Goal: Task Accomplishment & Management: Complete application form

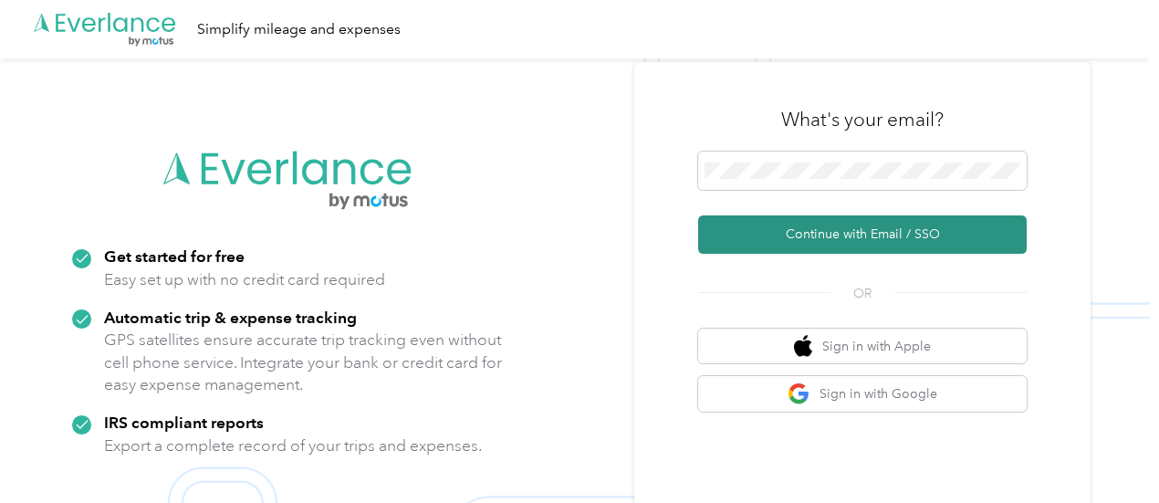
click at [844, 229] on button "Continue with Email / SSO" at bounding box center [862, 234] width 329 height 38
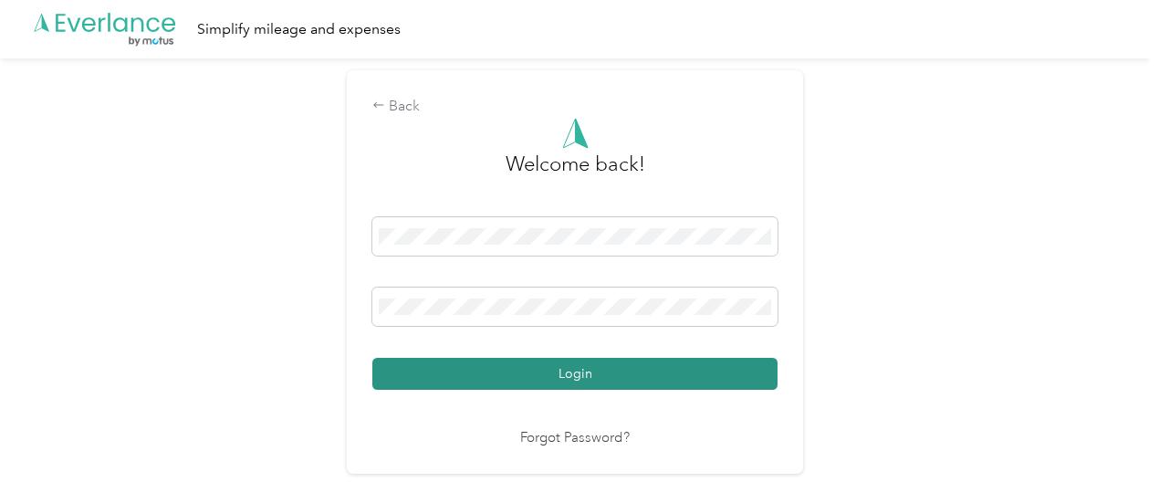
click at [588, 365] on button "Login" at bounding box center [574, 374] width 405 height 32
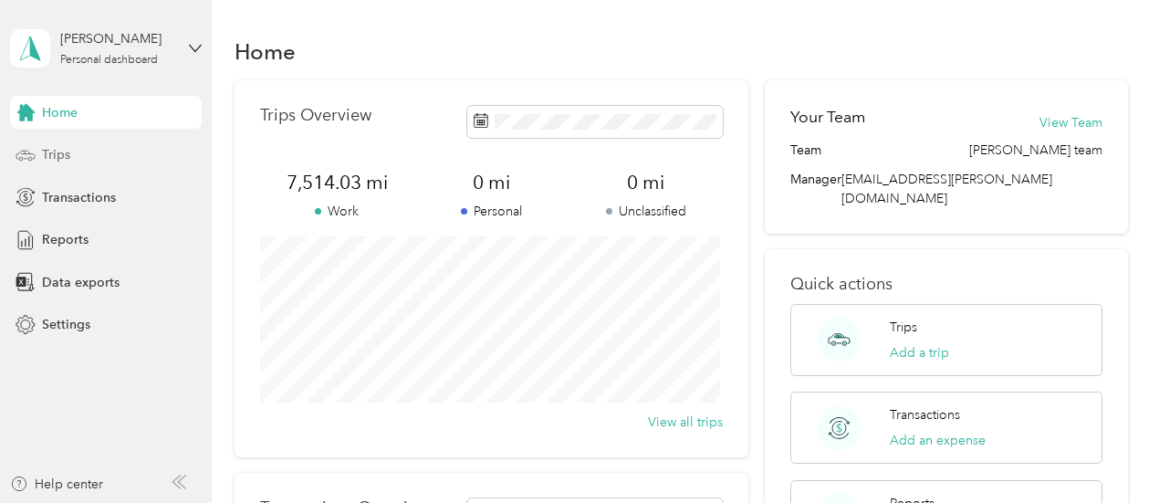
click at [76, 155] on div "Trips" at bounding box center [106, 155] width 192 height 33
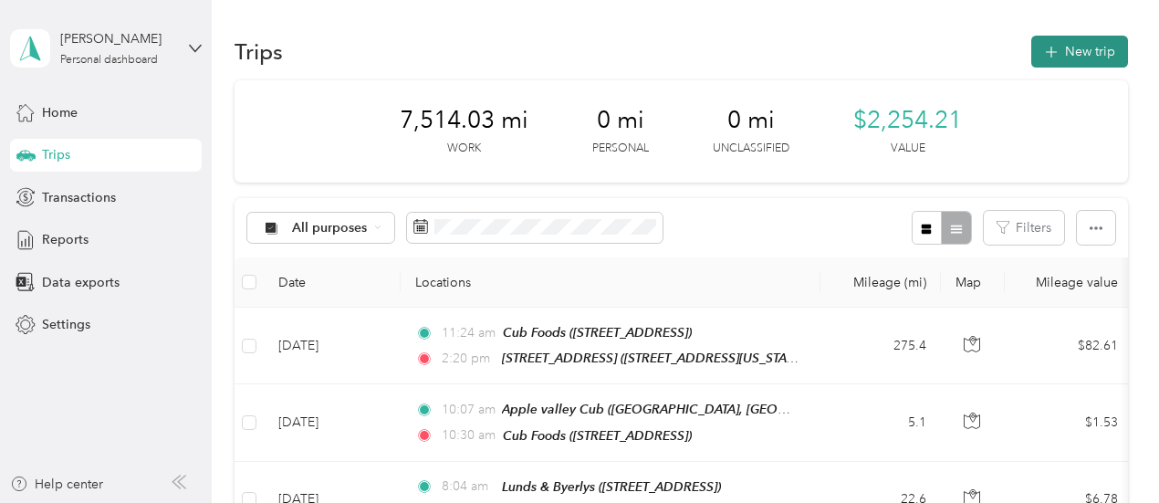
click at [1075, 62] on button "New trip" at bounding box center [1079, 52] width 97 height 32
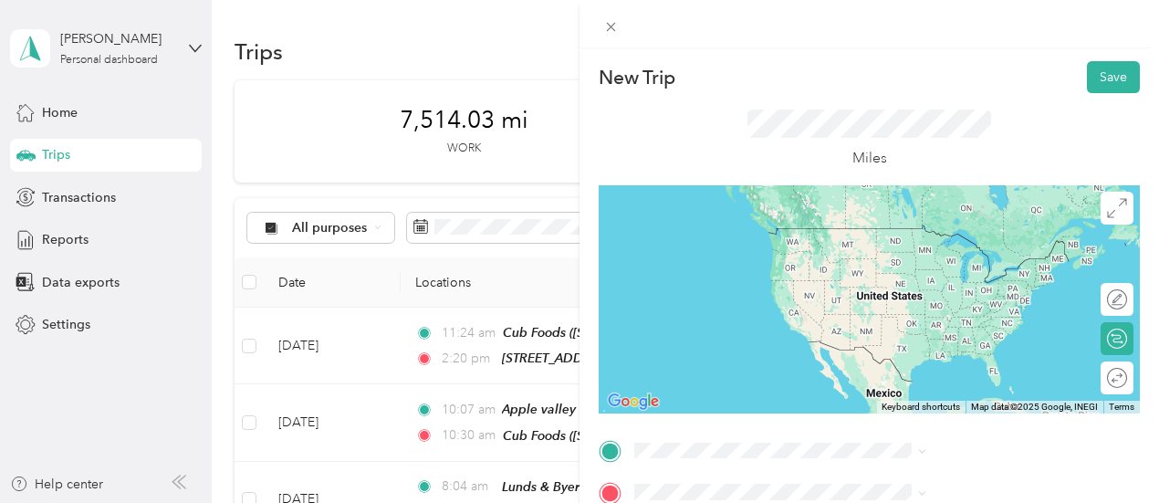
click at [947, 267] on span "[STREET_ADDRESS]" at bounding box center [920, 260] width 116 height 16
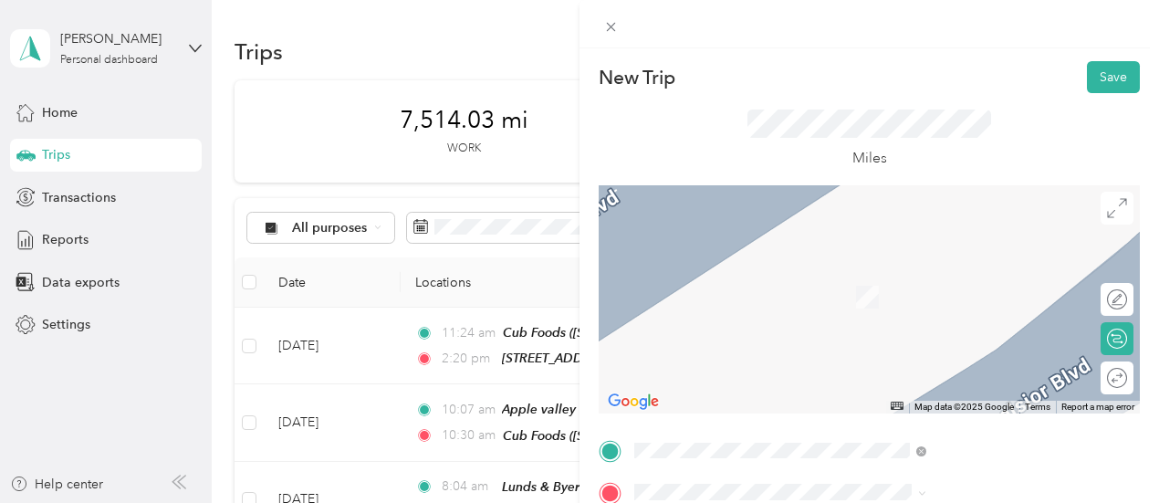
scroll to position [183, 0]
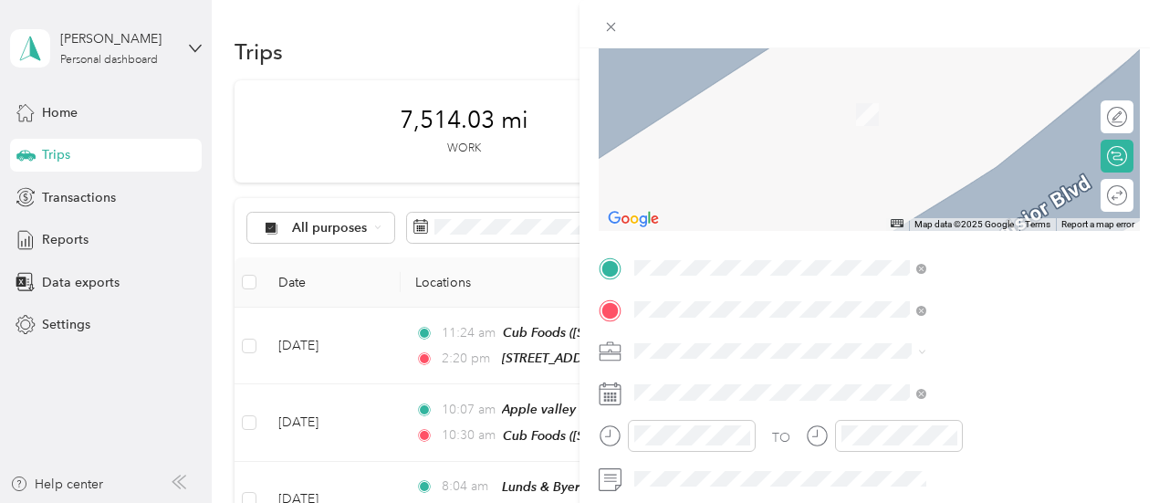
click at [947, 118] on span "[STREET_ADDRESS]" at bounding box center [920, 121] width 116 height 16
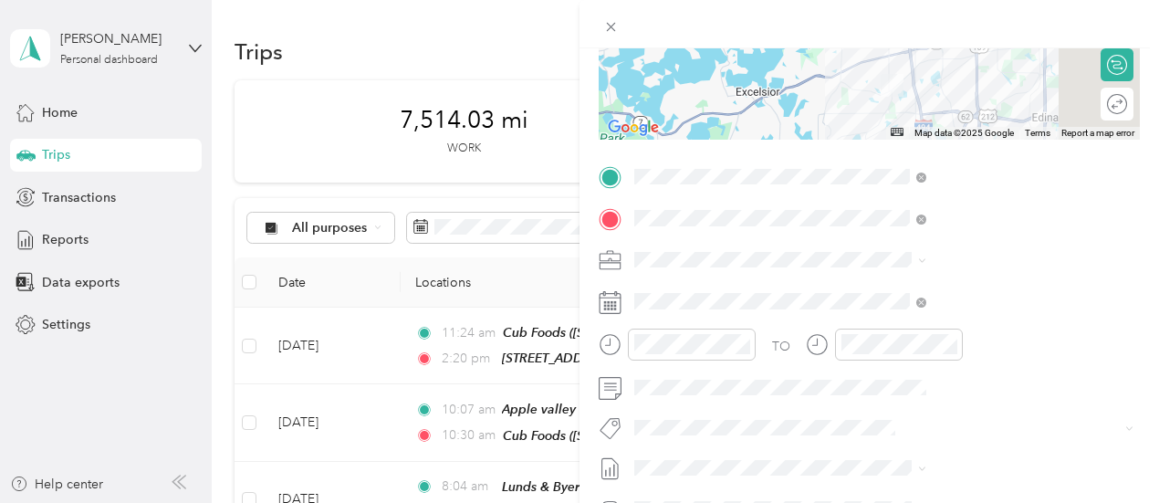
scroll to position [365, 0]
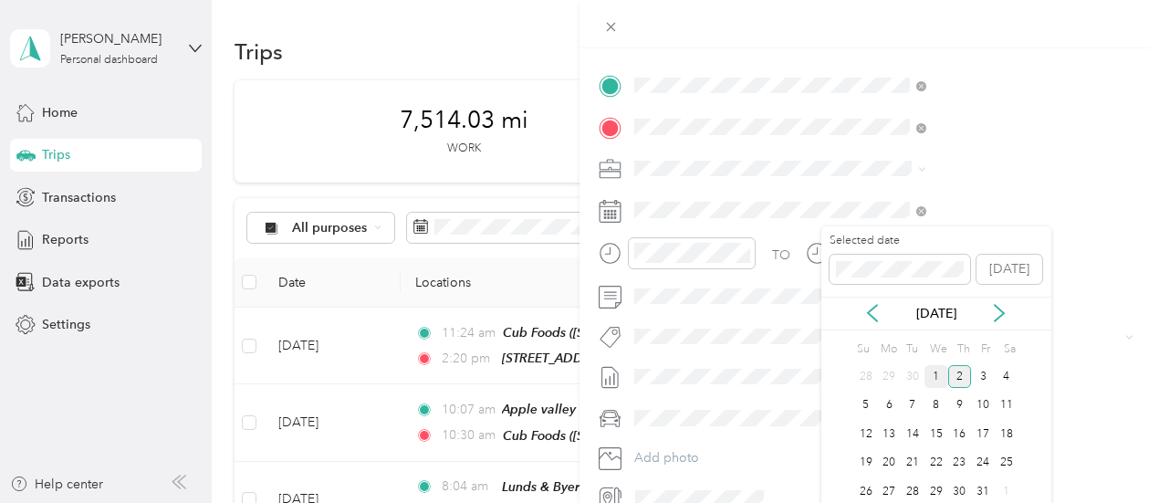
click at [936, 377] on div "1" at bounding box center [937, 376] width 24 height 23
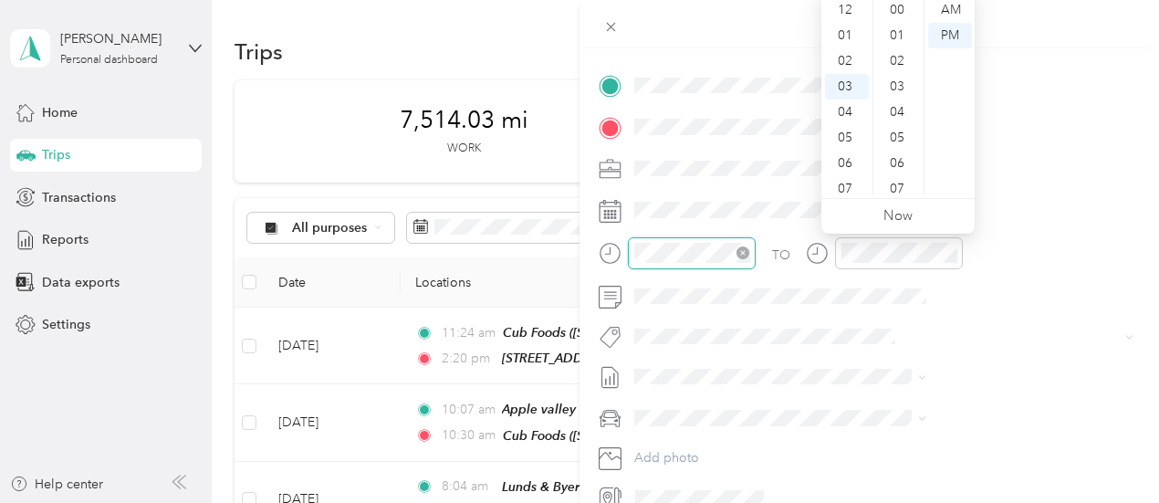
scroll to position [383, 0]
click at [847, 136] on div "08" at bounding box center [847, 138] width 44 height 26
click at [948, 6] on div "AM" at bounding box center [950, 10] width 44 height 26
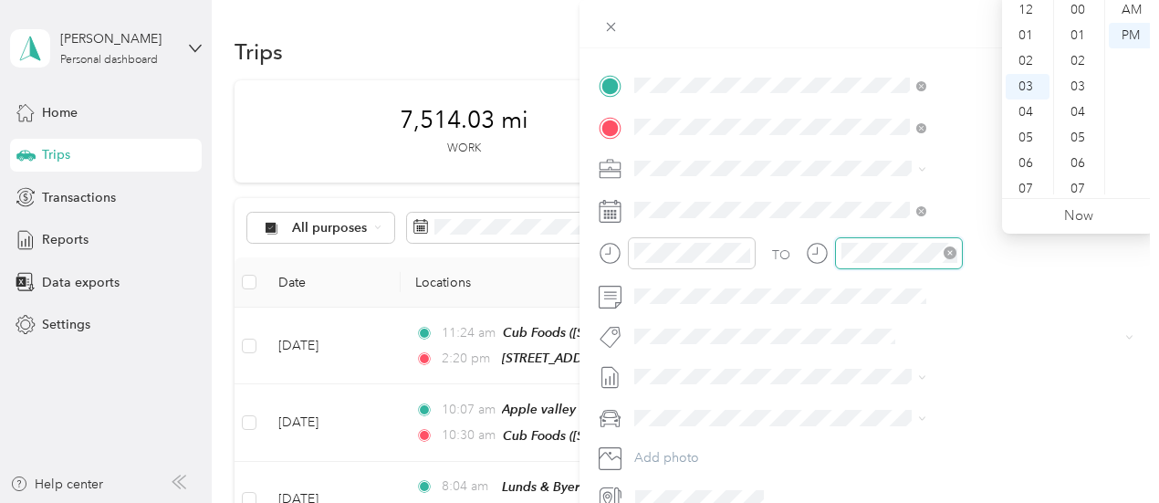
scroll to position [383, 0]
click at [1039, 162] on div "09" at bounding box center [1028, 164] width 44 height 26
click at [1128, 13] on div "AM" at bounding box center [1131, 10] width 44 height 26
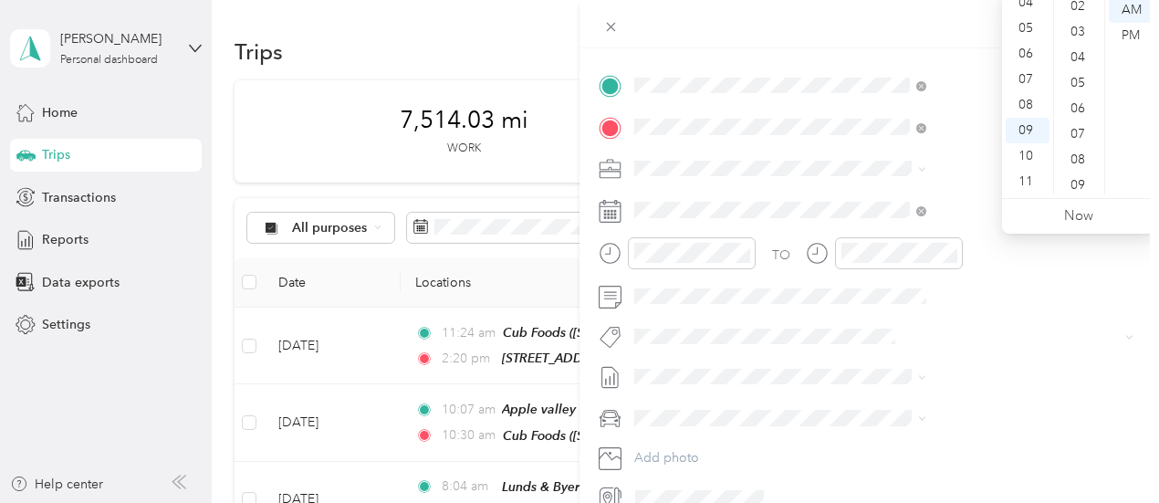
scroll to position [0, 0]
click at [1083, 15] on div "00" at bounding box center [1080, 10] width 44 height 26
click at [964, 185] on div "TO Add photo" at bounding box center [869, 291] width 541 height 441
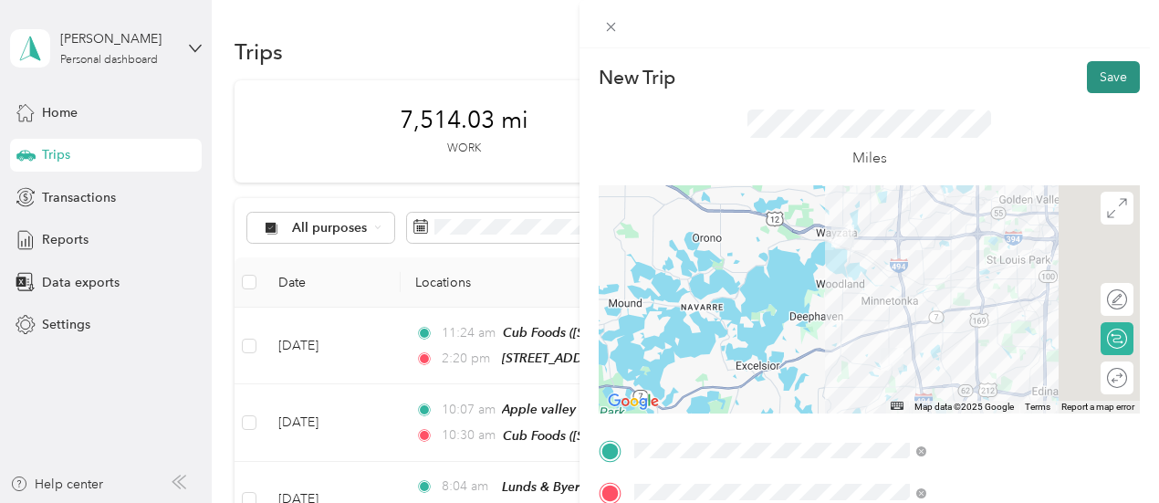
click at [1111, 81] on button "Save" at bounding box center [1113, 77] width 53 height 32
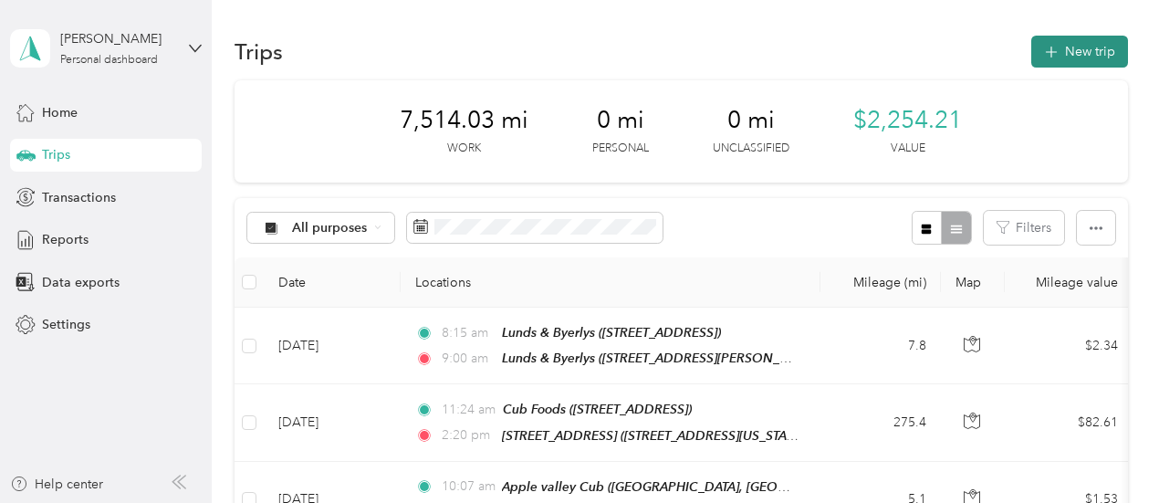
click at [1096, 60] on button "New trip" at bounding box center [1079, 52] width 97 height 32
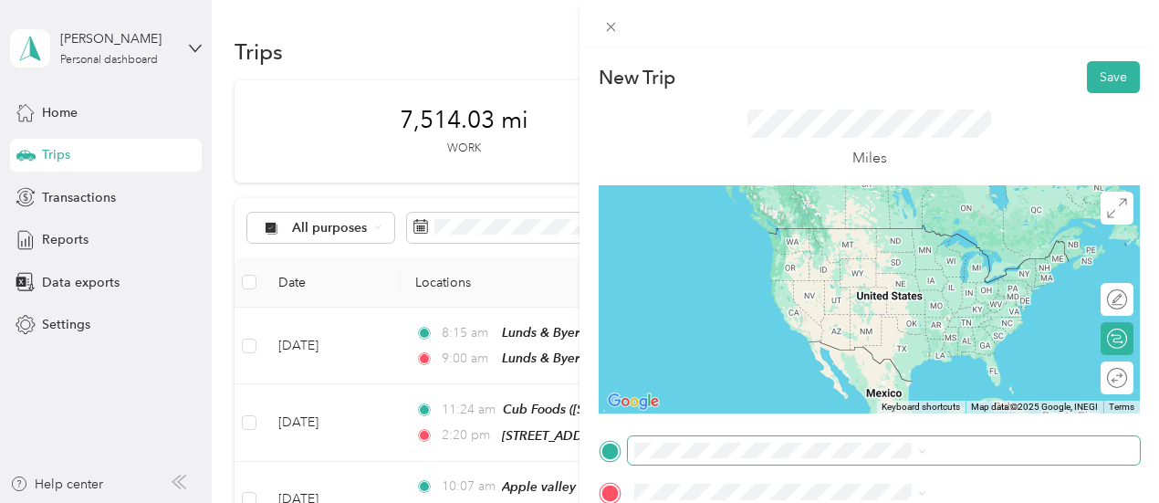
click at [887, 436] on span at bounding box center [884, 450] width 512 height 29
click at [845, 439] on span at bounding box center [884, 450] width 512 height 29
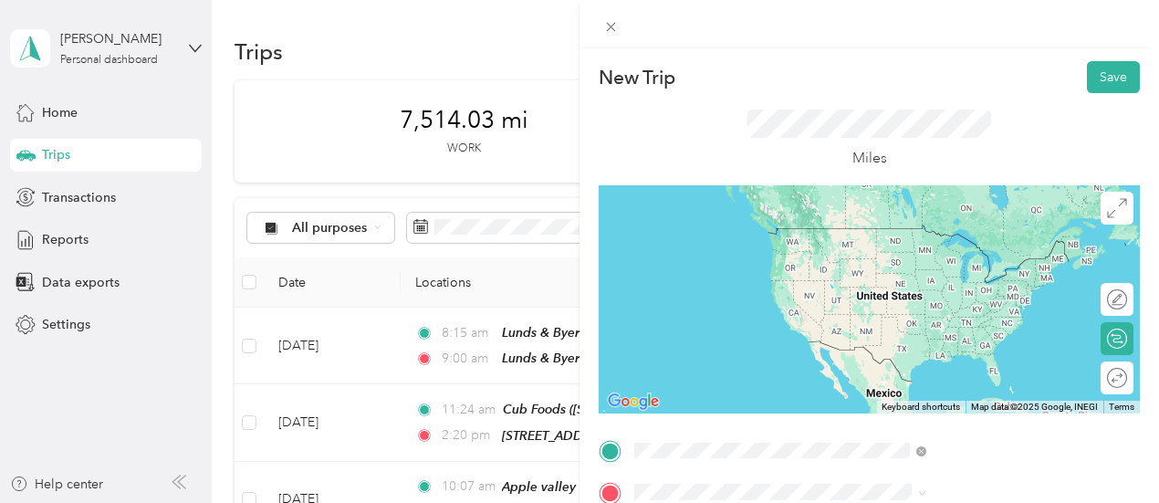
click at [940, 267] on span "[STREET_ADDRESS]" at bounding box center [920, 262] width 116 height 16
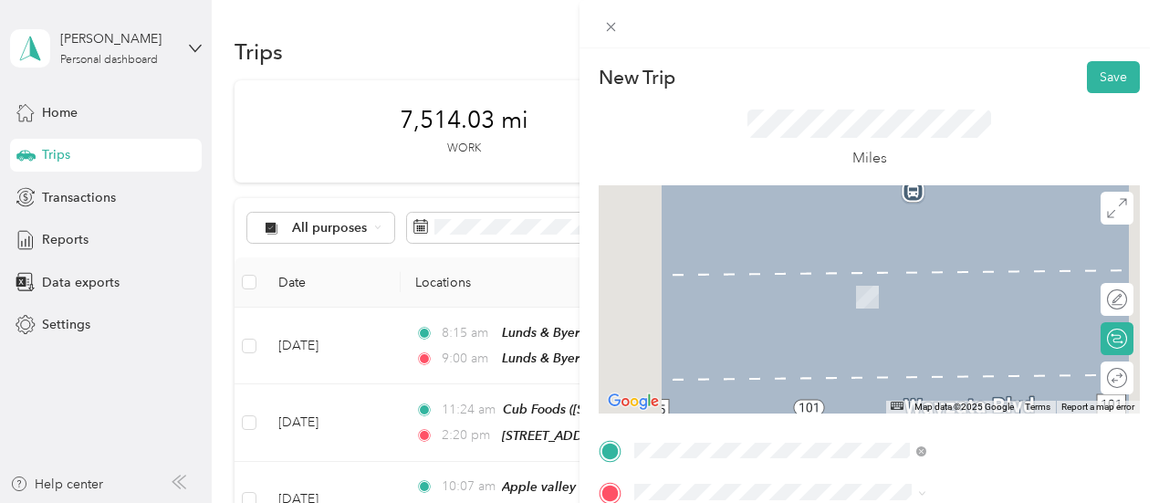
scroll to position [183, 0]
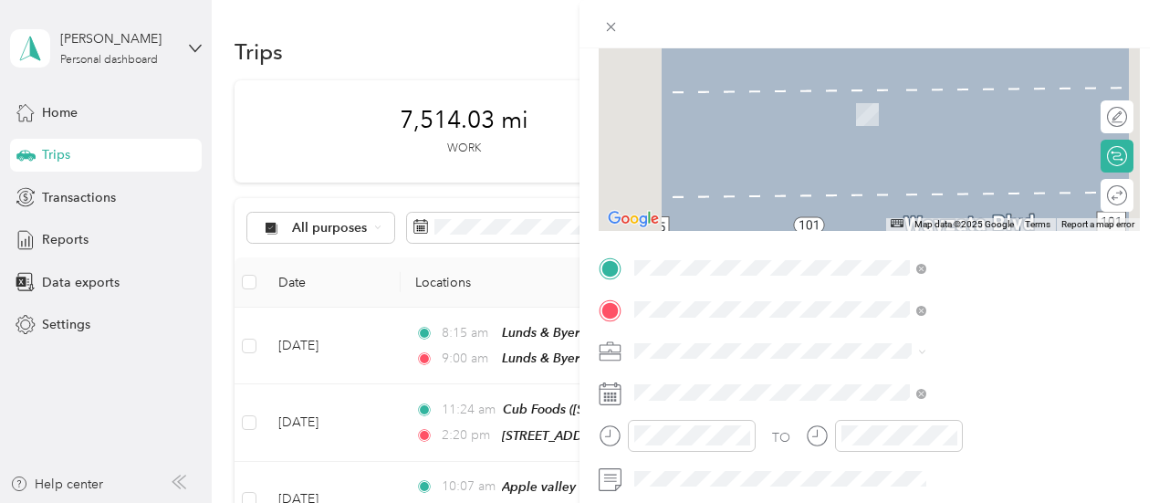
click at [920, 118] on span "200 Pioneer Trl, 553181169, [GEOGRAPHIC_DATA], [GEOGRAPHIC_DATA], [GEOGRAPHIC_D…" at bounding box center [944, 149] width 164 height 73
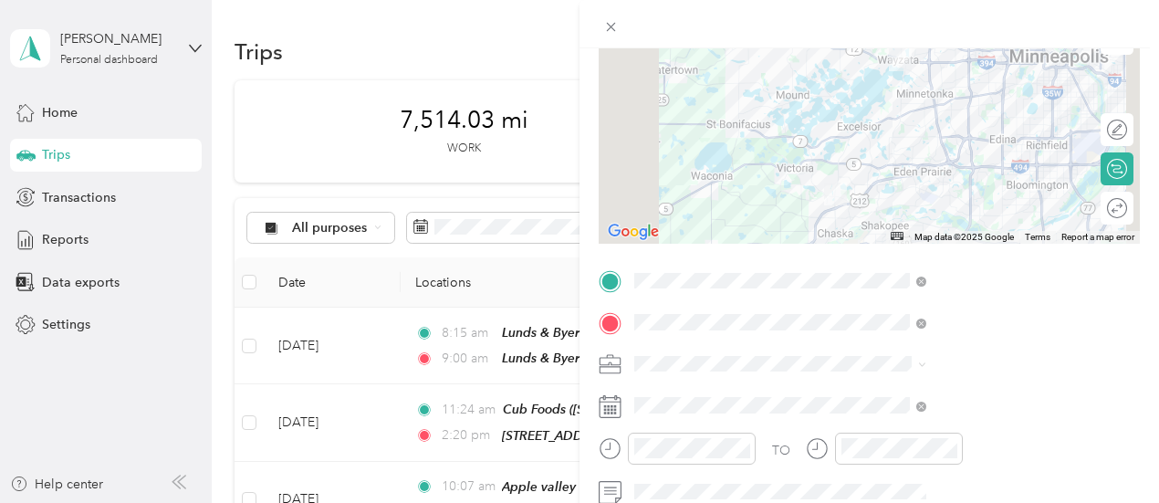
scroll to position [274, 0]
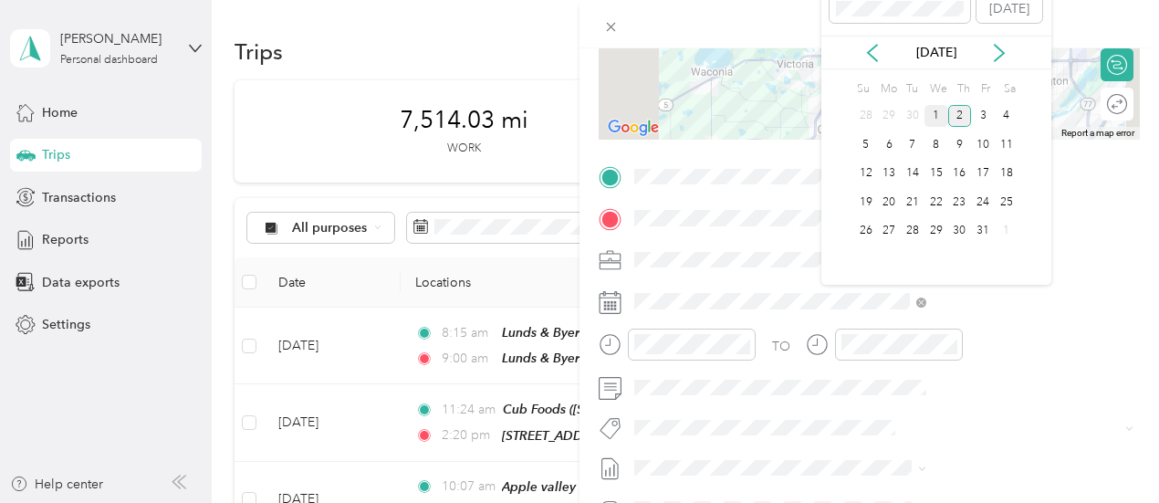
click at [936, 115] on div "1" at bounding box center [937, 116] width 24 height 23
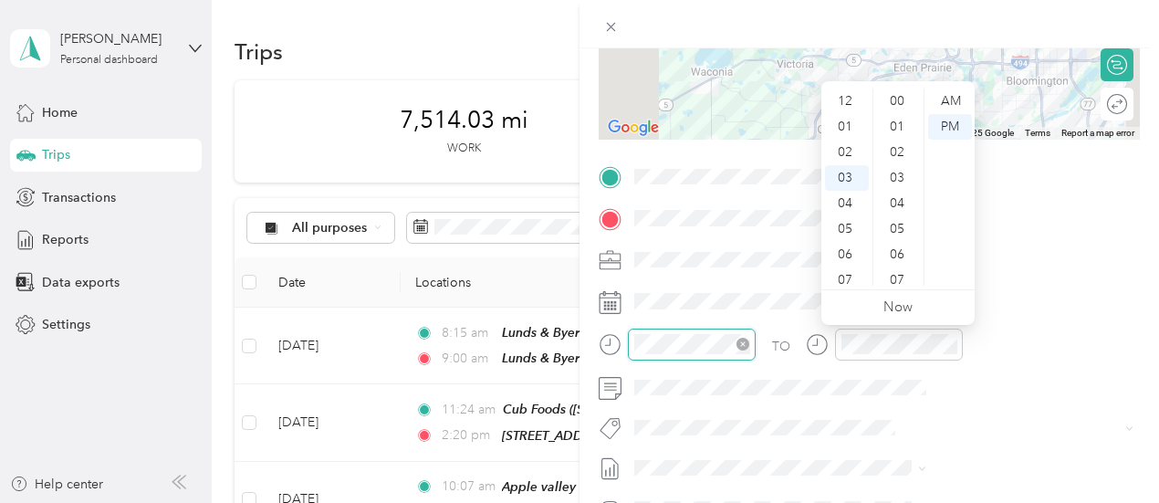
scroll to position [434, 0]
click at [853, 248] on div "09" at bounding box center [847, 255] width 44 height 26
click at [960, 96] on div "AM" at bounding box center [950, 102] width 44 height 26
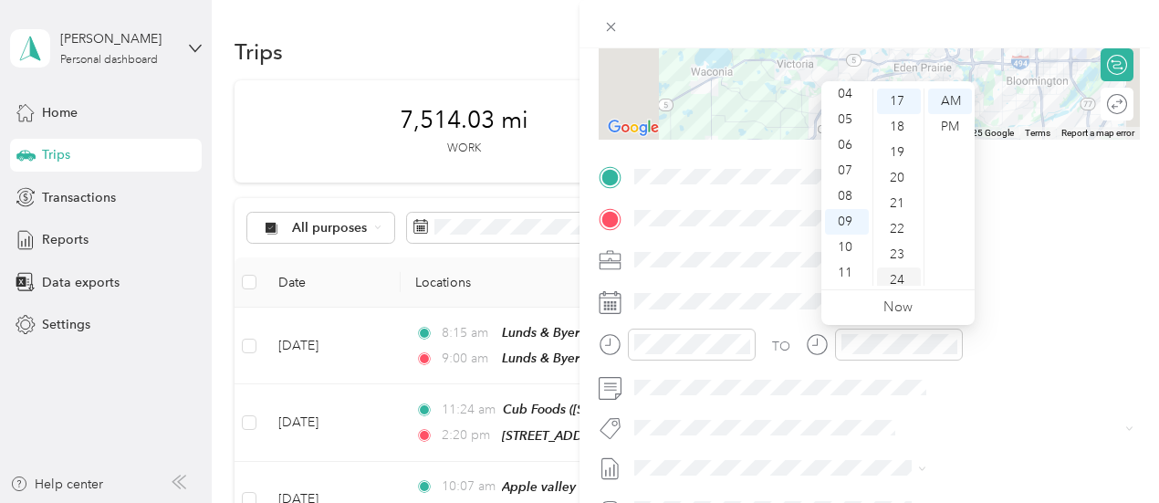
click at [906, 275] on div "24" at bounding box center [899, 280] width 44 height 26
click at [897, 249] on div "30" at bounding box center [899, 255] width 44 height 26
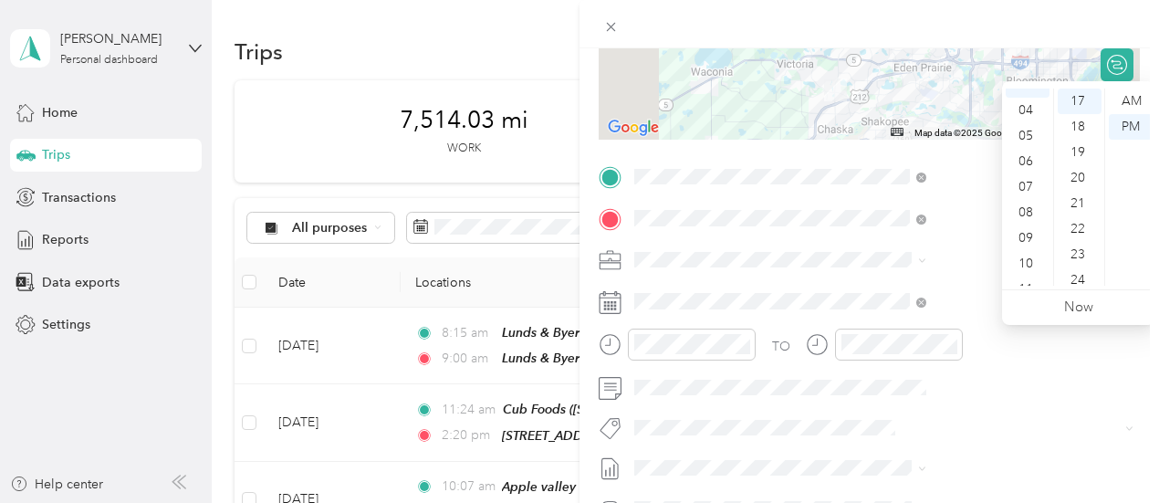
scroll to position [110, 0]
click at [1033, 244] on div "10" at bounding box center [1028, 248] width 44 height 26
click at [1123, 96] on div "AM" at bounding box center [1131, 102] width 44 height 26
click at [1030, 214] on div "09" at bounding box center [1028, 222] width 44 height 26
click at [1084, 280] on div "24" at bounding box center [1080, 280] width 44 height 26
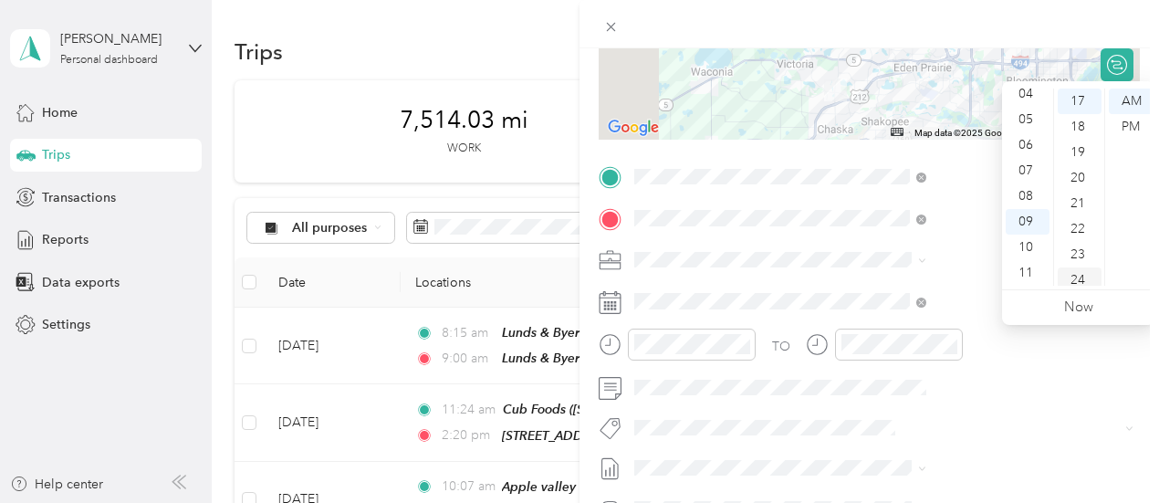
scroll to position [613, 0]
click at [1093, 282] on div "31" at bounding box center [1080, 280] width 44 height 26
click at [1076, 246] on div "50" at bounding box center [1080, 247] width 44 height 26
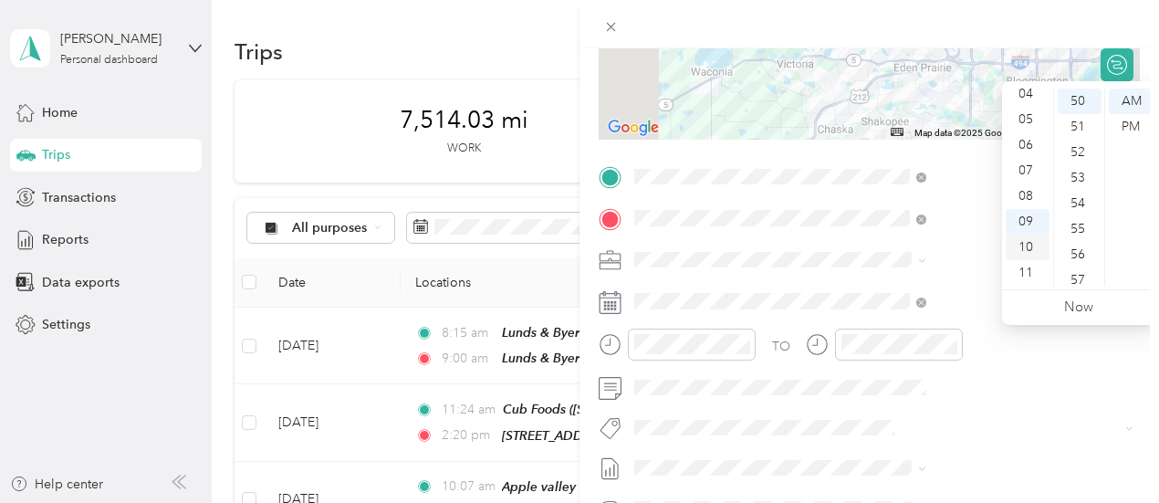
click at [1028, 247] on div "10" at bounding box center [1028, 248] width 44 height 26
click at [1075, 115] on div "12" at bounding box center [1080, 116] width 44 height 26
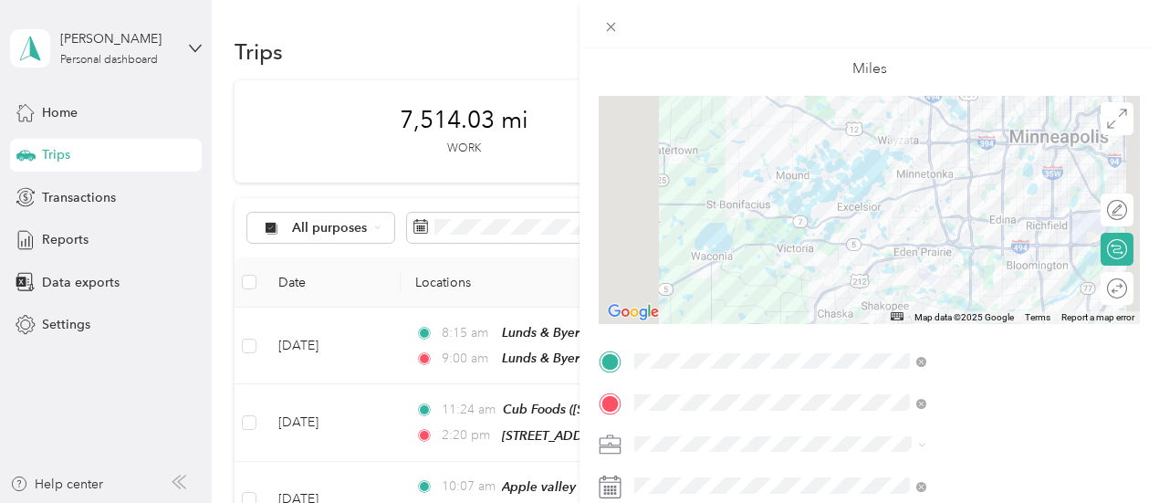
scroll to position [0, 0]
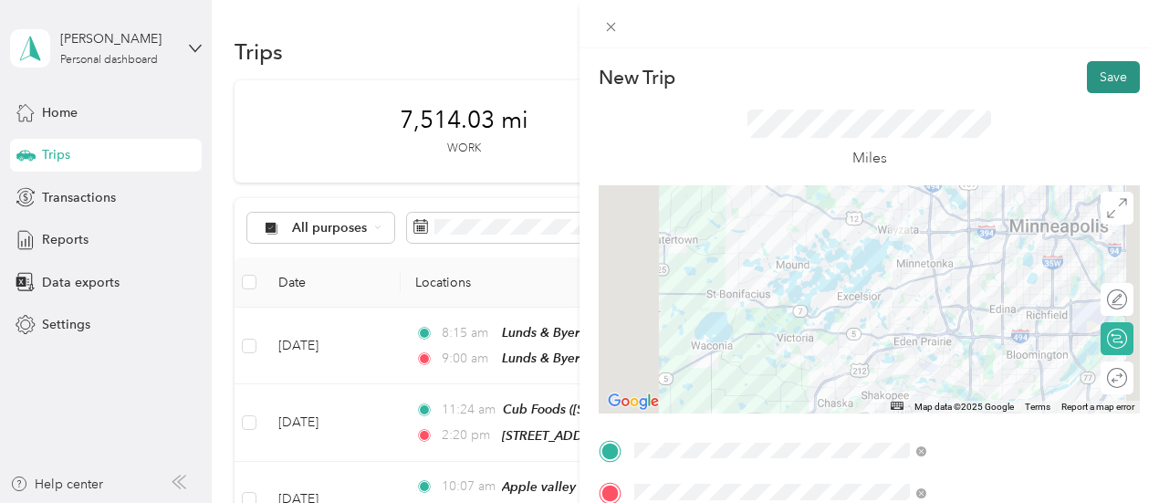
click at [1108, 85] on button "Save" at bounding box center [1113, 77] width 53 height 32
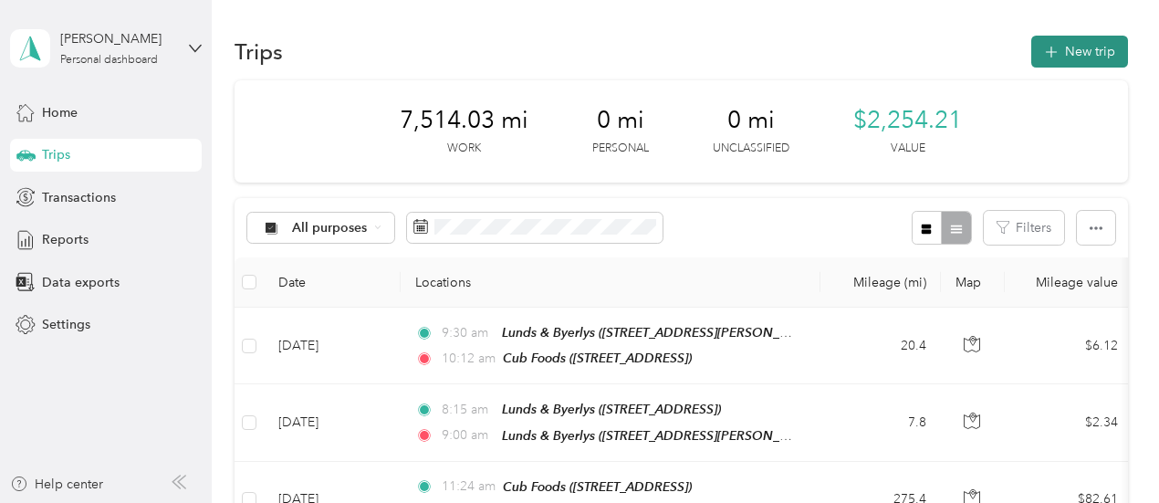
click at [1087, 53] on button "New trip" at bounding box center [1079, 52] width 97 height 32
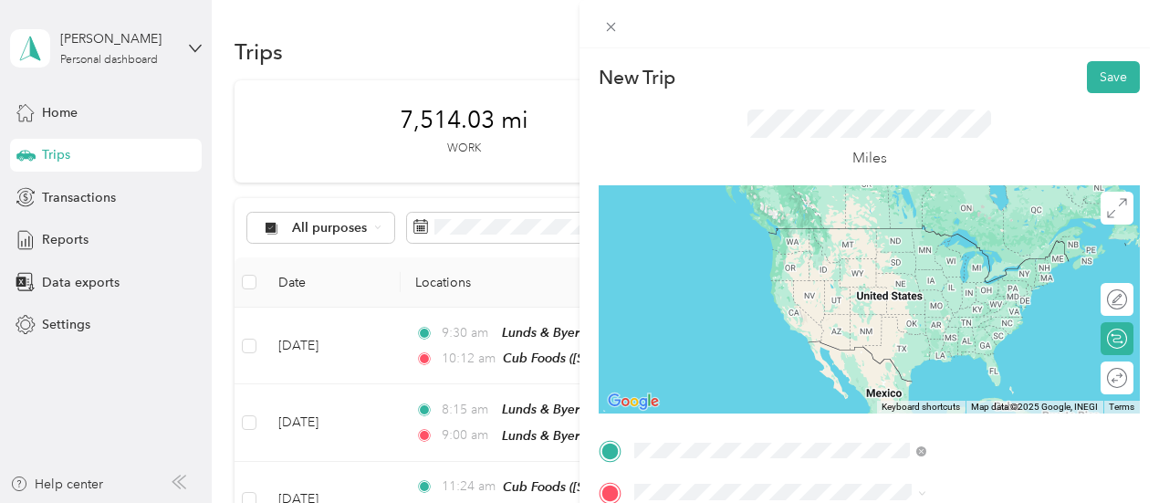
click at [1019, 256] on span "200 Pioneer Trl, 553181169, [GEOGRAPHIC_DATA], [GEOGRAPHIC_DATA], [GEOGRAPHIC_D…" at bounding box center [944, 290] width 164 height 73
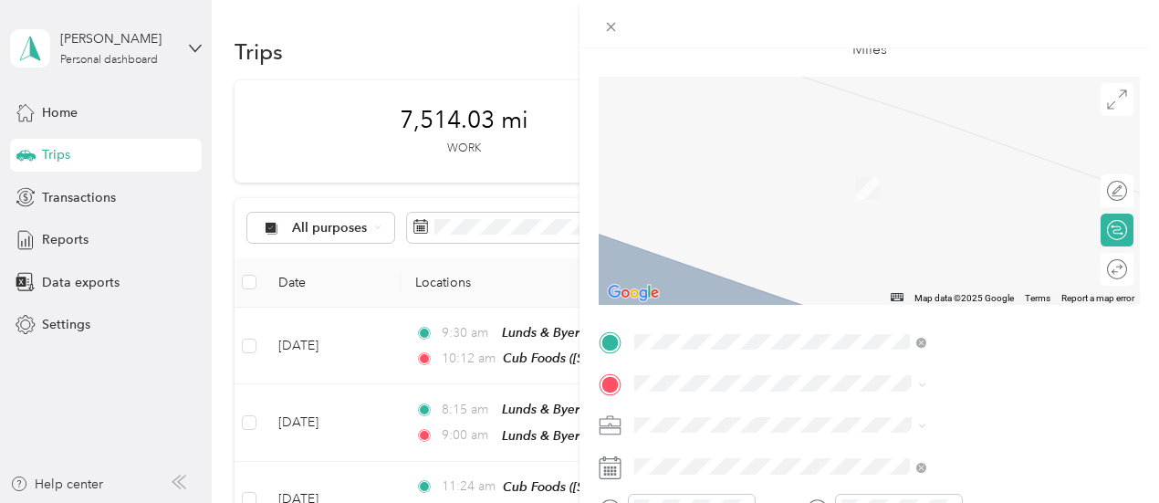
scroll to position [183, 0]
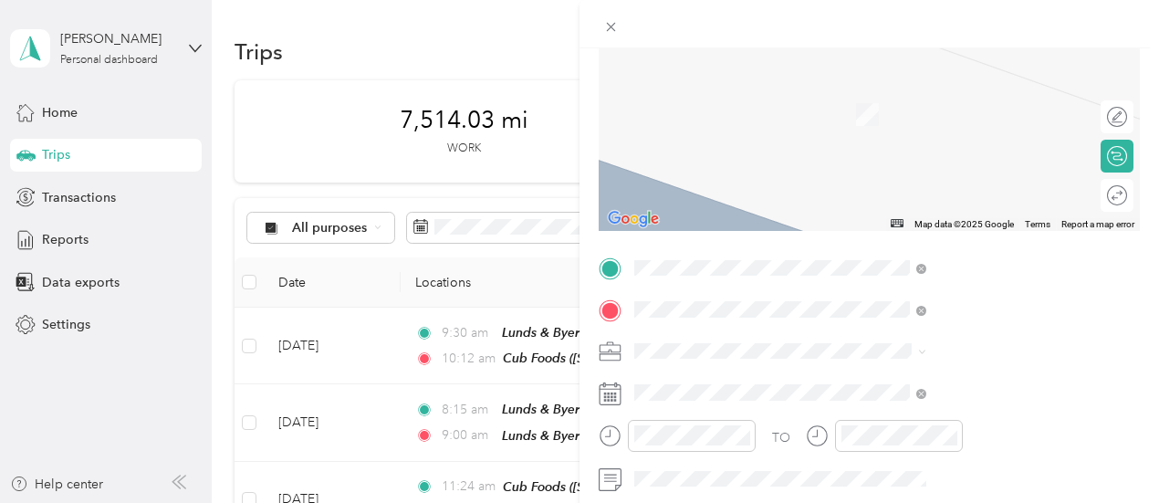
click at [919, 122] on div "TEAM Cub Foods [STREET_ADDRESS][PERSON_NAME]" at bounding box center [987, 137] width 251 height 102
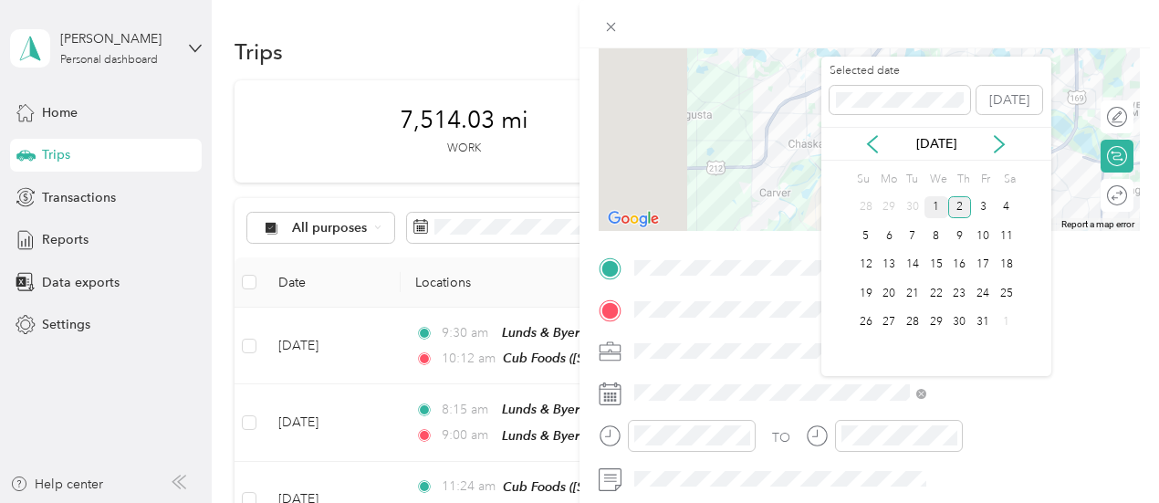
click at [938, 205] on div "1" at bounding box center [937, 207] width 24 height 23
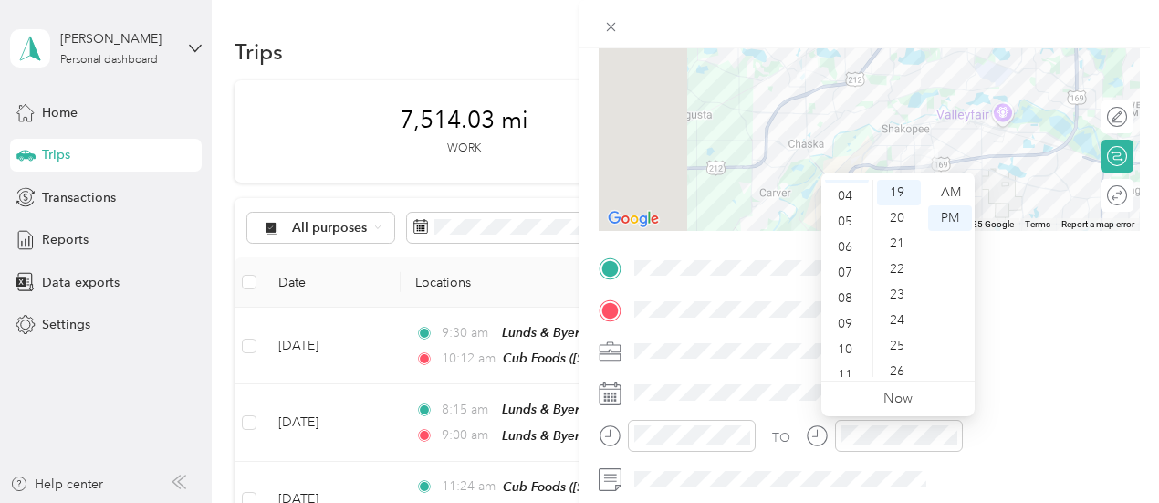
scroll to position [110, 0]
click at [846, 366] on div "11" at bounding box center [847, 364] width 44 height 26
click at [955, 189] on div "AM" at bounding box center [950, 193] width 44 height 26
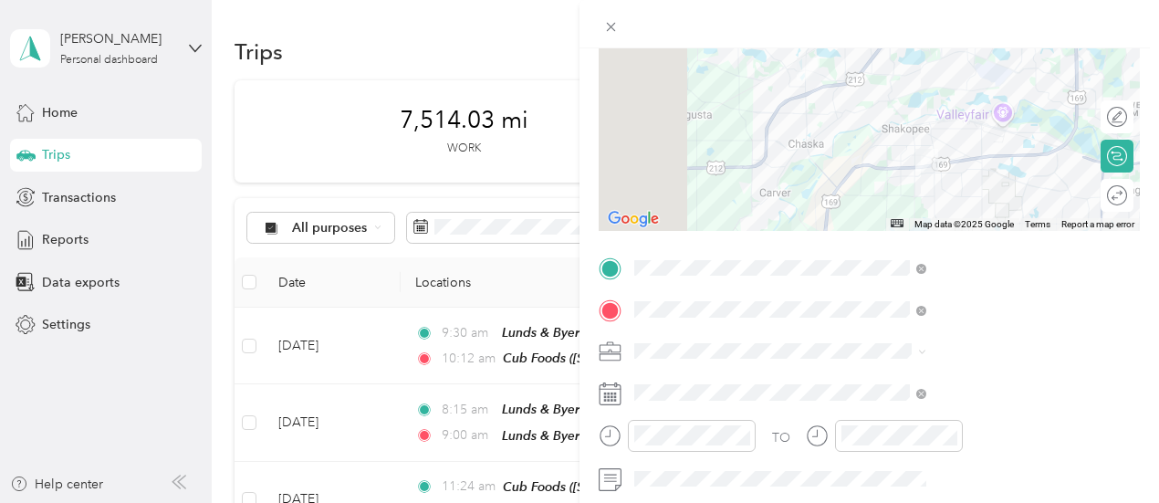
drag, startPoint x: 1039, startPoint y: 450, endPoint x: 1044, endPoint y: 414, distance: 36.0
click at [963, 448] on div at bounding box center [884, 442] width 157 height 45
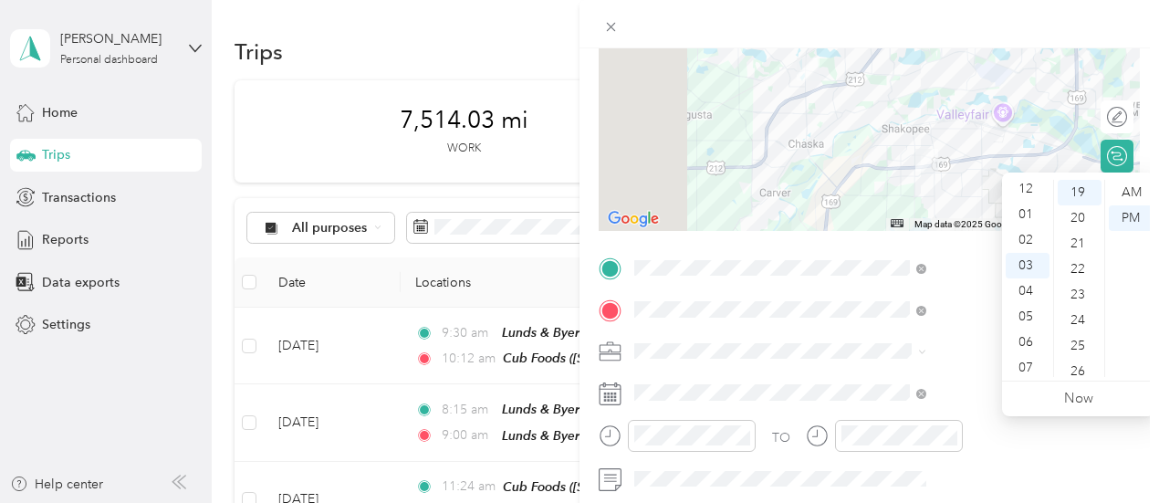
scroll to position [0, 0]
click at [1025, 194] on div "12" at bounding box center [1028, 193] width 44 height 26
click at [1085, 220] on div "20" at bounding box center [1080, 218] width 44 height 26
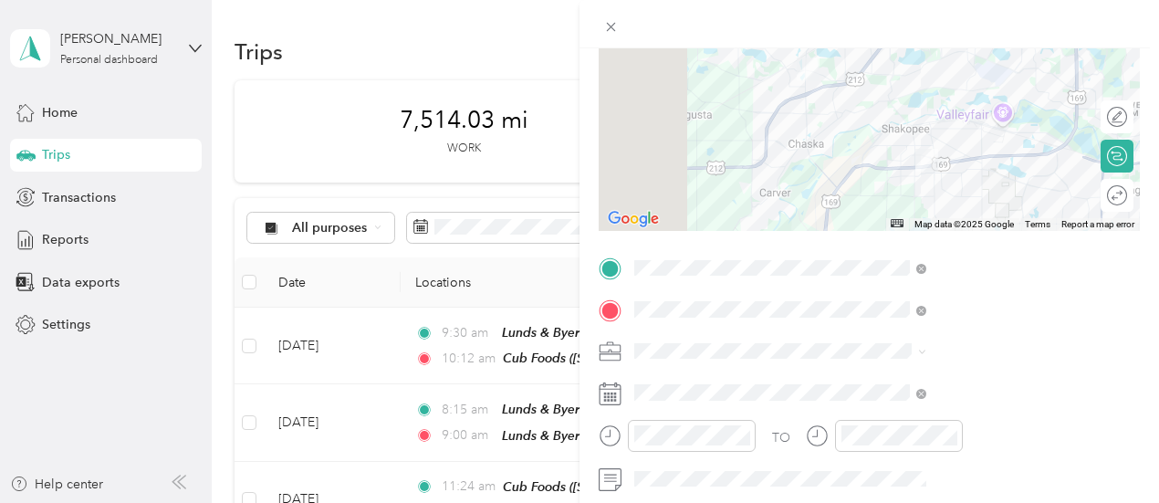
click at [939, 335] on div "TO Add photo" at bounding box center [869, 474] width 541 height 441
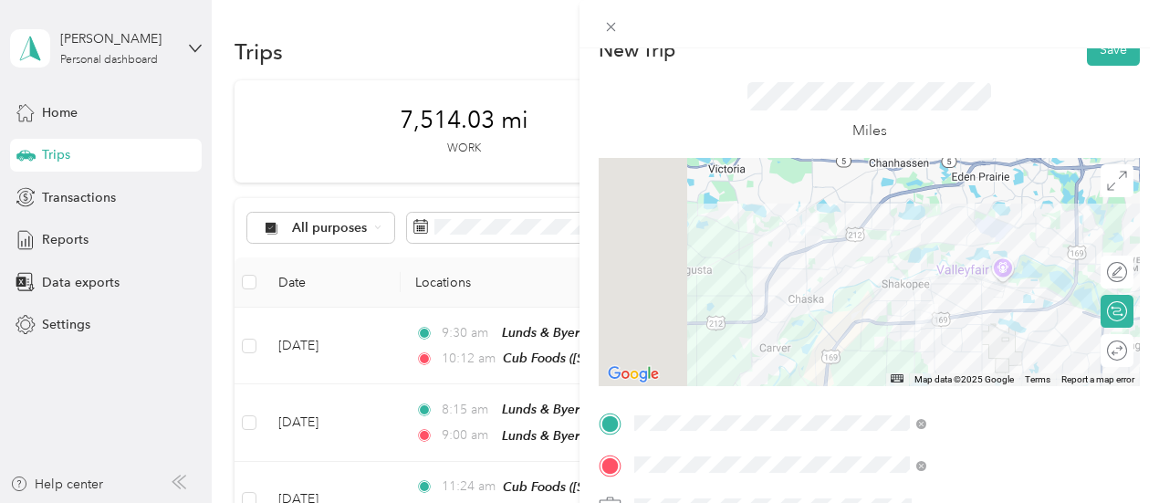
scroll to position [0, 0]
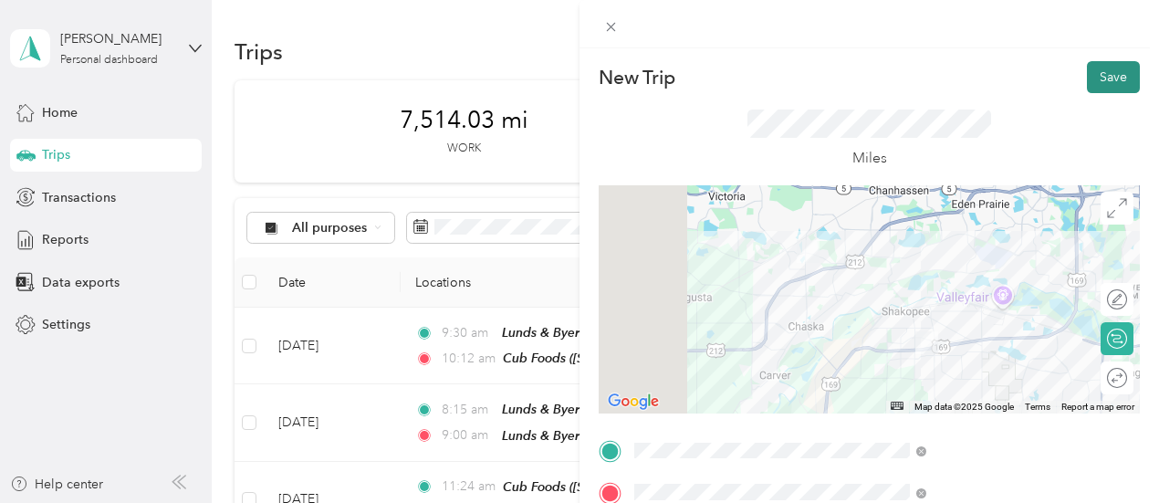
click at [1098, 85] on button "Save" at bounding box center [1113, 77] width 53 height 32
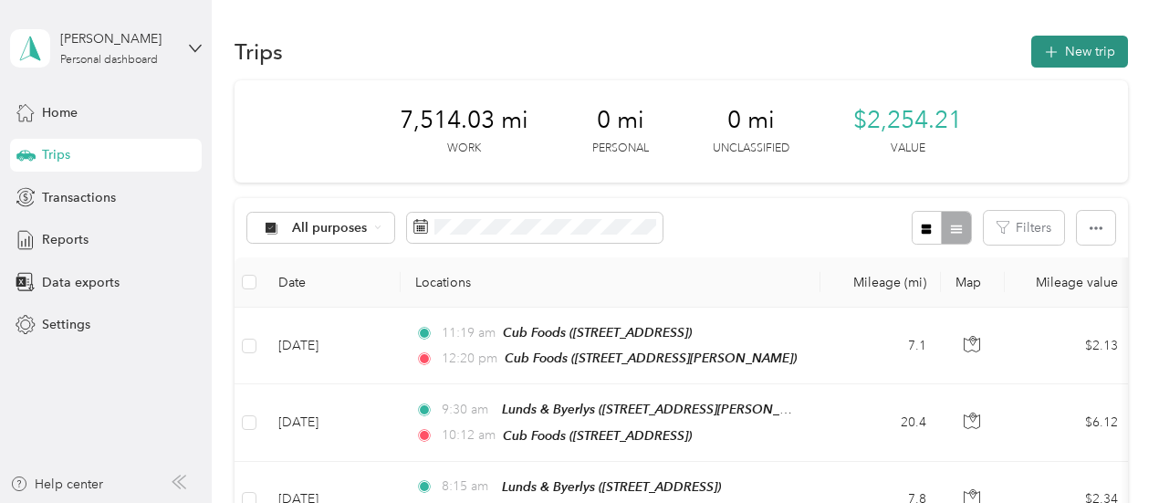
click at [1079, 47] on button "New trip" at bounding box center [1079, 52] width 97 height 32
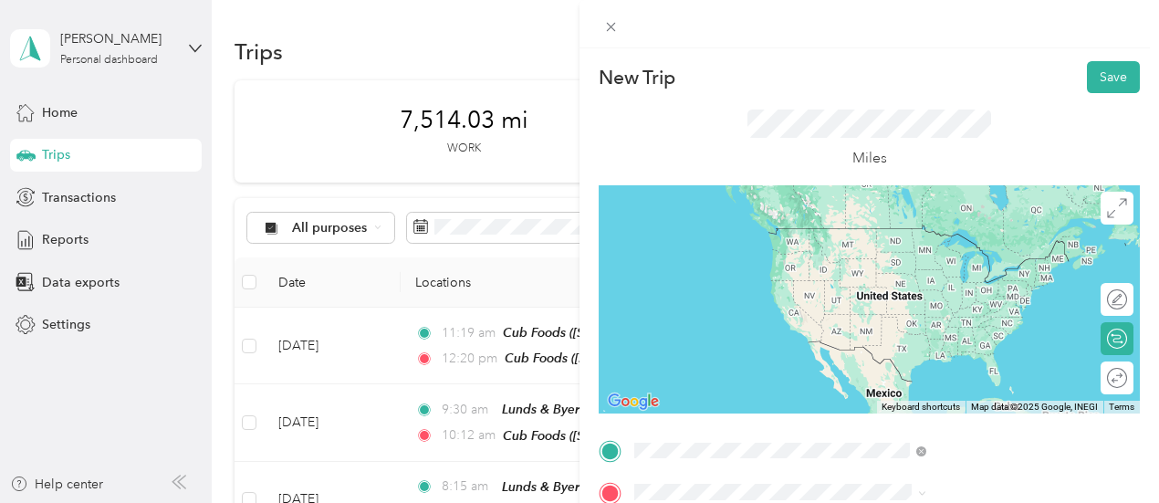
click at [887, 266] on div "TEAM Cub Foods [STREET_ADDRESS][PERSON_NAME]" at bounding box center [987, 277] width 251 height 102
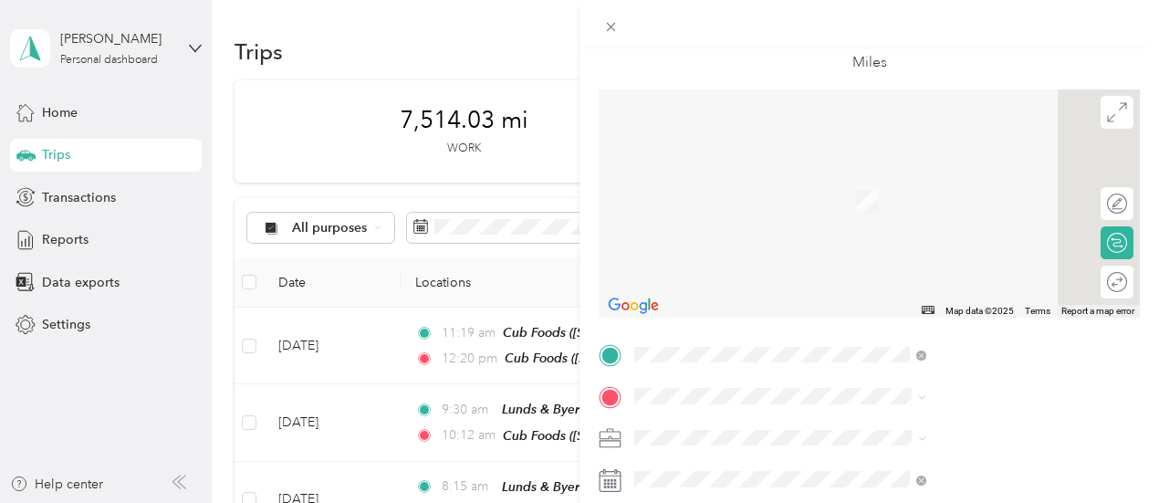
scroll to position [183, 0]
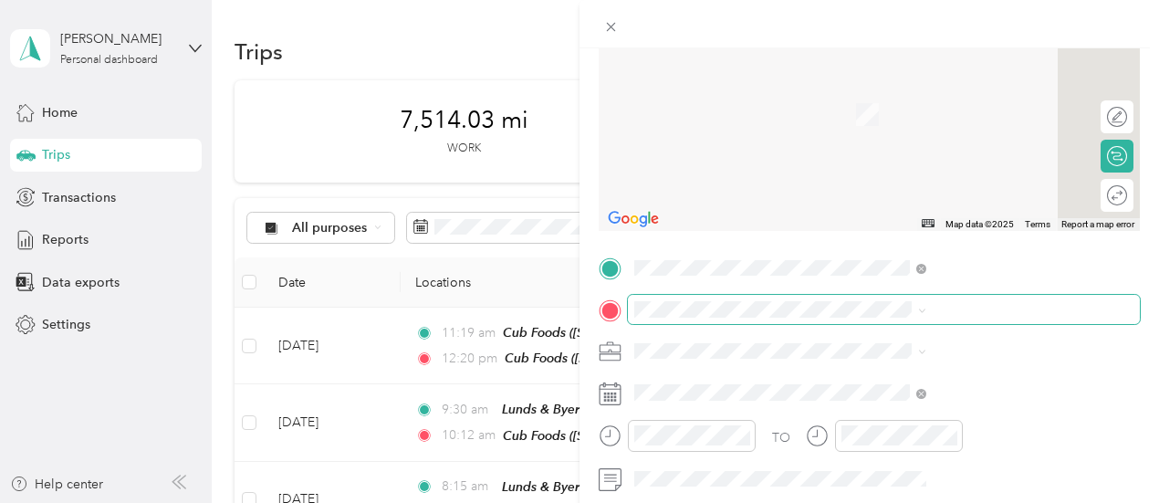
click at [840, 318] on span at bounding box center [884, 309] width 512 height 29
click at [842, 298] on span at bounding box center [884, 309] width 512 height 29
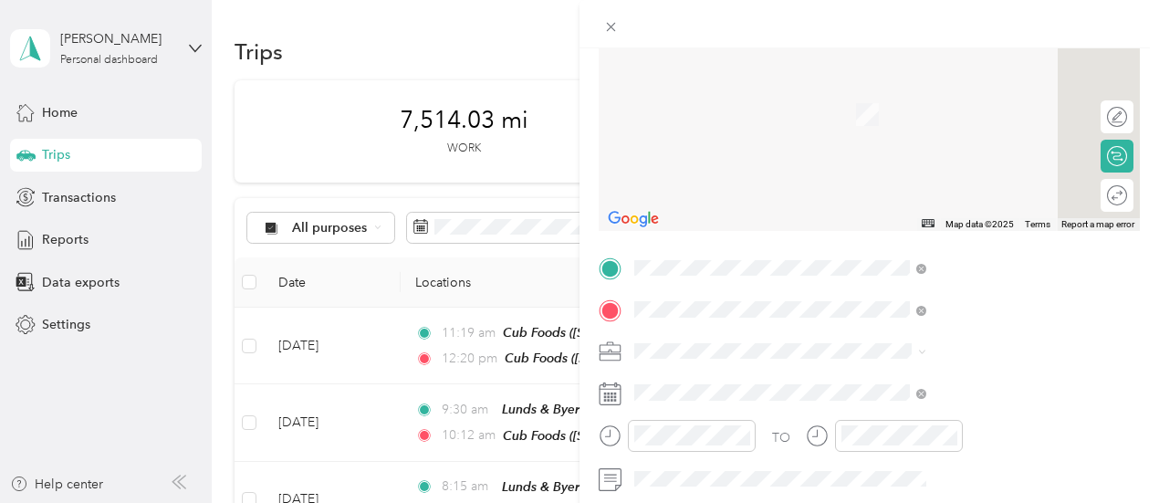
click at [893, 180] on div "TEAM Cub Foods [STREET_ADDRESS]" at bounding box center [926, 159] width 128 height 45
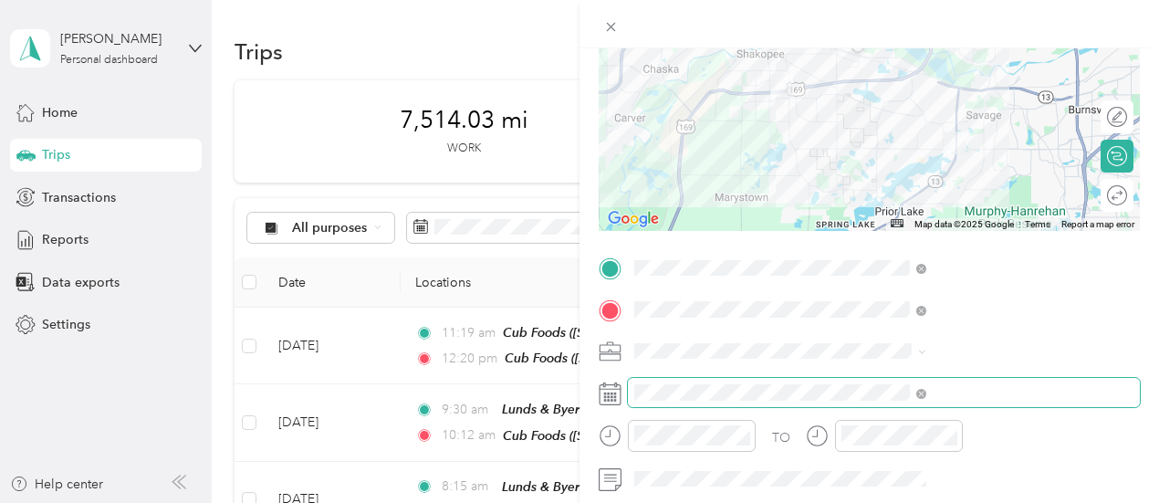
click at [880, 401] on span at bounding box center [884, 392] width 512 height 29
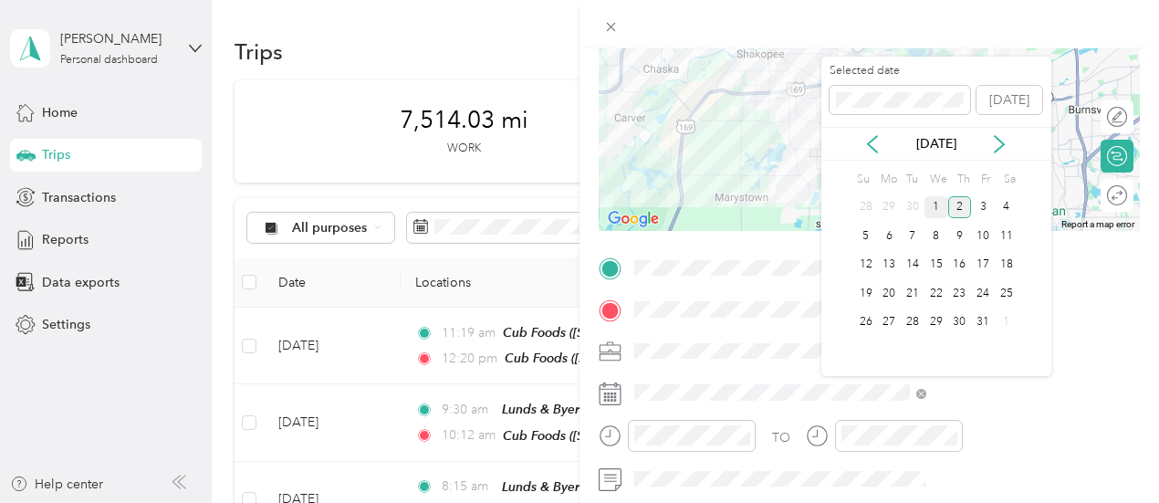
click at [940, 202] on div "1" at bounding box center [937, 207] width 24 height 23
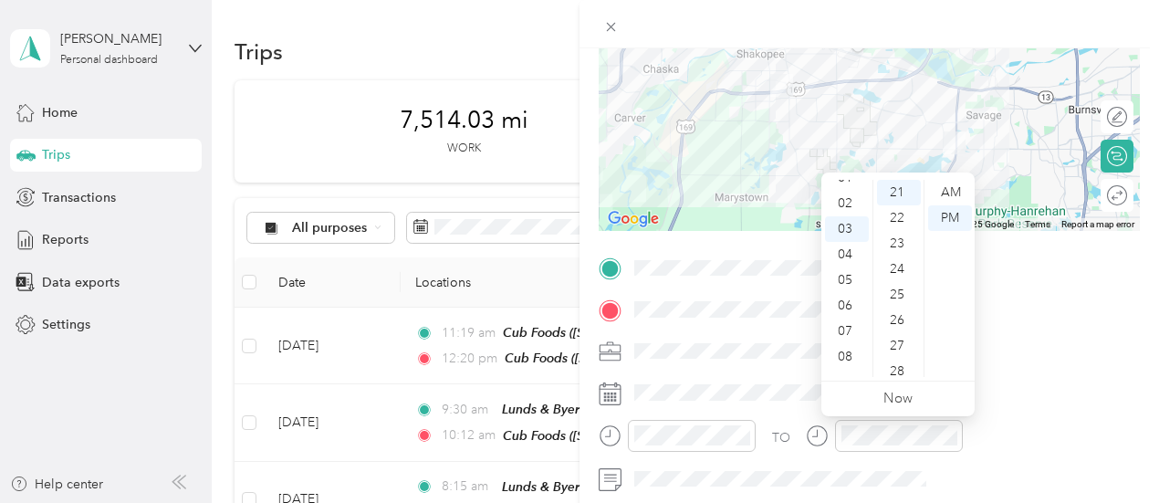
scroll to position [4, 0]
click at [852, 209] on div "01" at bounding box center [847, 215] width 44 height 26
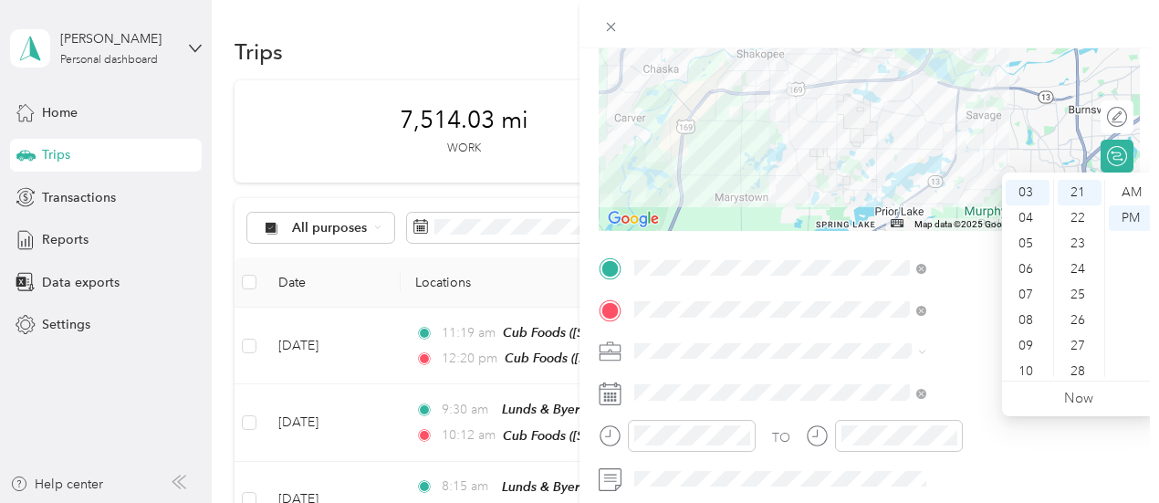
scroll to position [40, 0]
click at [1028, 197] on div "02" at bounding box center [1028, 204] width 44 height 26
click at [1077, 214] on div "15" at bounding box center [1080, 222] width 44 height 26
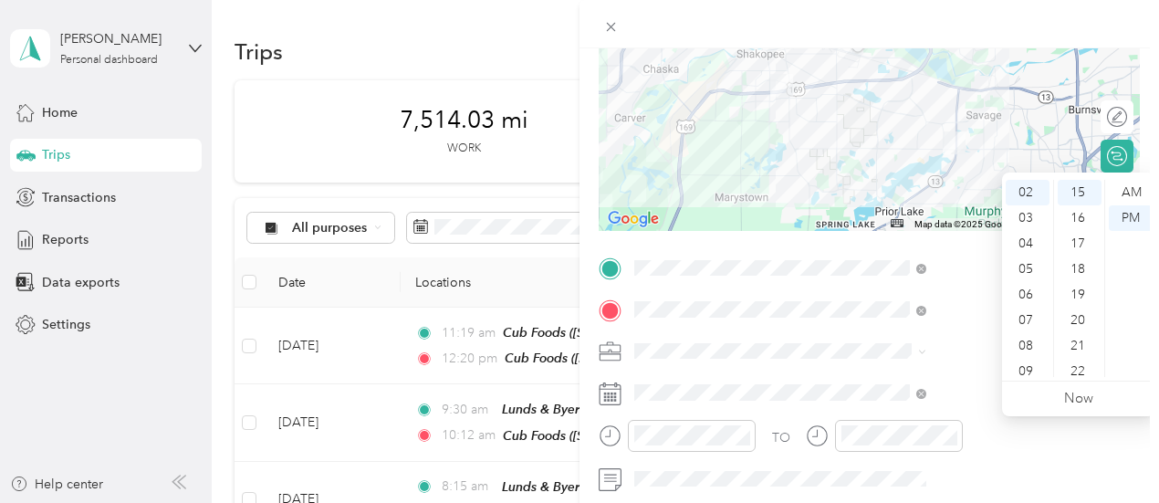
click at [982, 359] on span at bounding box center [884, 351] width 512 height 29
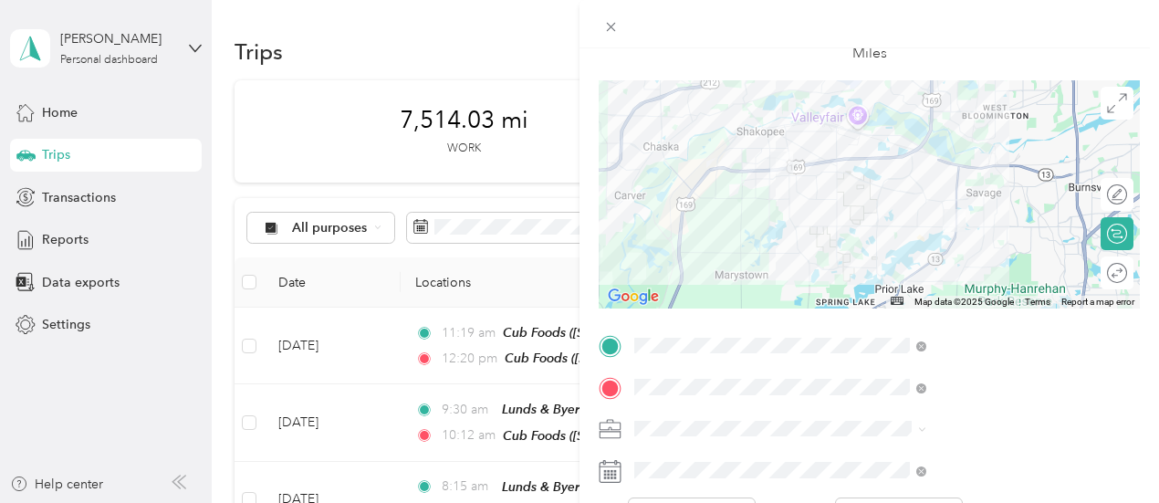
scroll to position [0, 0]
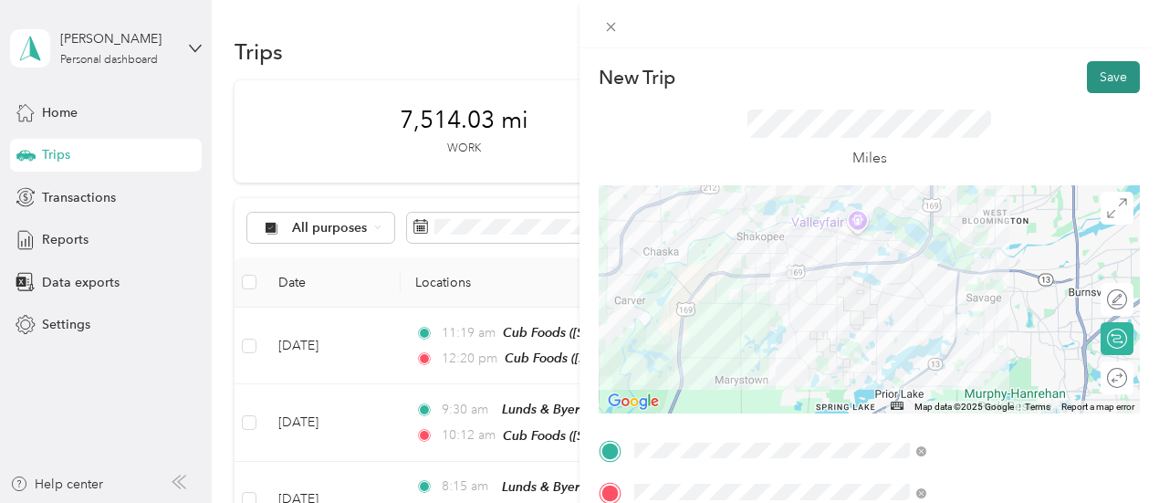
click at [1114, 78] on button "Save" at bounding box center [1113, 77] width 53 height 32
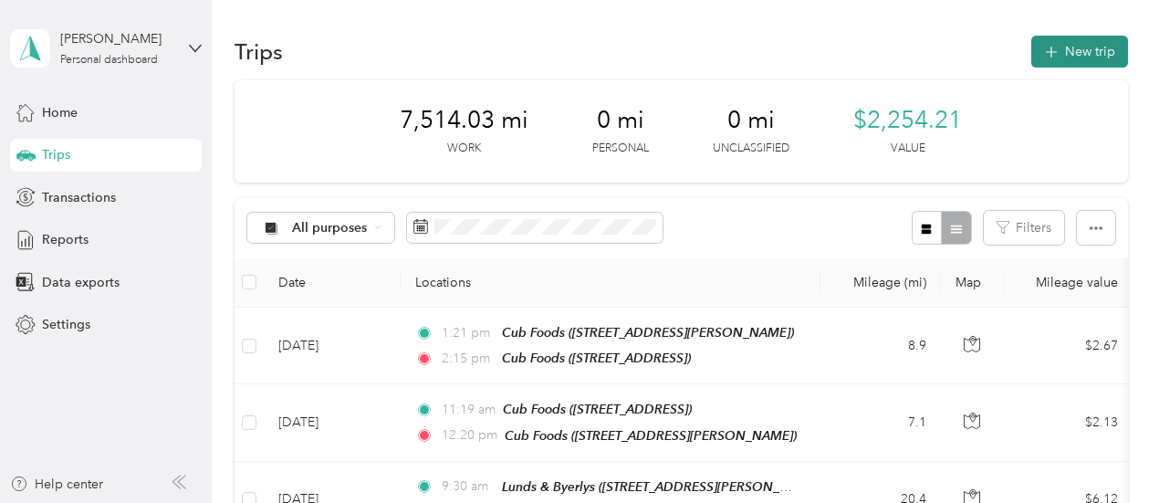
click at [1065, 49] on button "New trip" at bounding box center [1079, 52] width 97 height 32
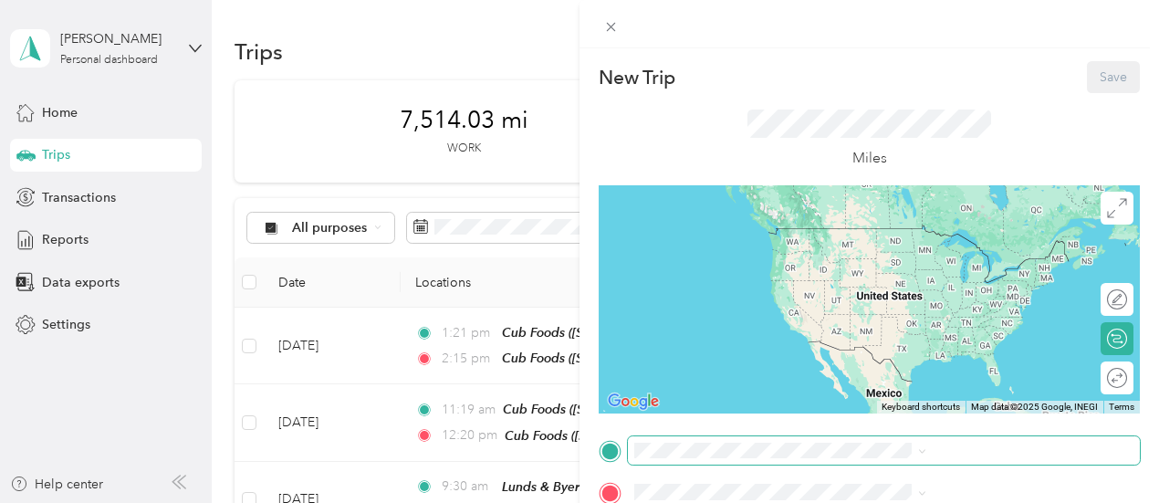
click at [823, 502] on div "New Trip Save This trip cannot be edited because it is either under review, app…" at bounding box center [575, 503] width 1150 height 0
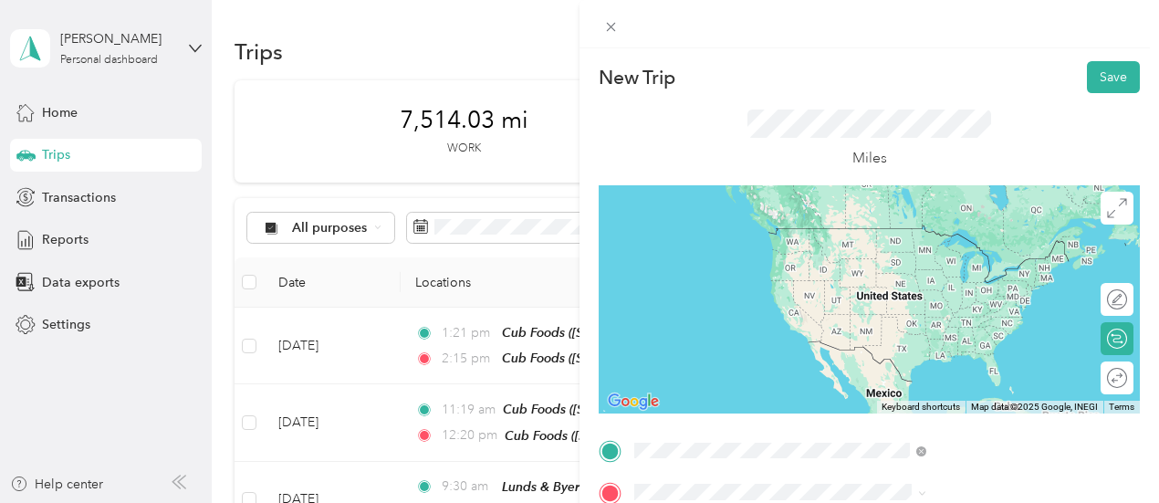
click at [927, 322] on div "TEAM Cub Foods [STREET_ADDRESS]" at bounding box center [926, 299] width 128 height 45
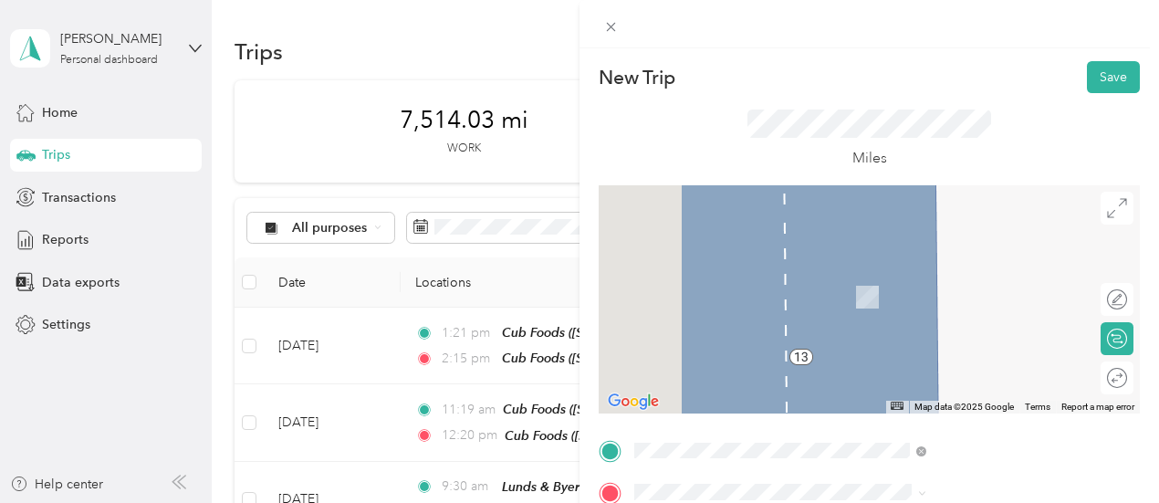
scroll to position [183, 0]
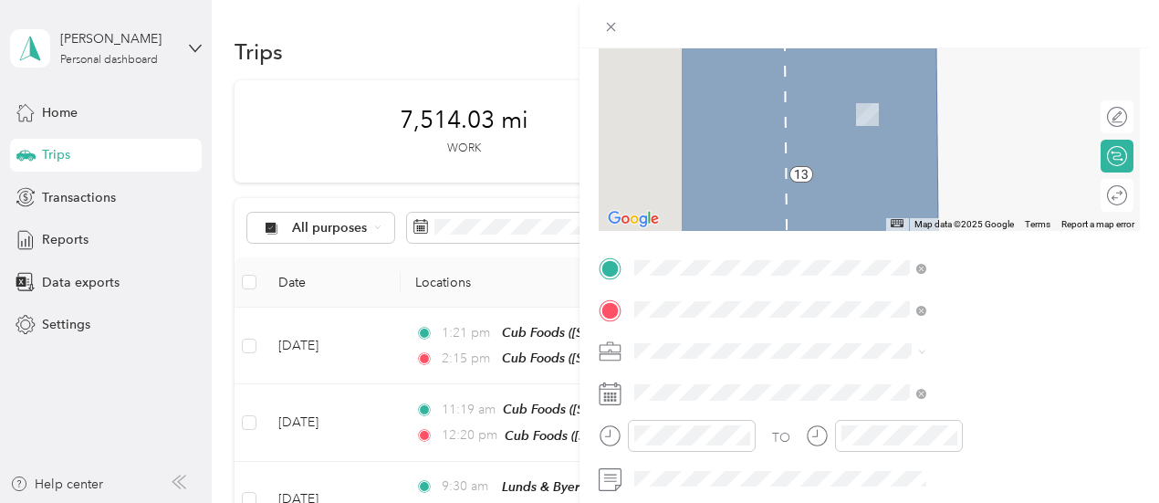
click at [977, 140] on li "TEAM Lunds & [PERSON_NAME] [STREET_ADDRESS][GEOGRAPHIC_DATA], [GEOGRAPHIC_DATA]" at bounding box center [973, 108] width 305 height 64
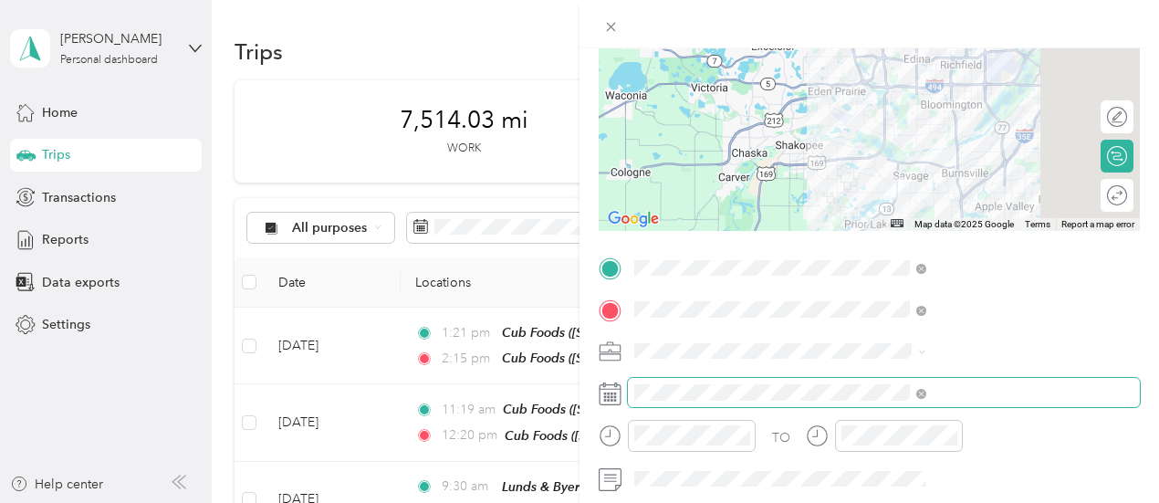
click at [865, 401] on span at bounding box center [884, 392] width 512 height 29
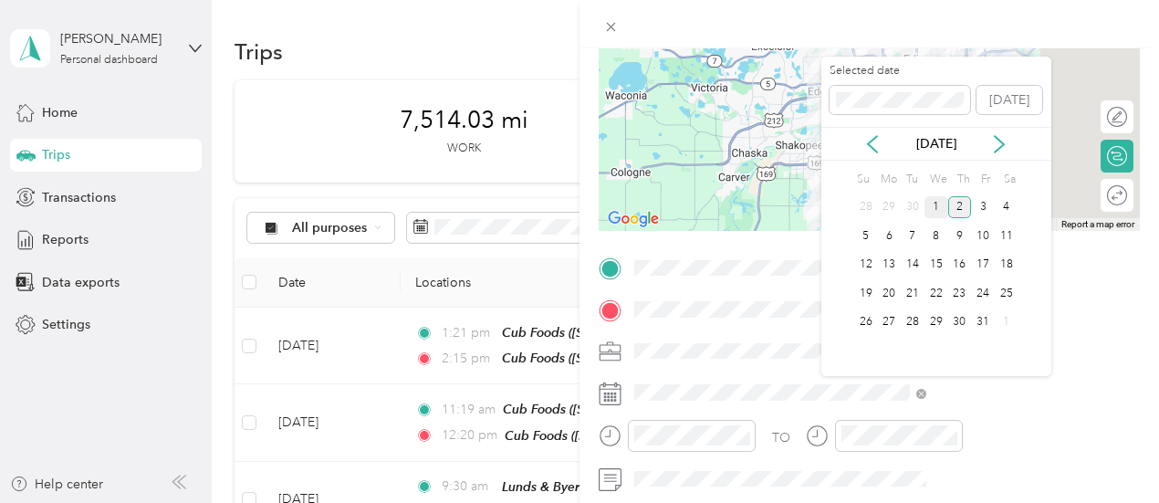
click at [933, 205] on div "1" at bounding box center [937, 207] width 24 height 23
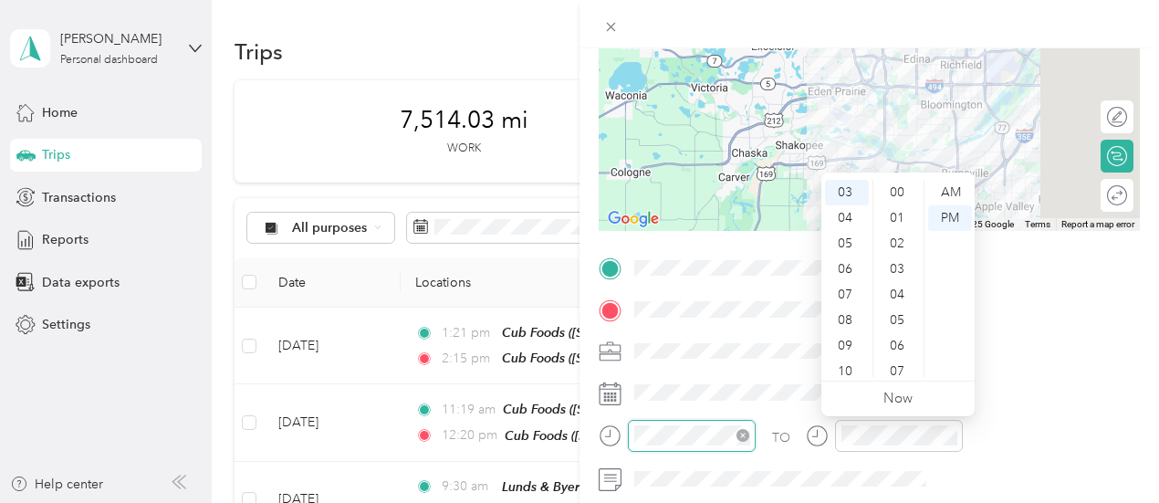
scroll to position [562, 0]
click at [853, 194] on div "03" at bounding box center [847, 193] width 44 height 26
click at [896, 189] on div "22" at bounding box center [899, 193] width 44 height 26
click at [847, 185] on div "03" at bounding box center [847, 193] width 44 height 26
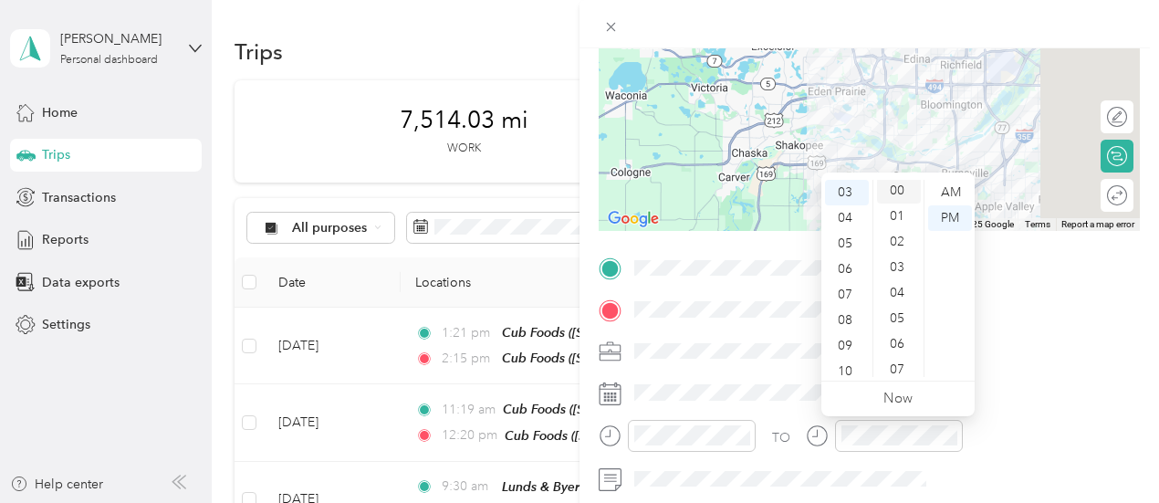
click at [914, 187] on div "00" at bounding box center [899, 191] width 44 height 26
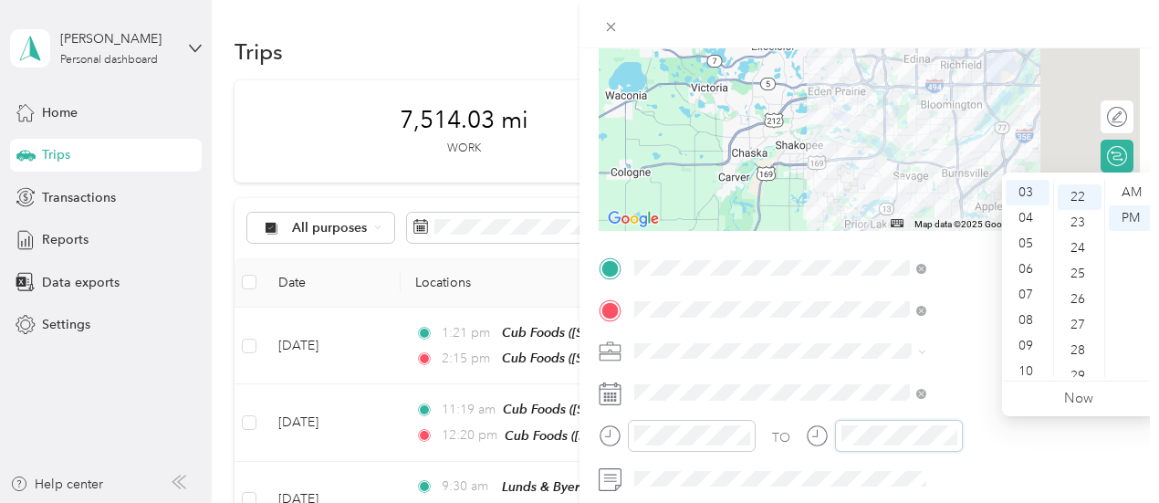
scroll to position [562, 0]
click at [1021, 197] on div "03" at bounding box center [1028, 193] width 44 height 26
click at [1077, 227] on div "15" at bounding box center [1080, 233] width 44 height 26
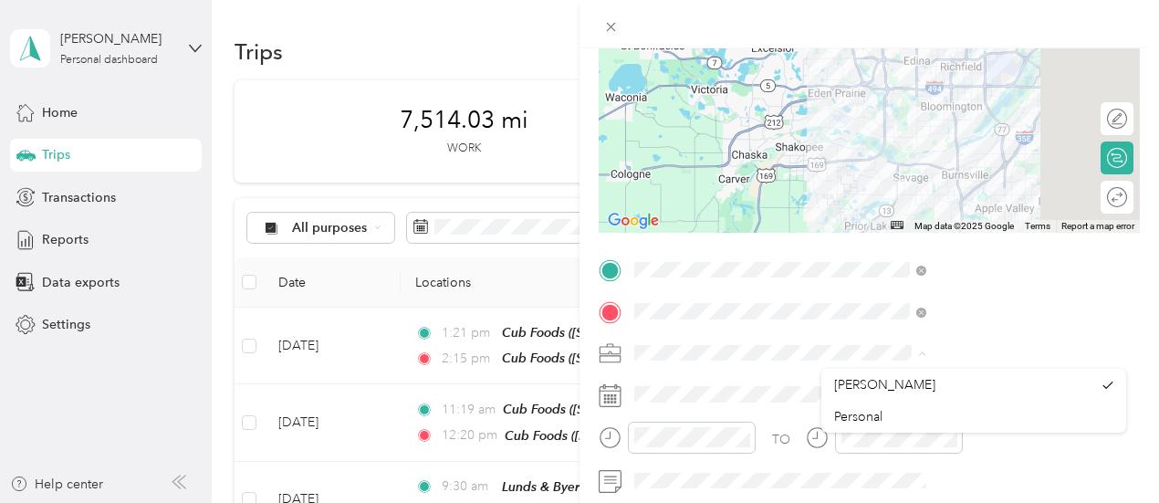
scroll to position [0, 0]
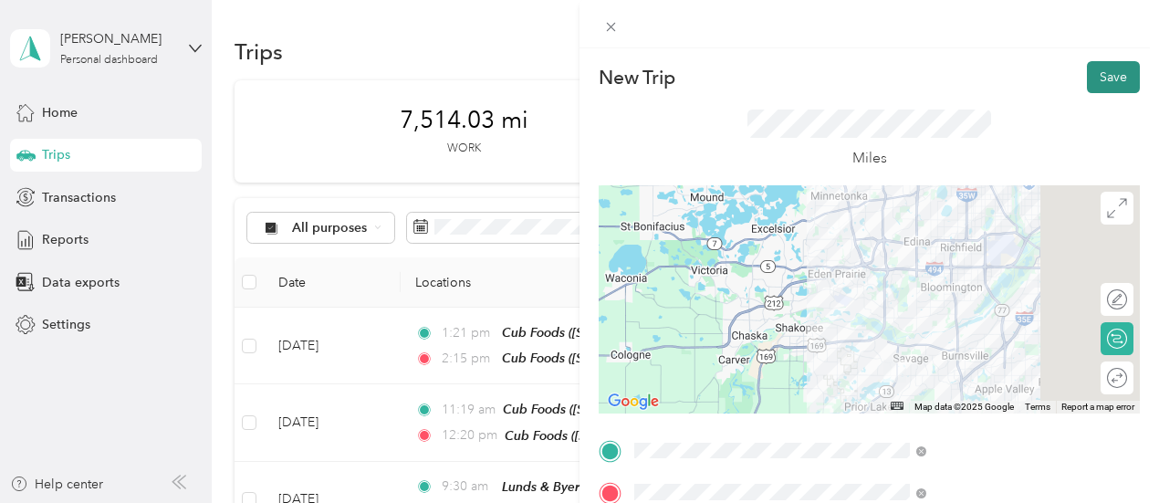
click at [1091, 72] on button "Save" at bounding box center [1113, 77] width 53 height 32
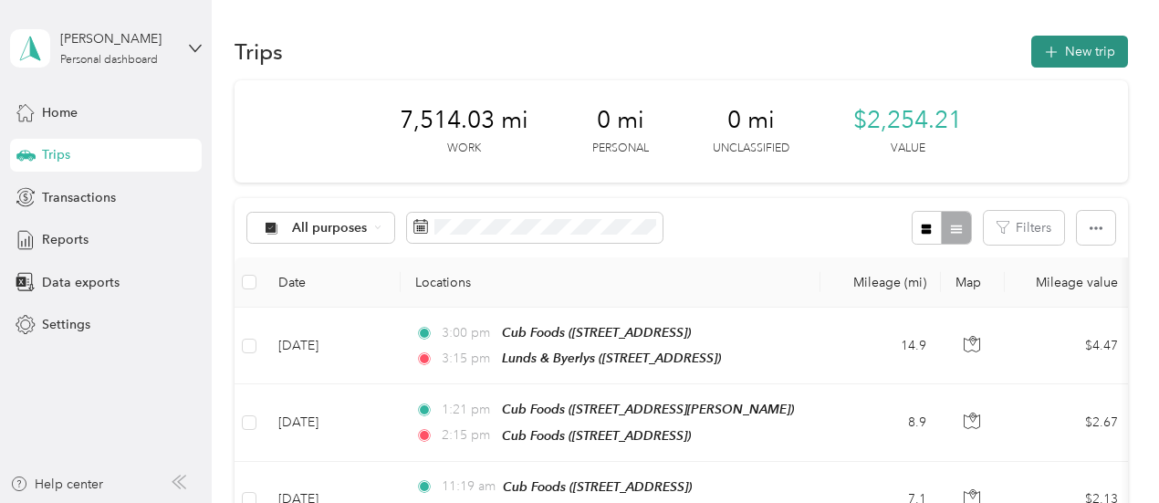
click at [1071, 48] on button "New trip" at bounding box center [1079, 52] width 97 height 32
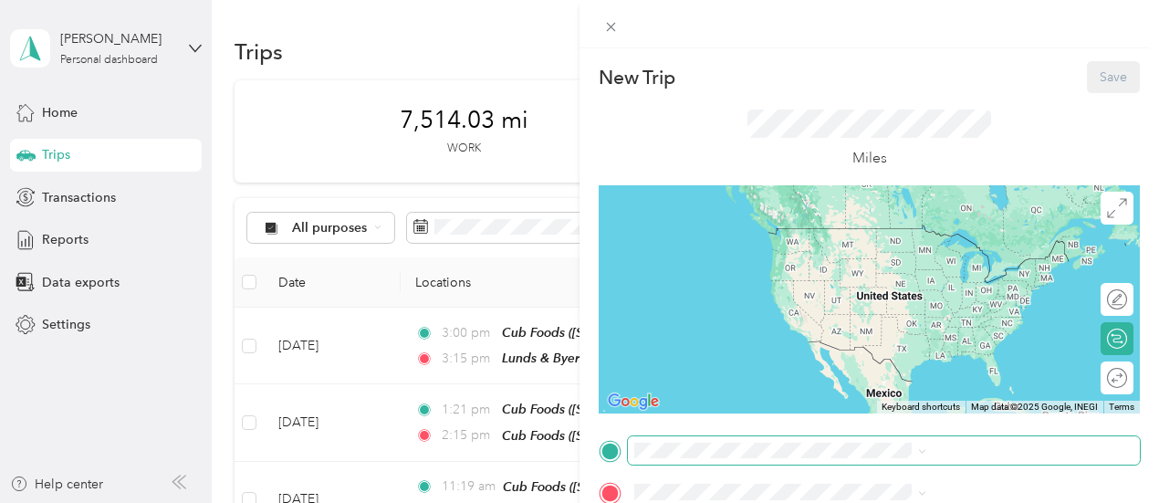
click at [878, 438] on span at bounding box center [884, 450] width 512 height 29
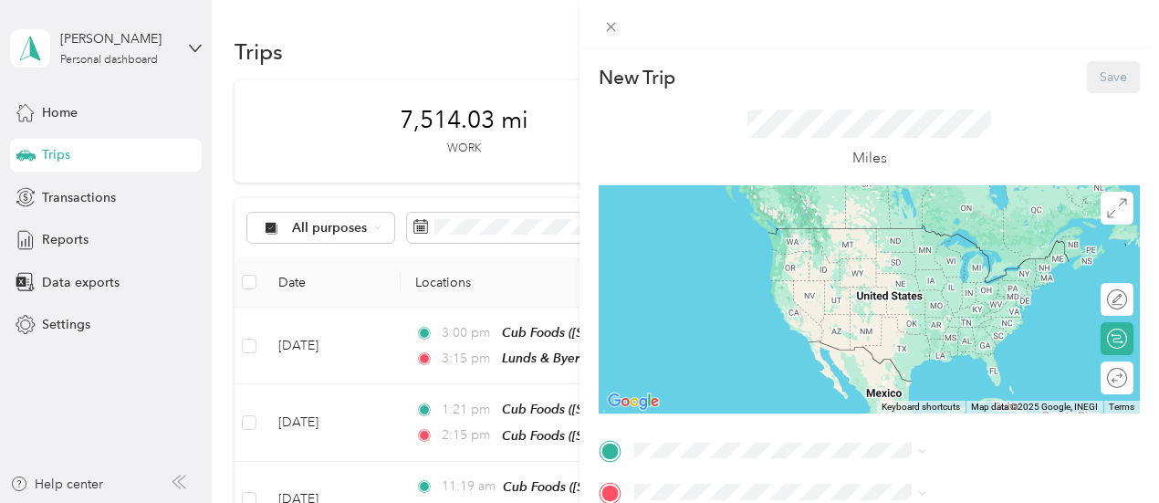
scroll to position [183, 0]
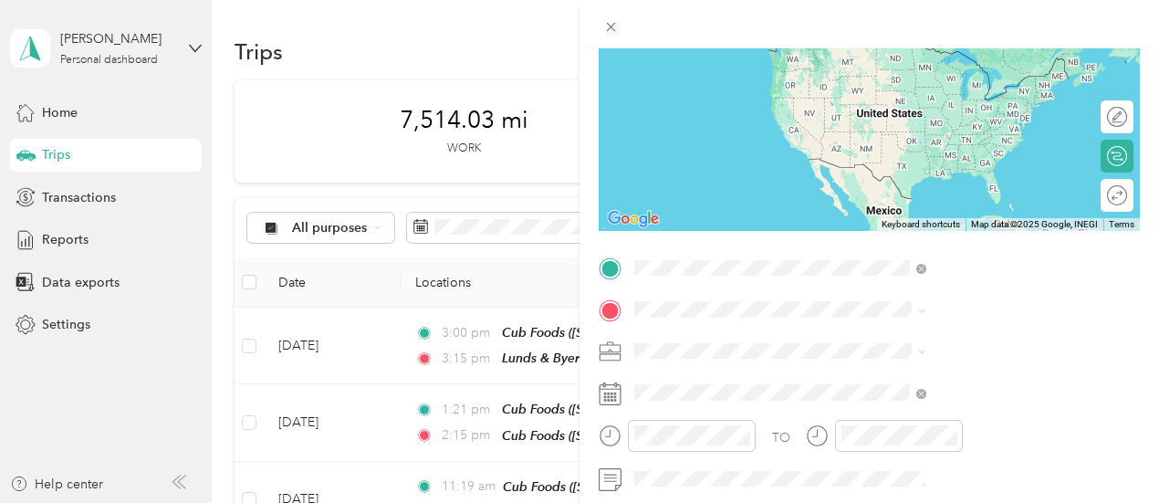
click at [963, 89] on div "TEAM Lunds & [PERSON_NAME] [STREET_ADDRESS][GEOGRAPHIC_DATA], [GEOGRAPHIC_DATA]" at bounding box center [940, 66] width 156 height 45
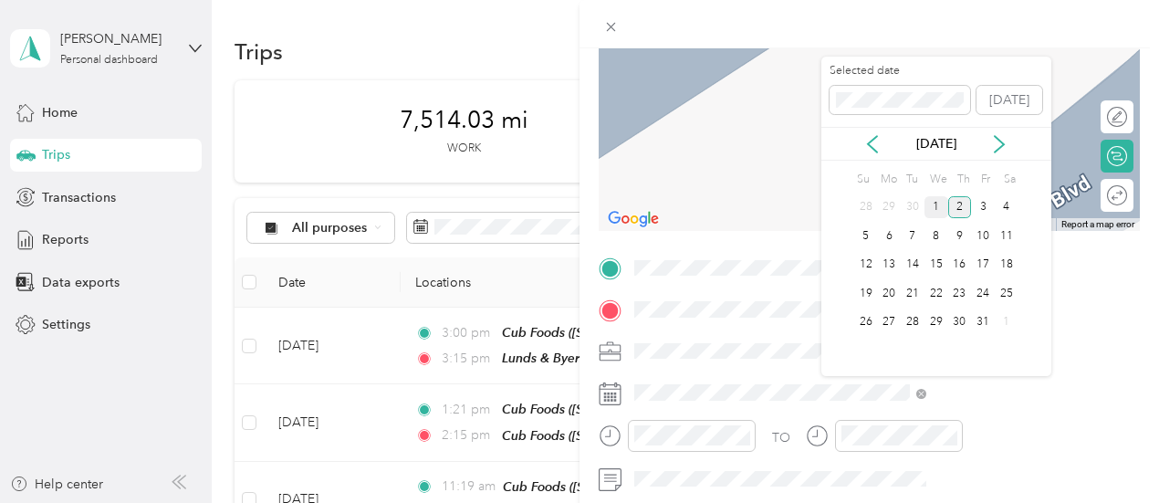
click at [938, 204] on div "1" at bounding box center [937, 207] width 24 height 23
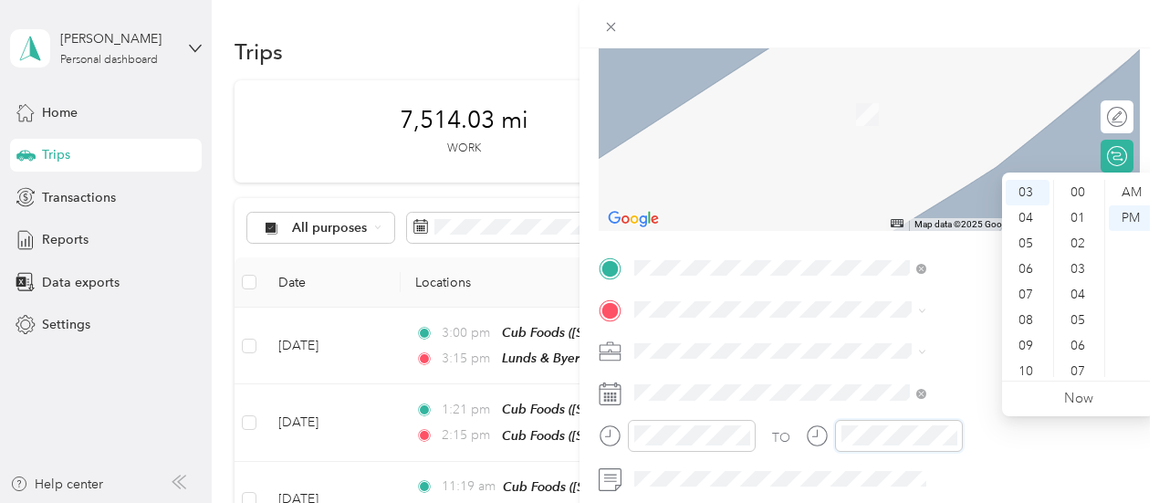
scroll to position [588, 0]
click at [1083, 370] on div "30" at bounding box center [1080, 372] width 44 height 26
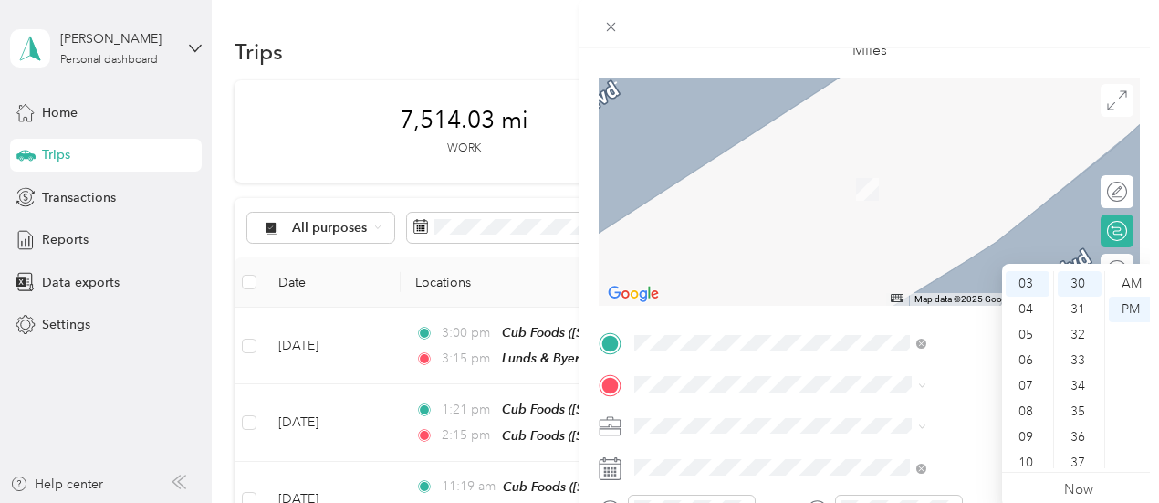
scroll to position [91, 0]
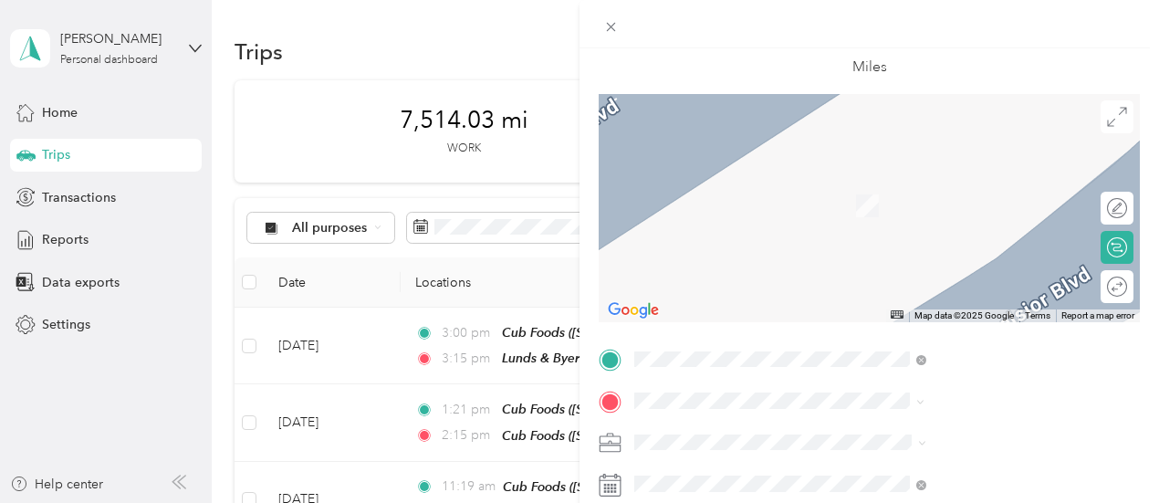
click at [947, 209] on div "[STREET_ADDRESS][GEOGRAPHIC_DATA][STREET_ADDRESS][US_STATE][GEOGRAPHIC_DATA]" at bounding box center [953, 195] width 183 height 38
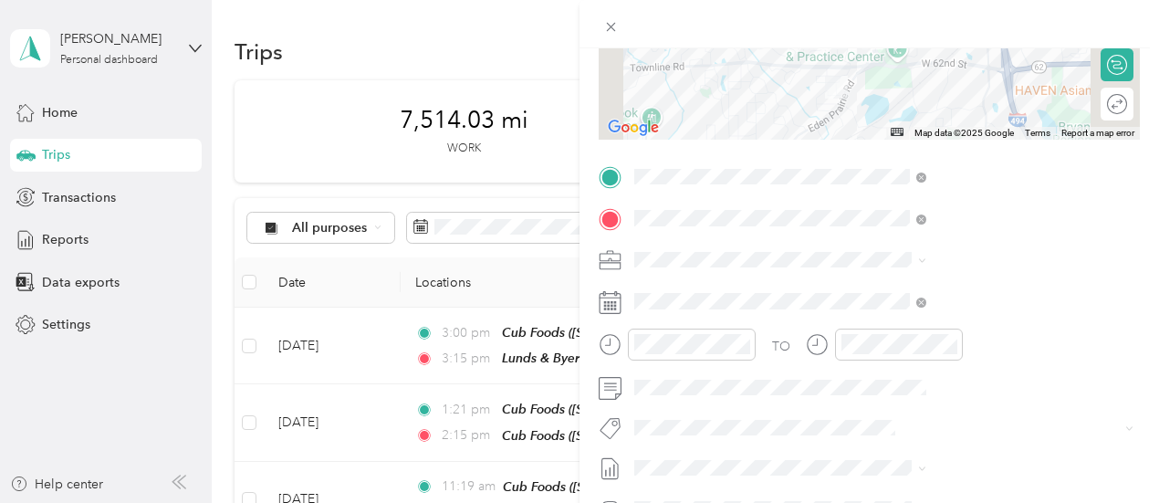
scroll to position [0, 0]
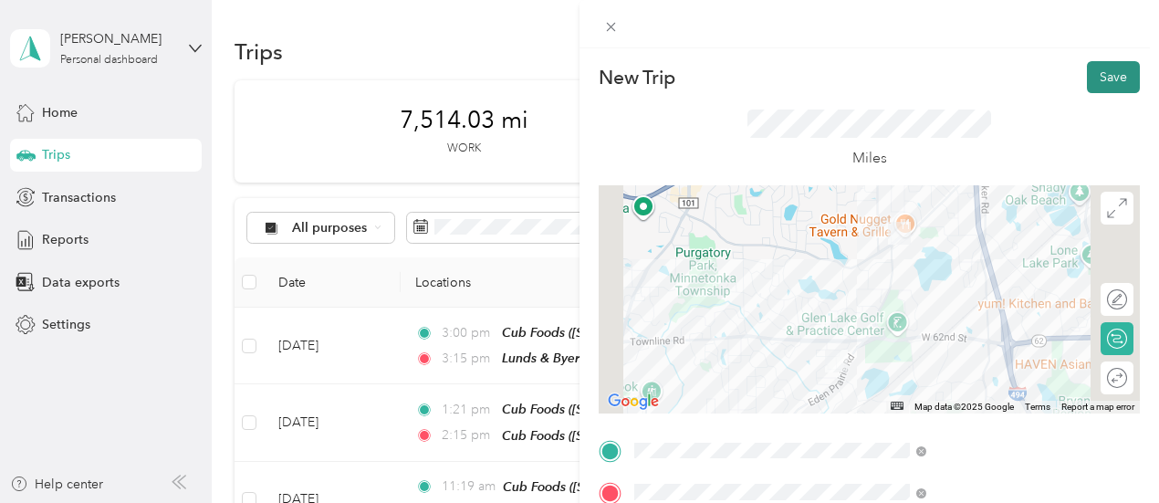
click at [1102, 76] on button "Save" at bounding box center [1113, 77] width 53 height 32
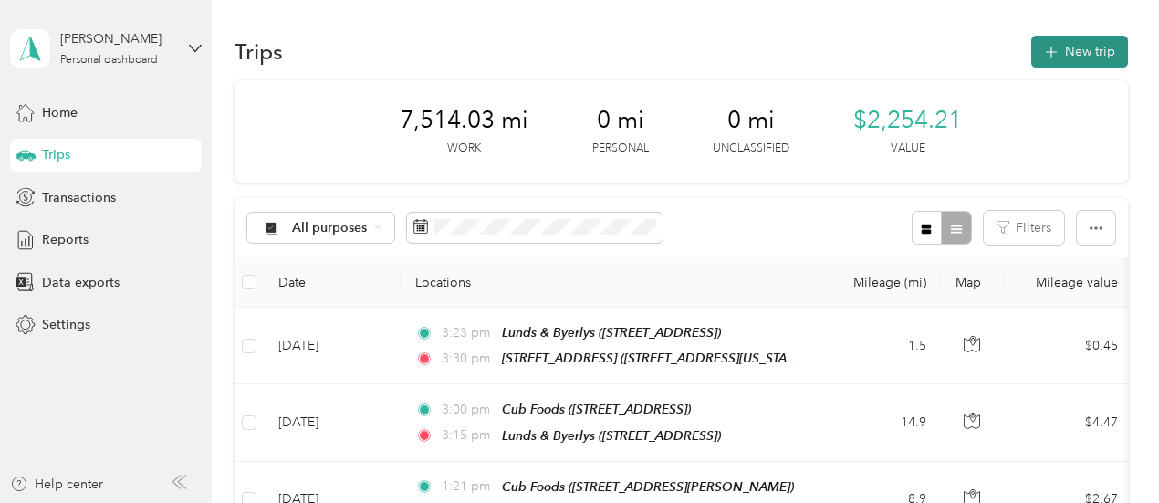
click at [1095, 56] on button "New trip" at bounding box center [1079, 52] width 97 height 32
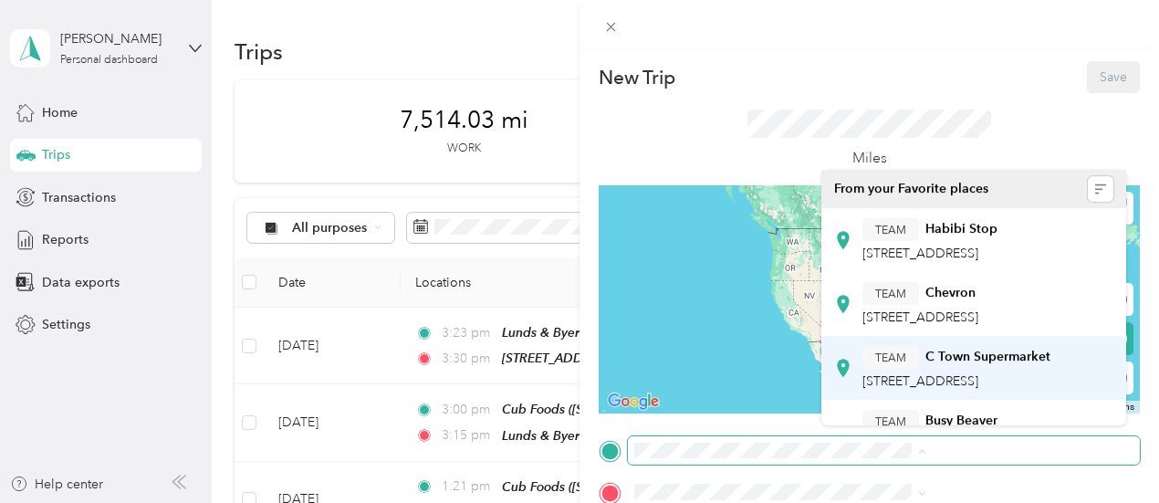
click at [834, 441] on span at bounding box center [884, 450] width 512 height 29
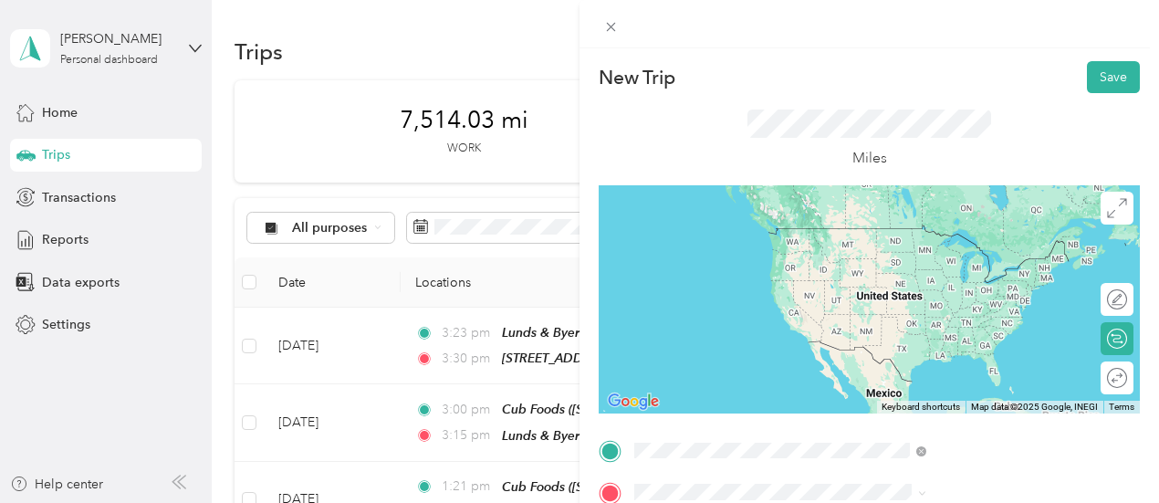
click at [952, 255] on span "[STREET_ADDRESS]" at bounding box center [920, 262] width 116 height 16
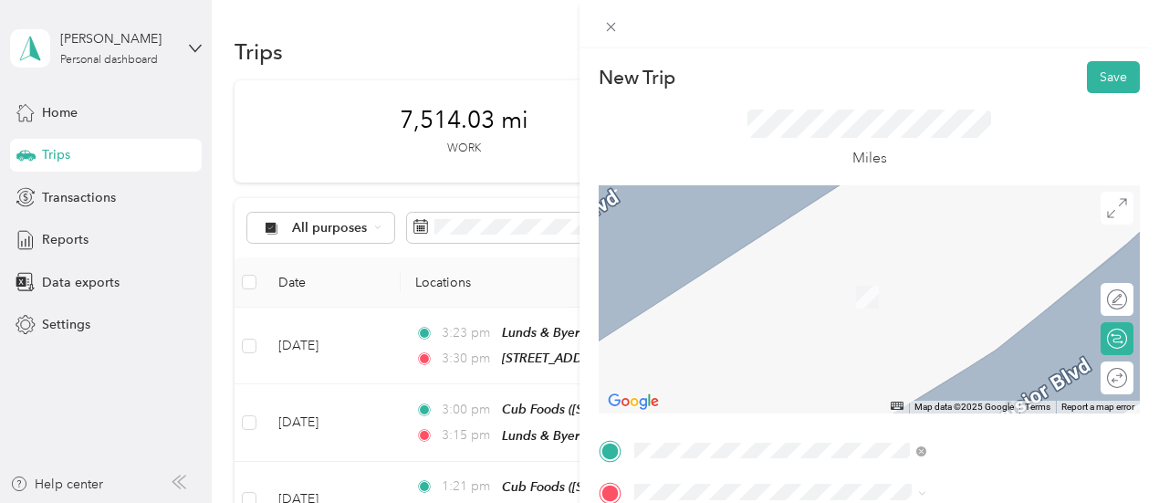
scroll to position [183, 0]
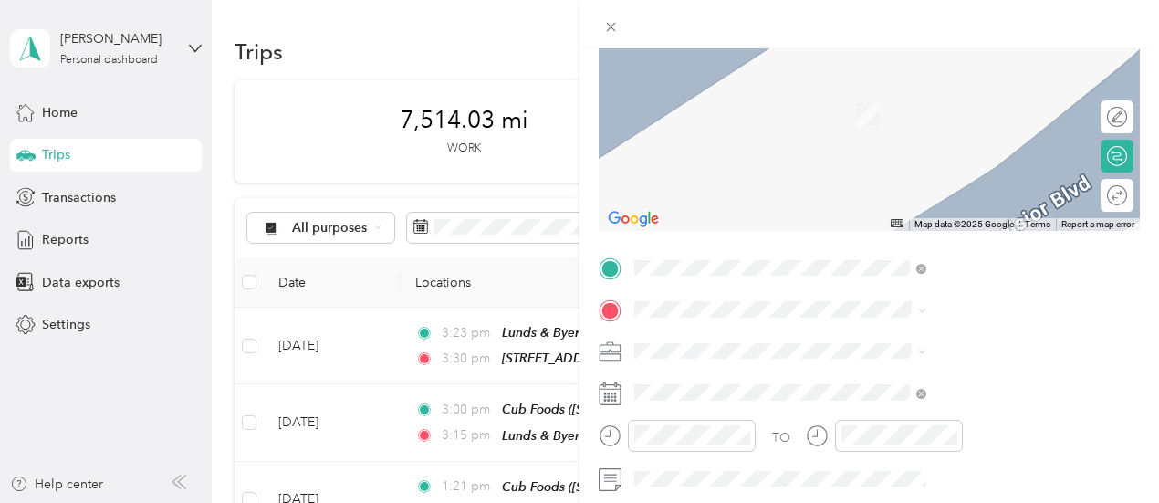
click at [975, 129] on div "TEAM Cub Foods [STREET_ADDRESS]" at bounding box center [926, 106] width 128 height 45
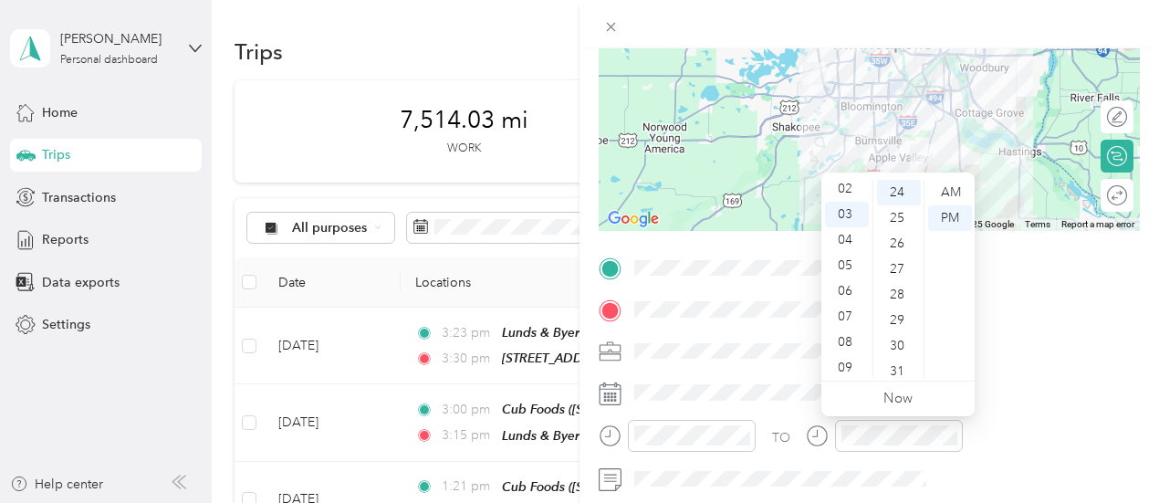
scroll to position [40, 0]
click at [836, 360] on div "08" at bounding box center [847, 357] width 44 height 26
click at [961, 186] on div "AM" at bounding box center [950, 193] width 44 height 26
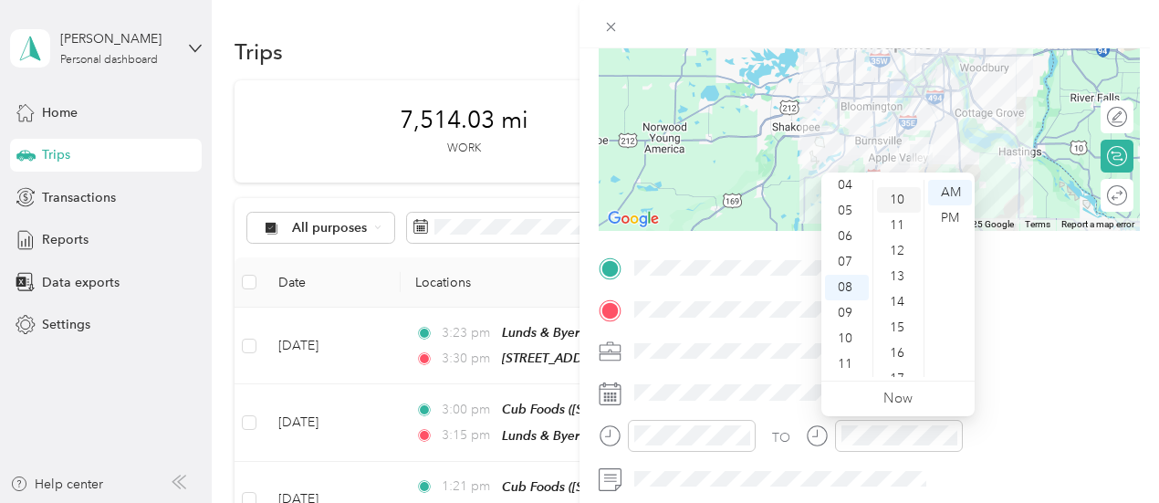
click at [896, 195] on div "10" at bounding box center [899, 200] width 44 height 26
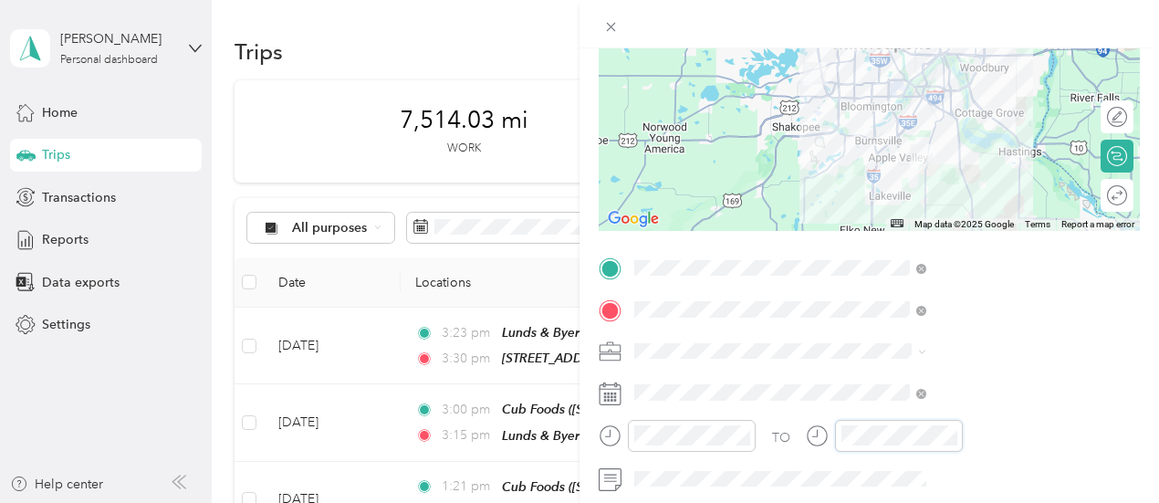
scroll to position [613, 0]
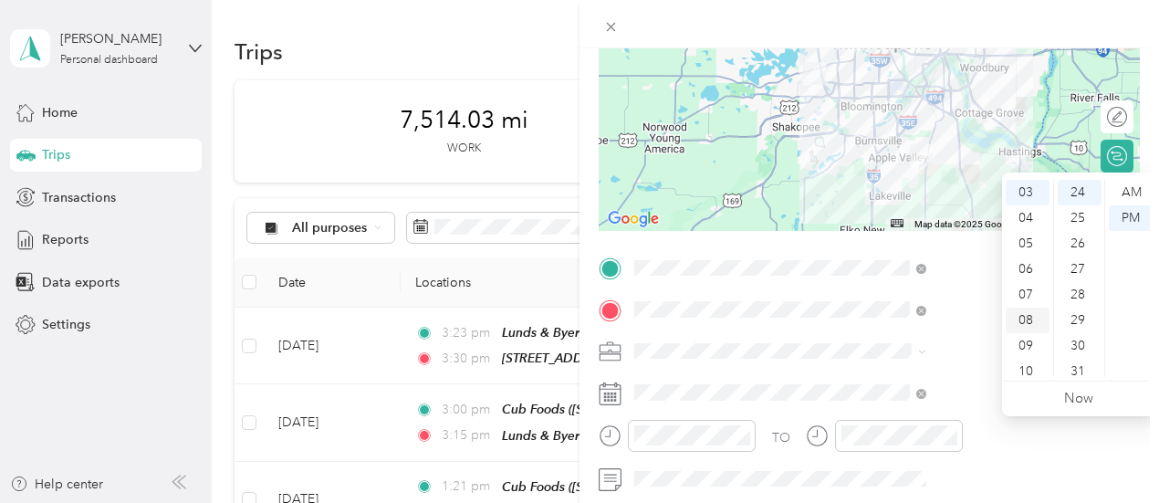
click at [1035, 316] on div "08" at bounding box center [1028, 321] width 44 height 26
click at [1086, 348] on div "30" at bounding box center [1080, 346] width 44 height 26
click at [1135, 189] on div "AM" at bounding box center [1131, 193] width 44 height 26
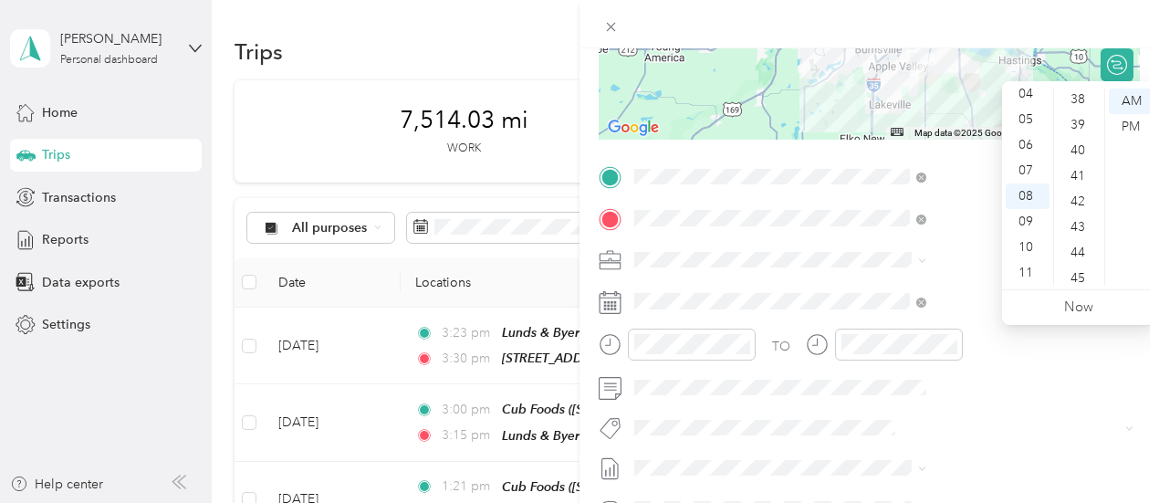
scroll to position [986, 0]
click at [1077, 265] on div "45" at bounding box center [1080, 266] width 44 height 26
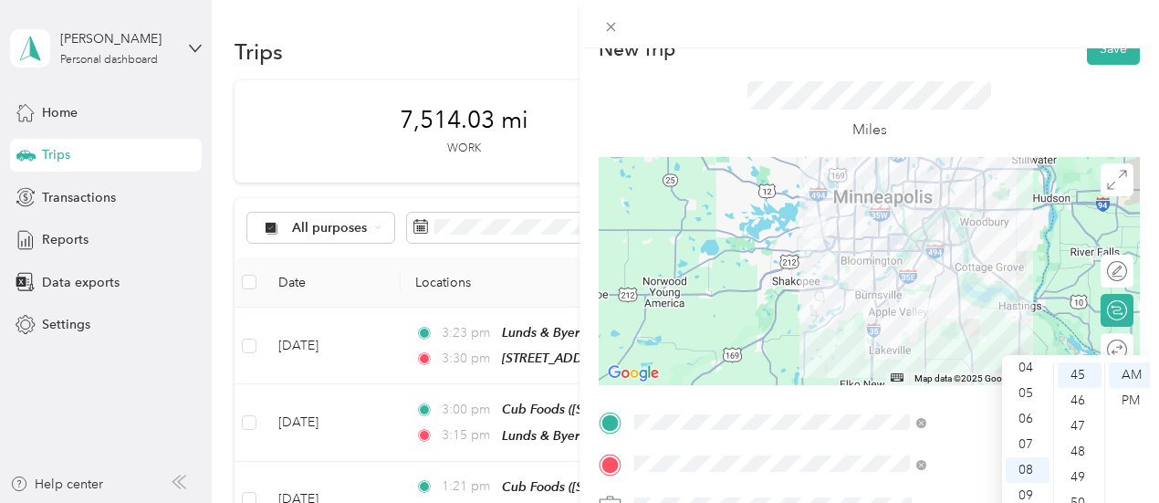
scroll to position [0, 0]
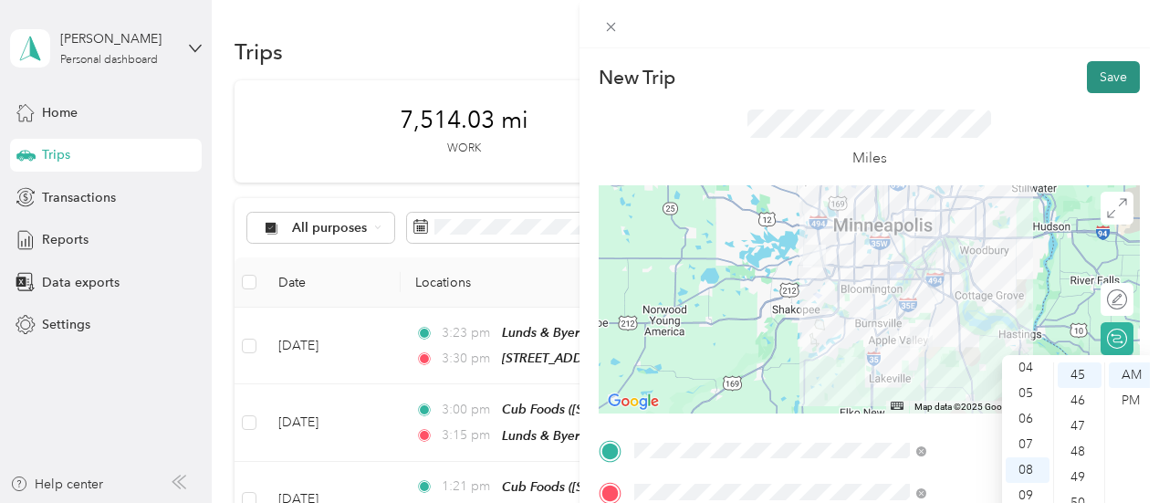
click at [1093, 78] on button "Save" at bounding box center [1113, 77] width 53 height 32
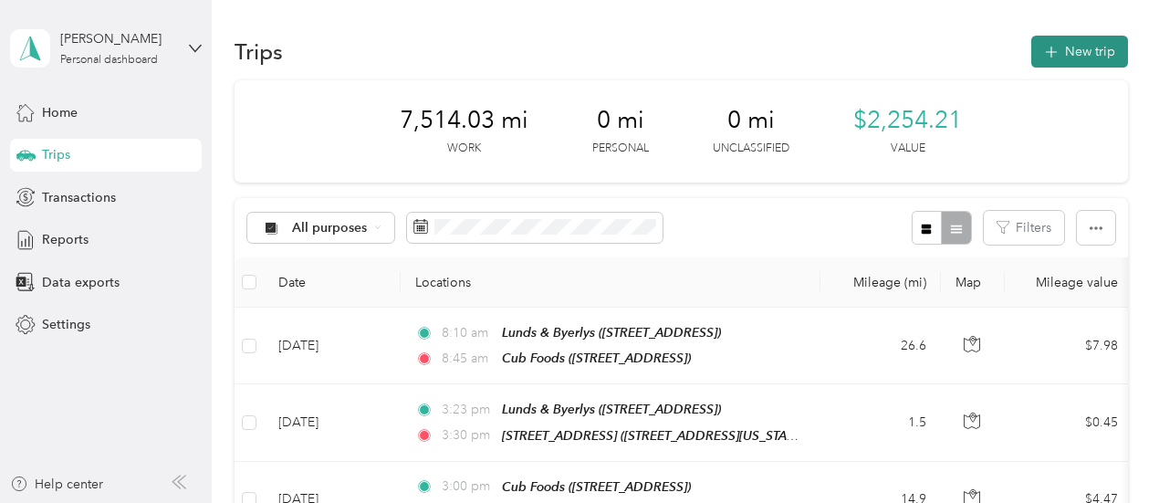
click at [1064, 48] on button "New trip" at bounding box center [1079, 52] width 97 height 32
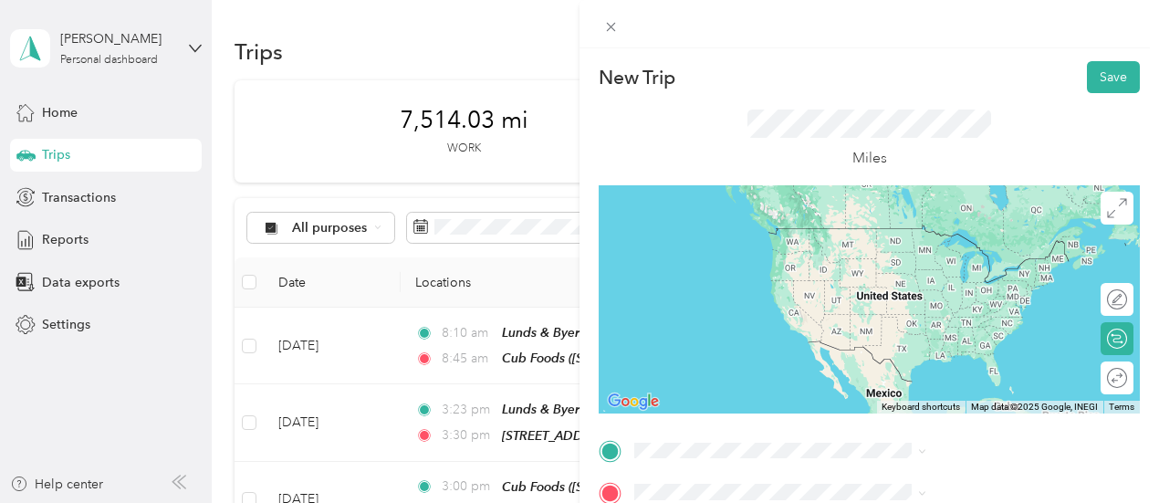
click at [953, 316] on span "[STREET_ADDRESS][US_STATE]" at bounding box center [953, 308] width 183 height 16
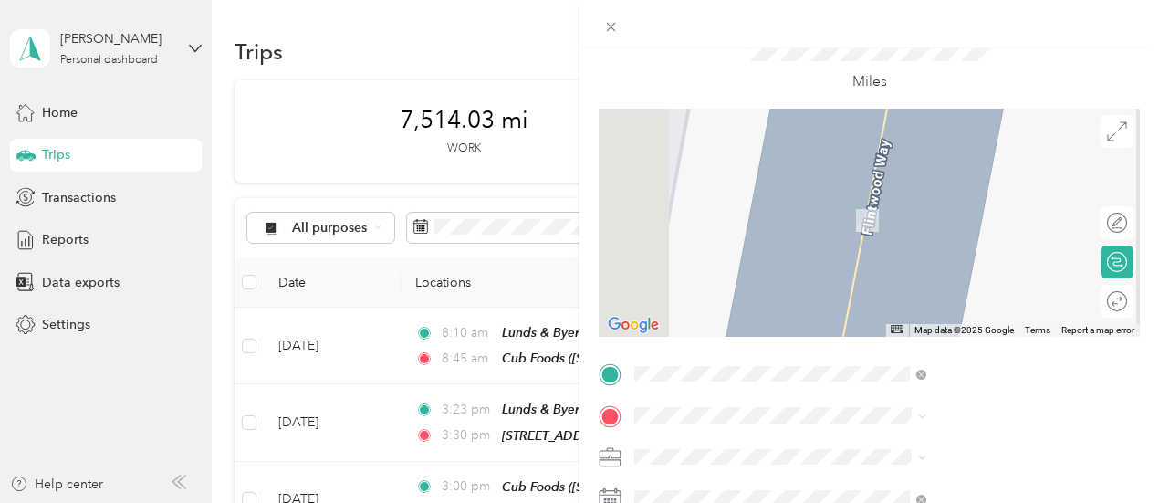
scroll to position [183, 0]
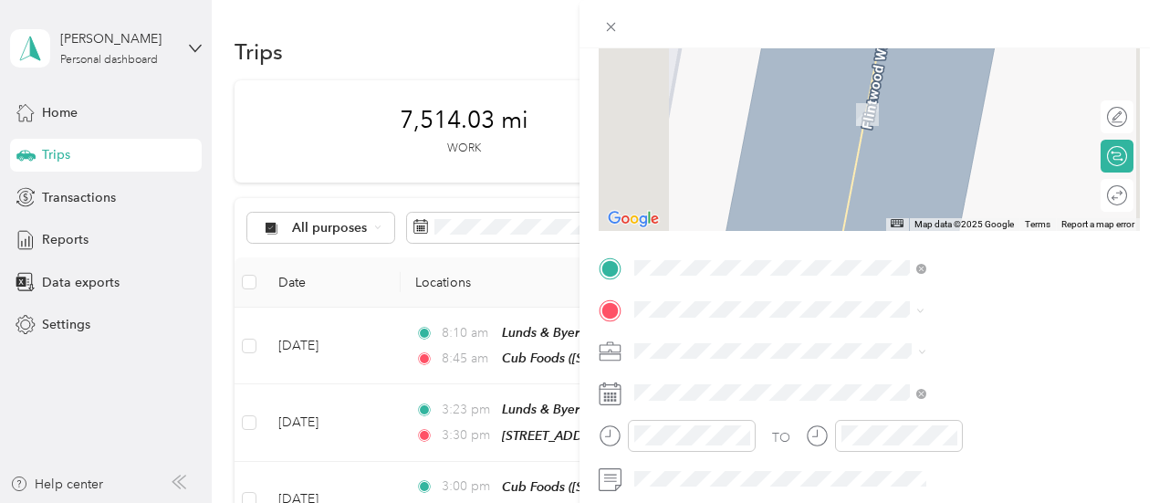
click at [962, 194] on div "TEAM Cub Foods [STREET_ADDRESS]" at bounding box center [926, 172] width 128 height 45
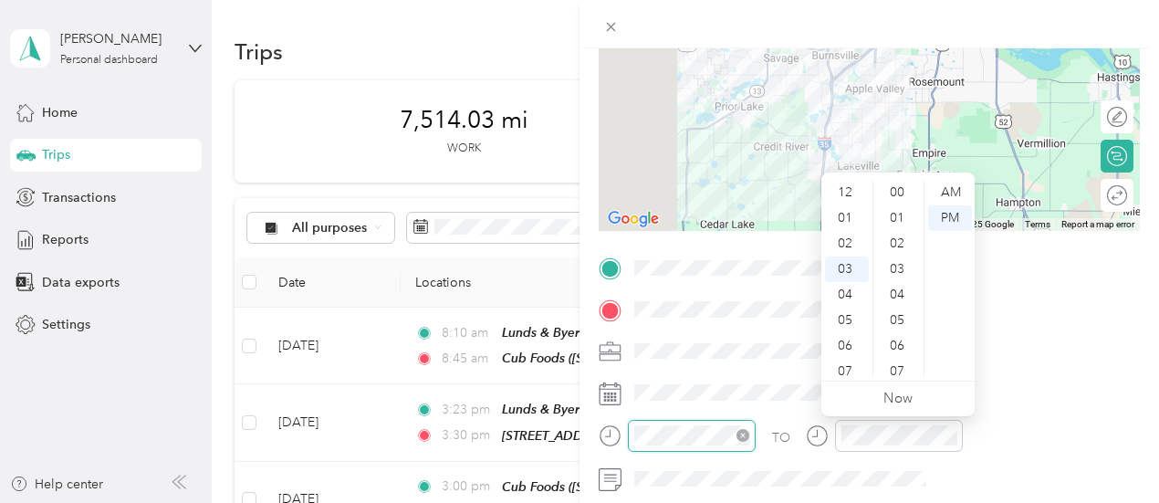
scroll to position [639, 0]
click at [856, 339] on div "09" at bounding box center [847, 346] width 44 height 26
click at [957, 191] on div "AM" at bounding box center [950, 193] width 44 height 26
click at [914, 187] on div "25" at bounding box center [899, 193] width 44 height 26
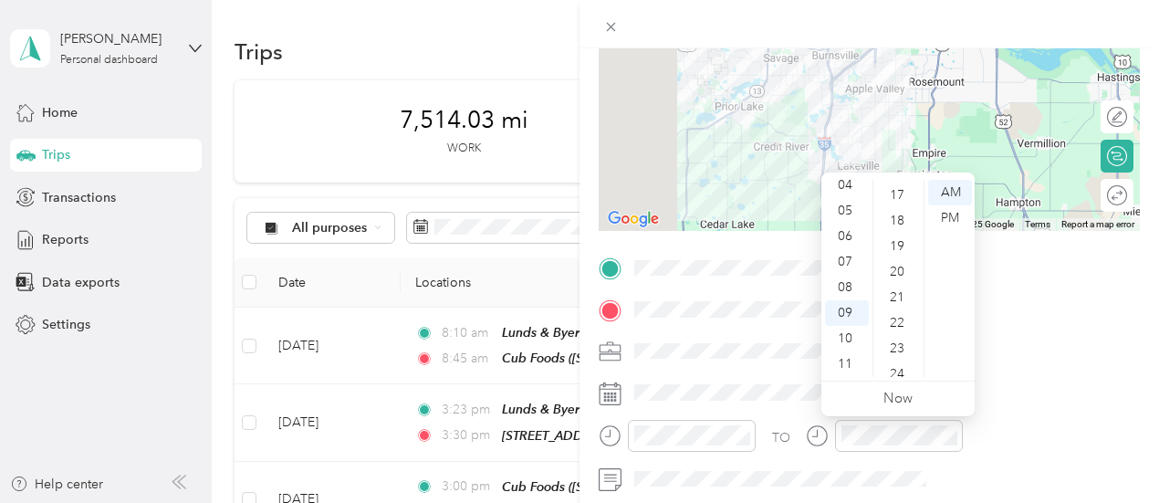
scroll to position [286, 0]
click at [900, 194] on div "10" at bounding box center [899, 199] width 44 height 26
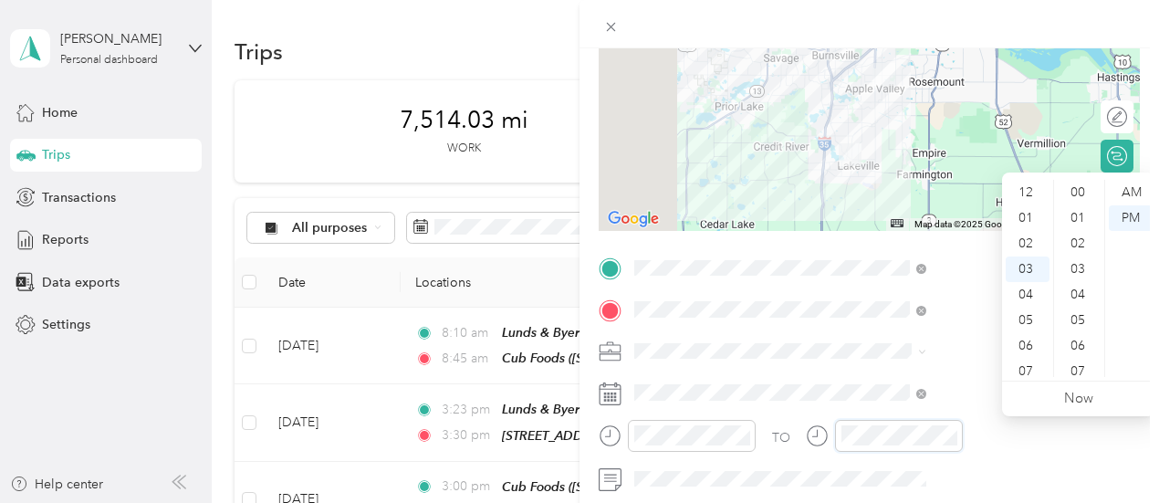
scroll to position [77, 0]
click at [1033, 344] on div "09" at bounding box center [1028, 346] width 44 height 26
click at [1141, 184] on div "AM" at bounding box center [1131, 193] width 44 height 26
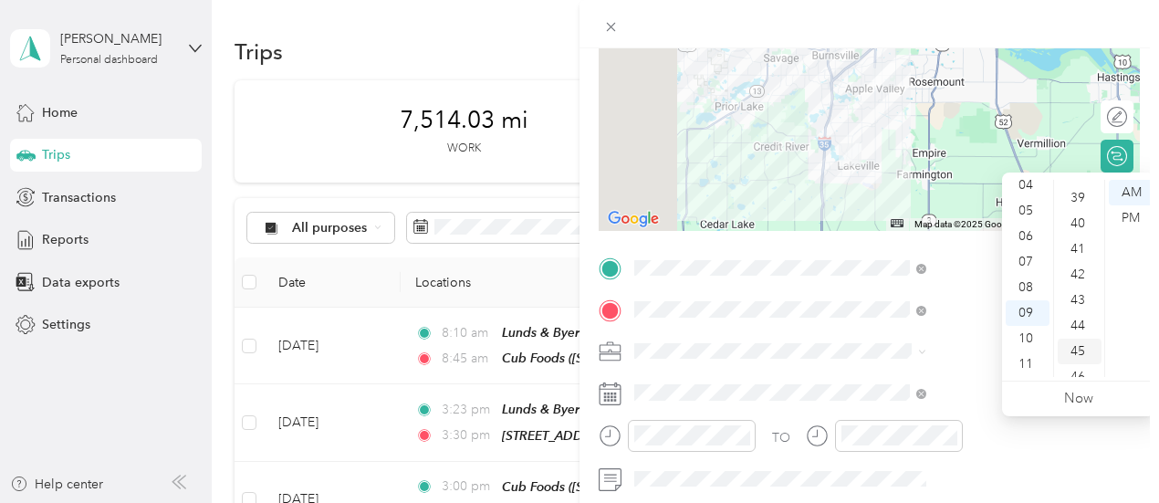
click at [1081, 348] on div "45" at bounding box center [1080, 352] width 44 height 26
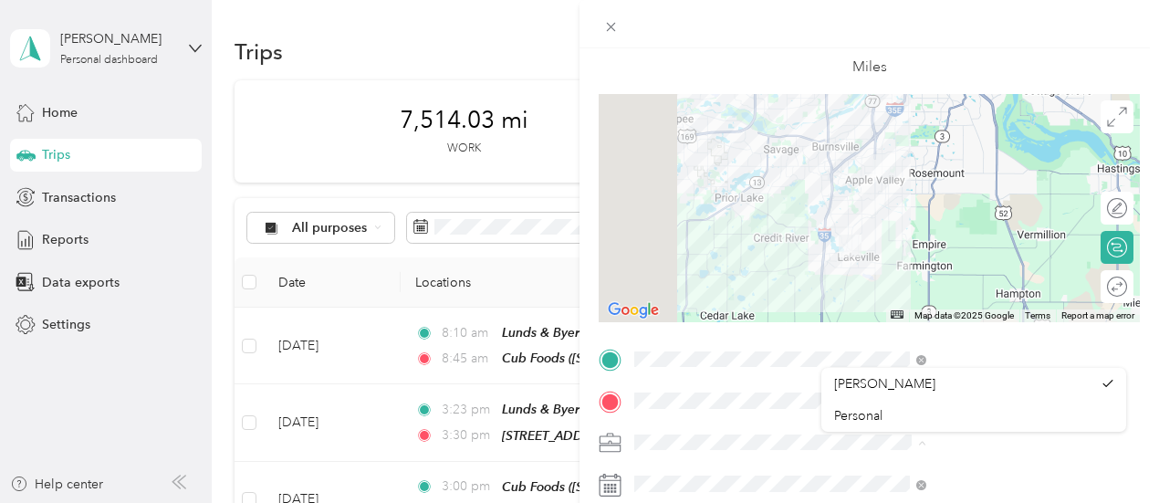
scroll to position [0, 0]
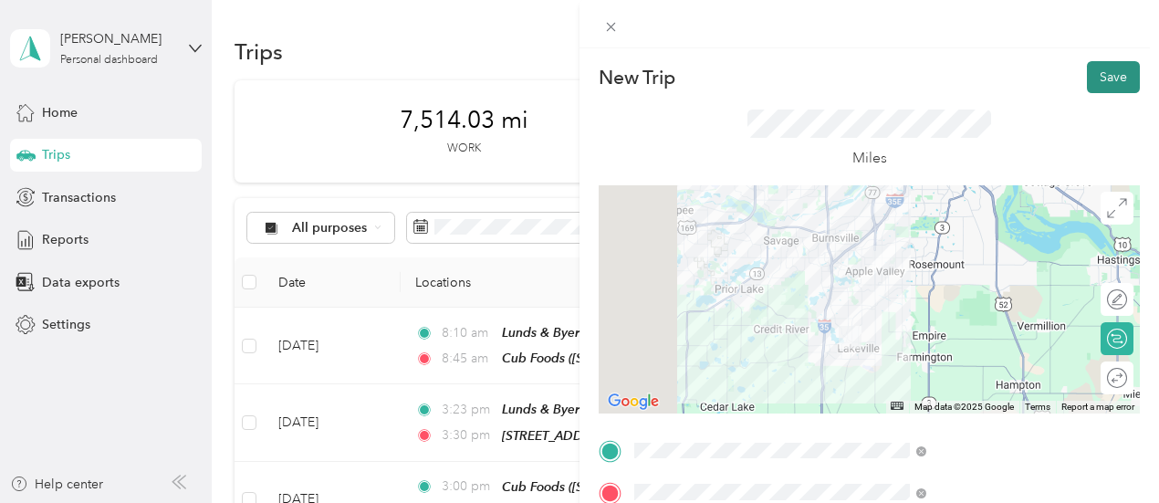
click at [1101, 78] on button "Save" at bounding box center [1113, 77] width 53 height 32
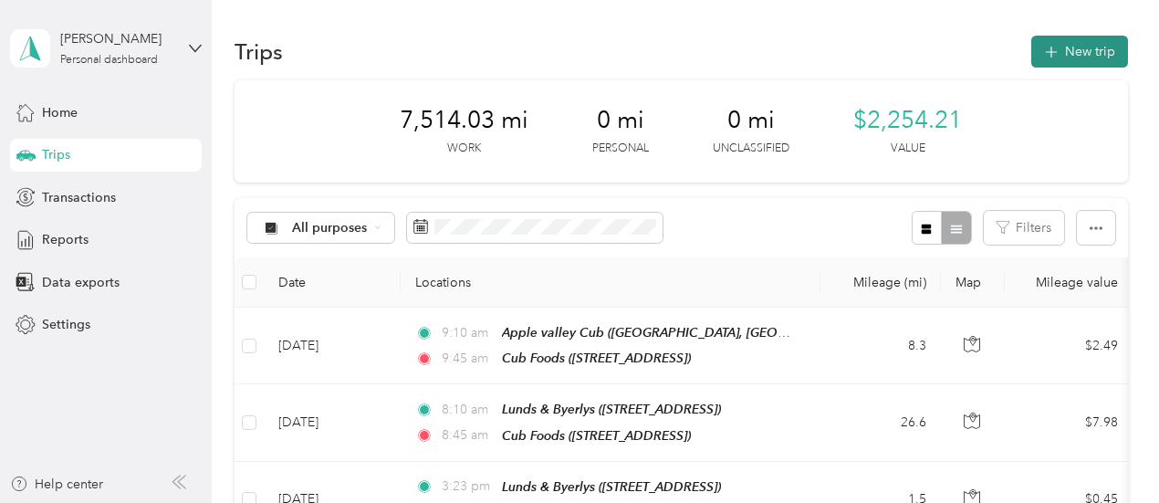
click at [1085, 54] on button "New trip" at bounding box center [1079, 52] width 97 height 32
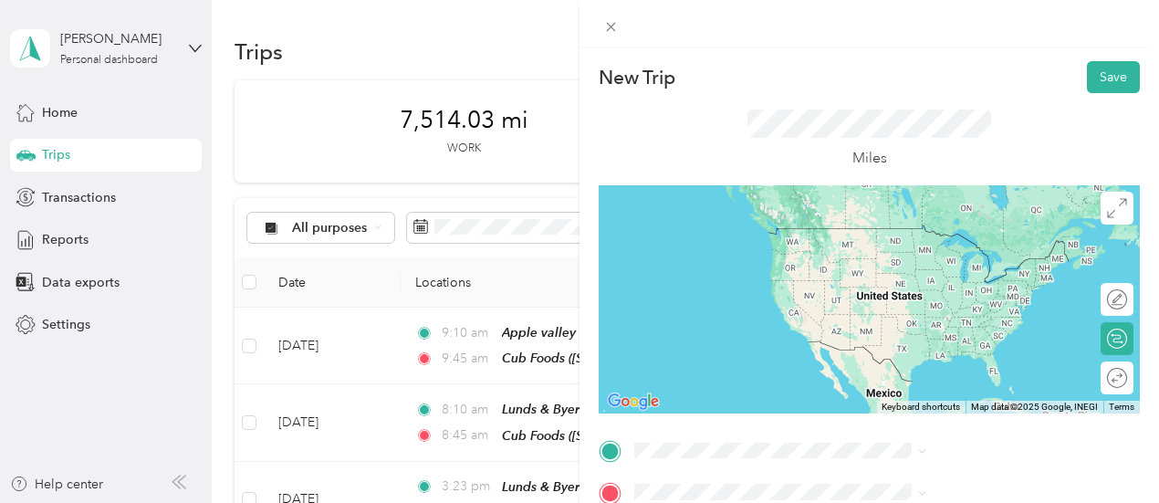
click at [948, 389] on span "[STREET_ADDRESS]" at bounding box center [920, 381] width 116 height 16
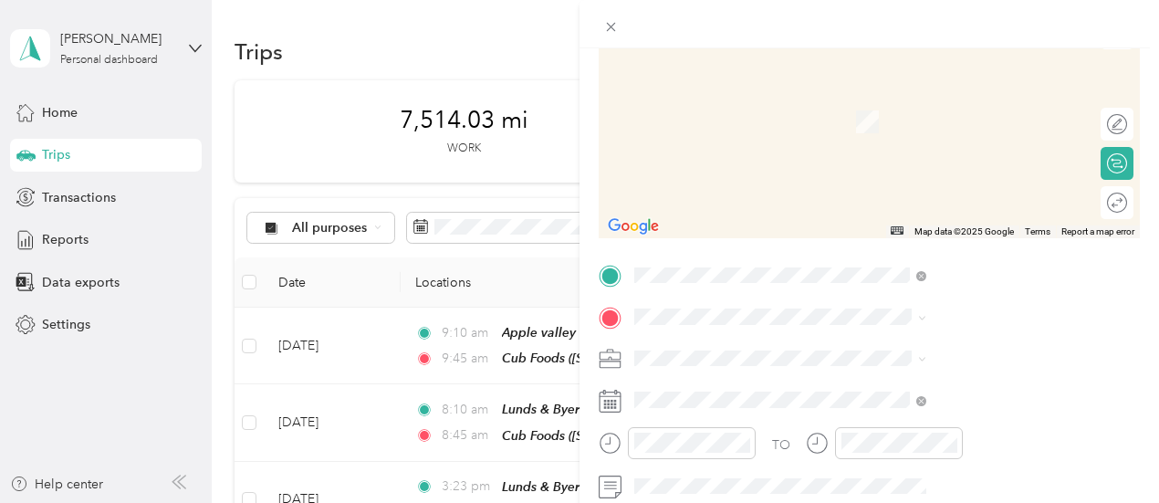
scroll to position [183, 0]
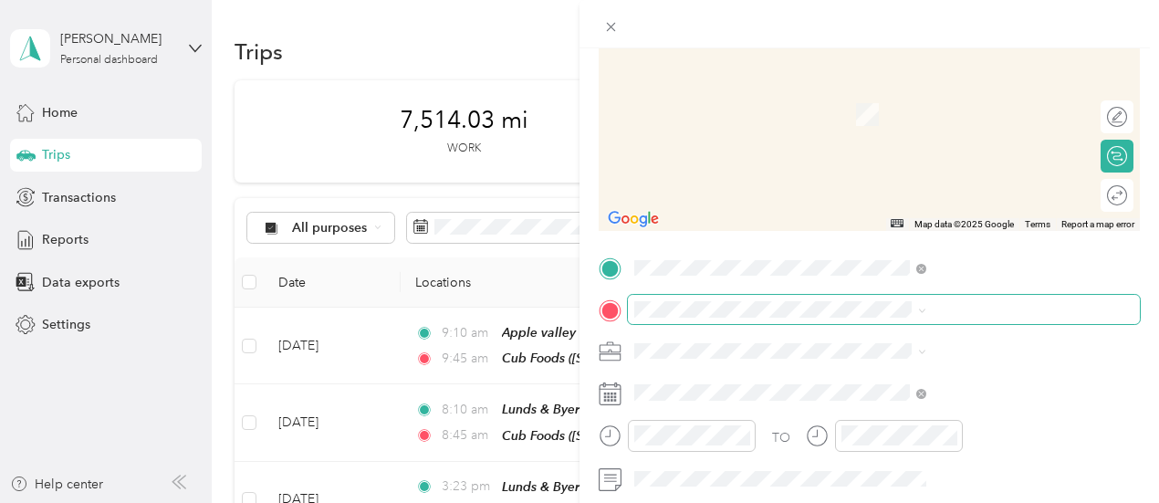
click at [880, 300] on span at bounding box center [884, 309] width 512 height 29
click at [865, 320] on span at bounding box center [884, 309] width 512 height 29
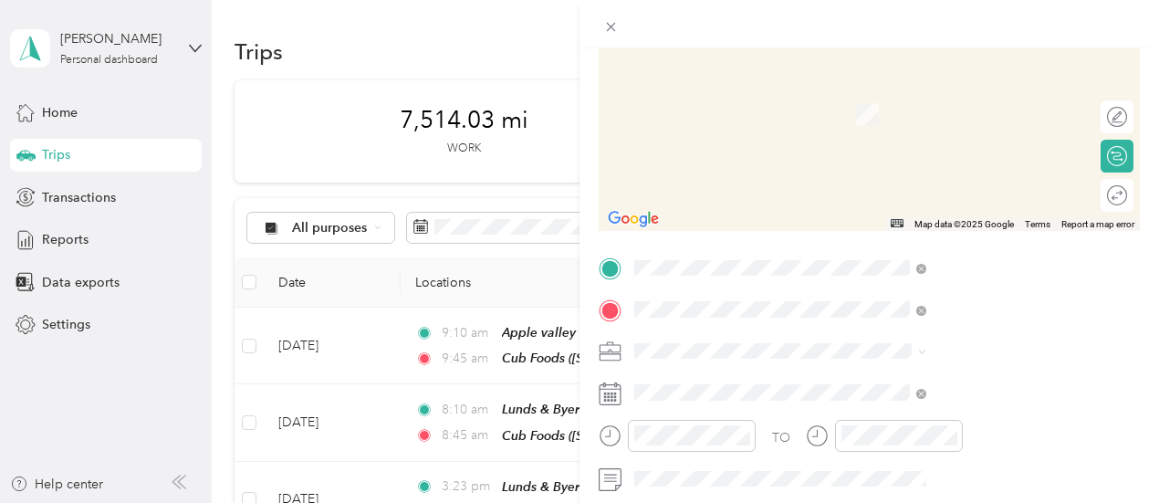
click at [942, 258] on div "TEAM Cub Foods [STREET_ADDRESS]" at bounding box center [926, 236] width 128 height 45
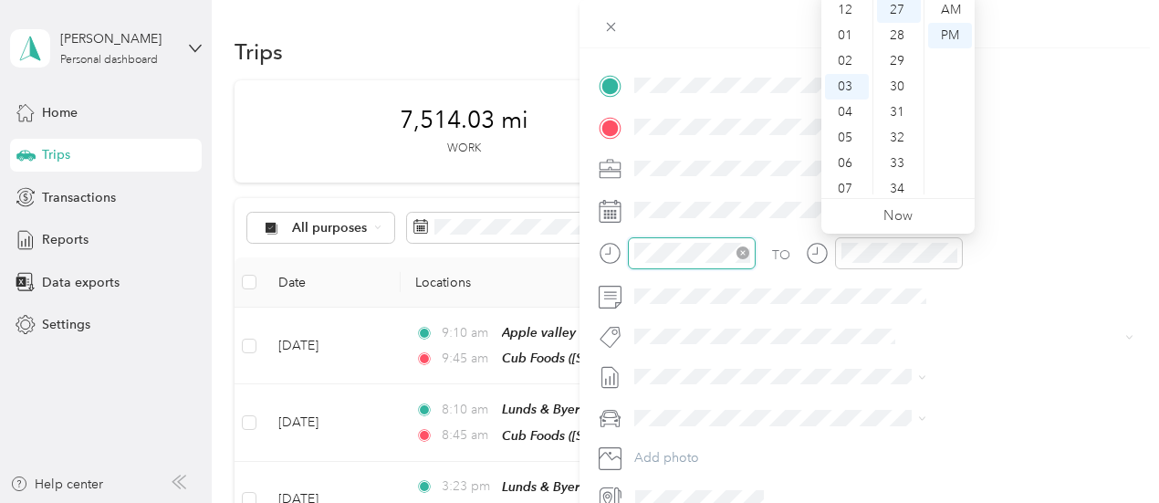
scroll to position [77, 0]
click at [852, 181] on div "10" at bounding box center [847, 189] width 44 height 26
click at [959, 7] on div "AM" at bounding box center [950, 10] width 44 height 26
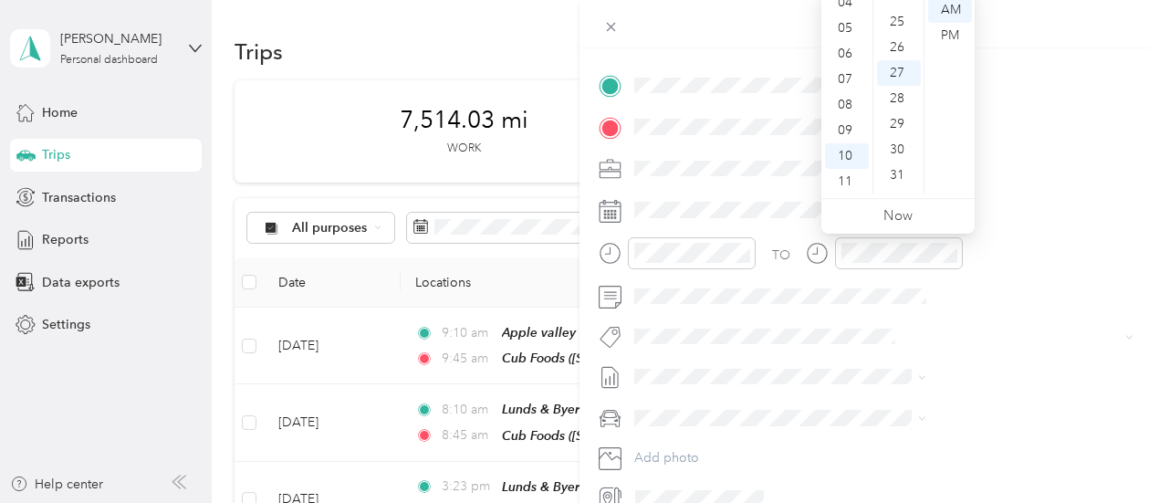
scroll to position [617, 0]
click at [897, 29] on div "25" at bounding box center [899, 32] width 44 height 26
click at [963, 238] on div at bounding box center [899, 253] width 128 height 32
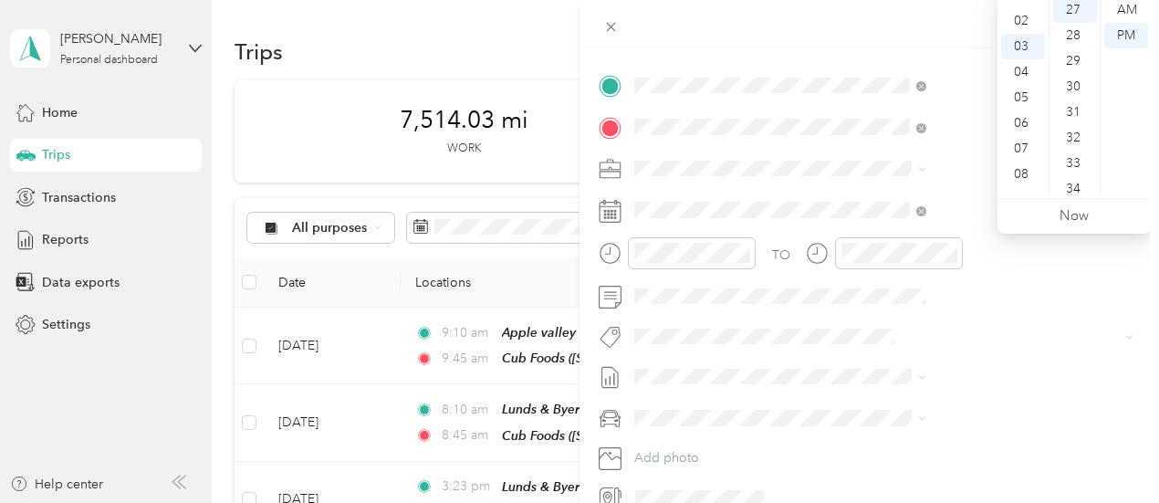
scroll to position [110, 0]
click at [1026, 174] on div "11" at bounding box center [1023, 182] width 44 height 26
click at [1122, 8] on div "AM" at bounding box center [1126, 10] width 44 height 26
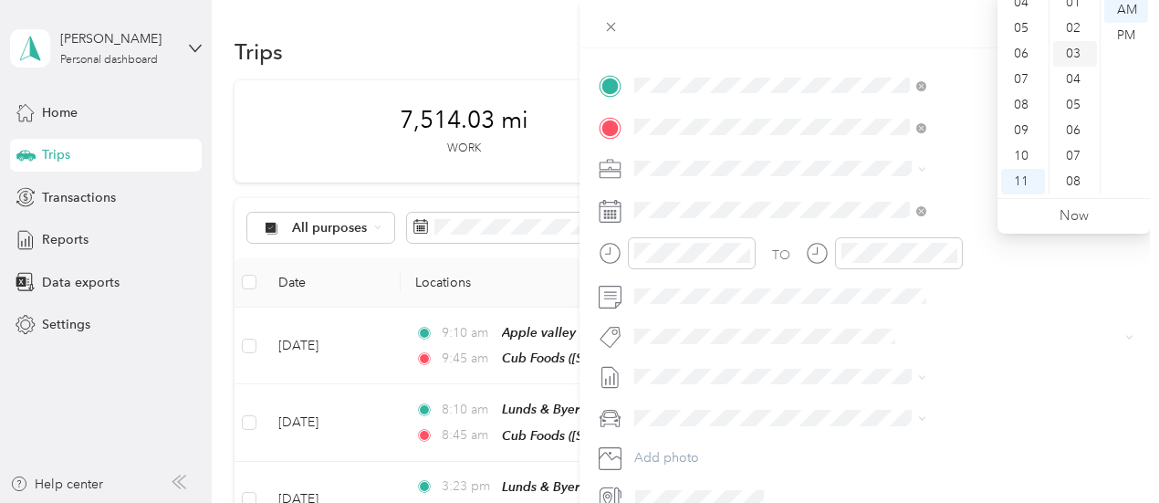
click at [1080, 55] on div "03" at bounding box center [1075, 54] width 44 height 26
click at [961, 194] on div "TO Add photo" at bounding box center [869, 291] width 541 height 441
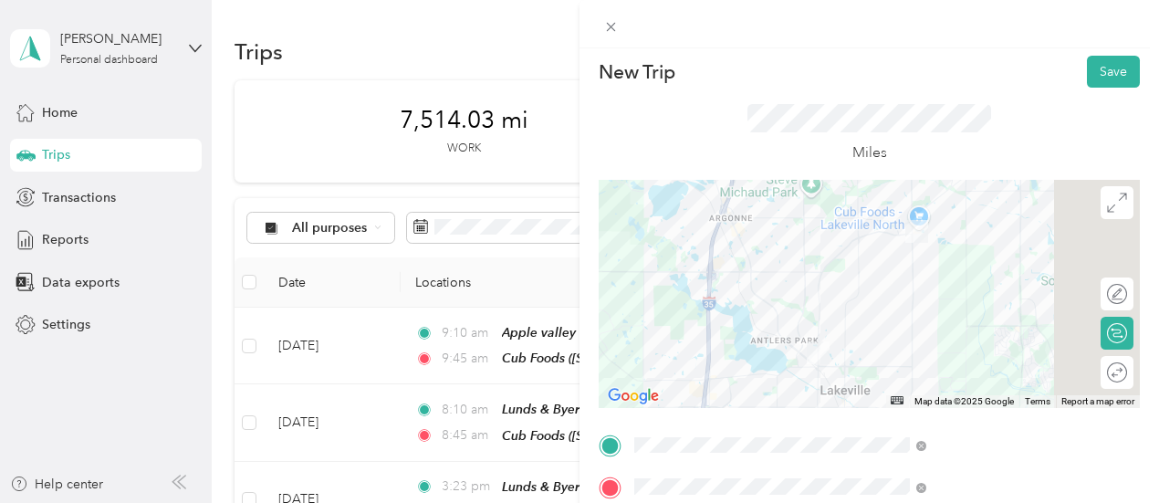
scroll to position [0, 4]
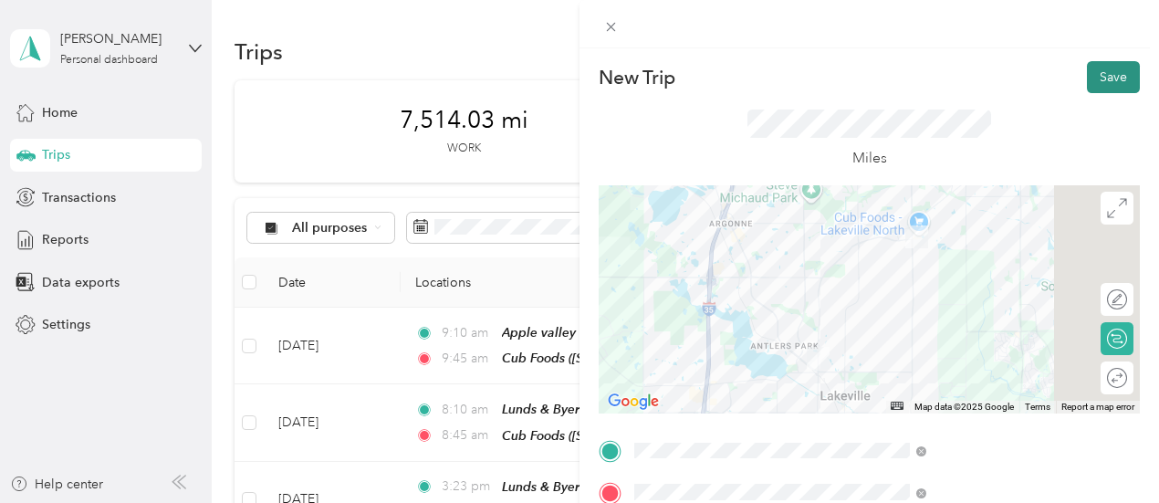
click at [1104, 80] on button "Save" at bounding box center [1113, 77] width 53 height 32
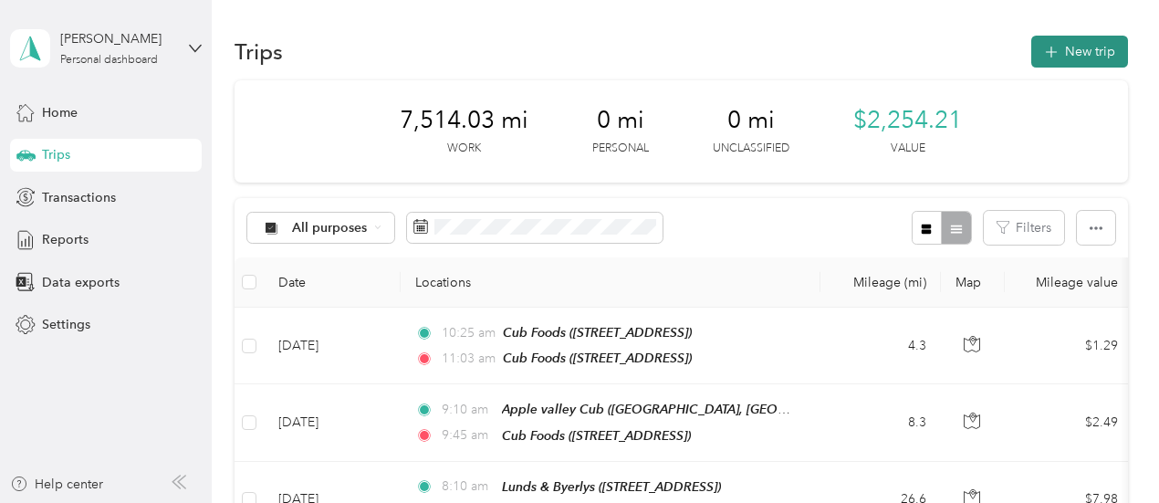
click at [1057, 56] on button "New trip" at bounding box center [1079, 52] width 97 height 32
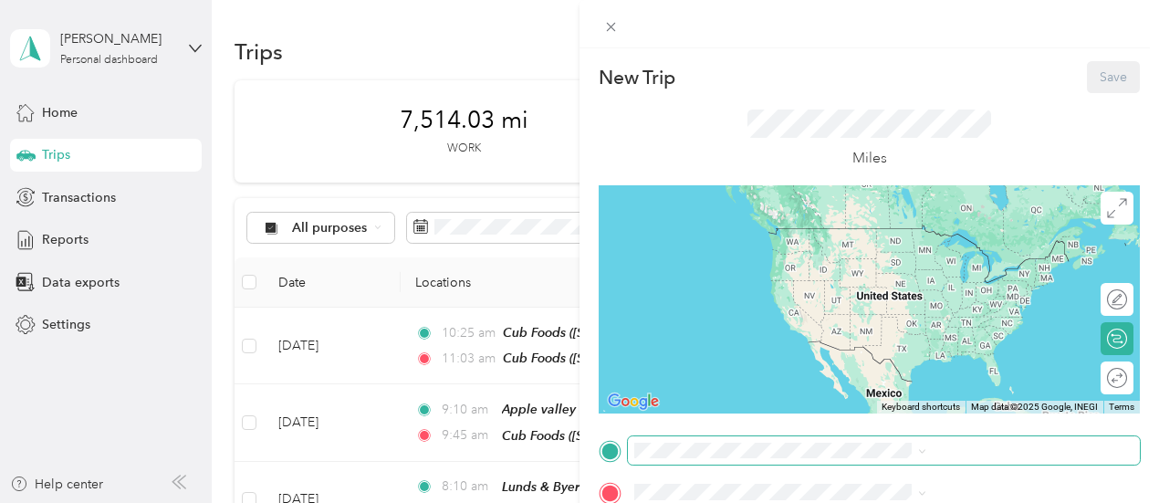
click at [843, 439] on span at bounding box center [884, 450] width 512 height 29
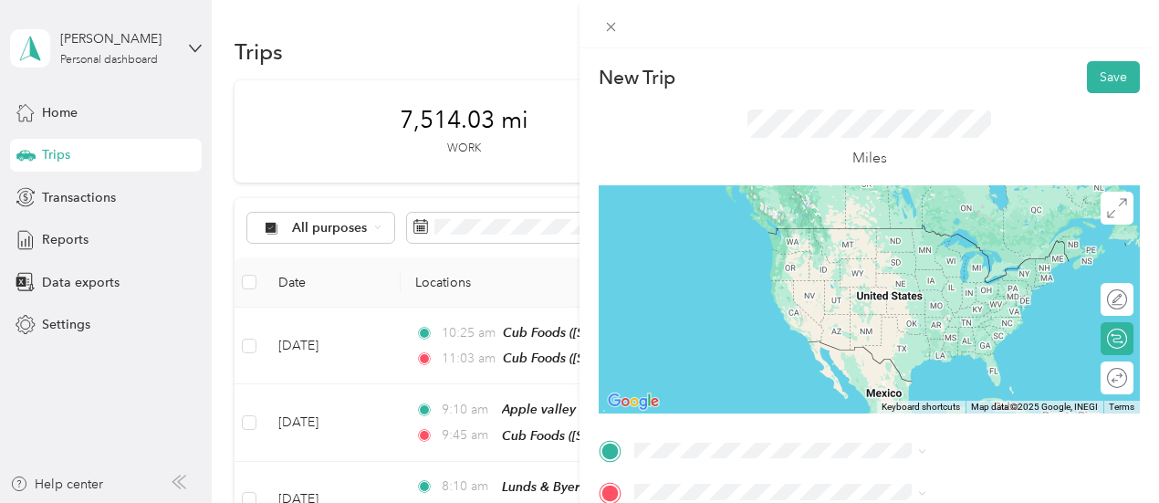
click at [911, 256] on span "[STREET_ADDRESS]" at bounding box center [920, 257] width 116 height 16
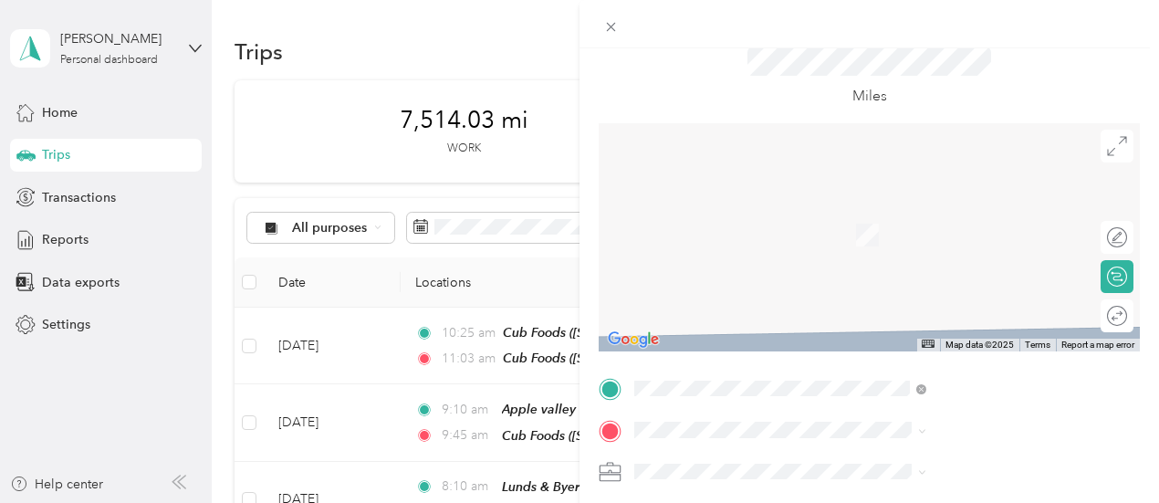
scroll to position [91, 0]
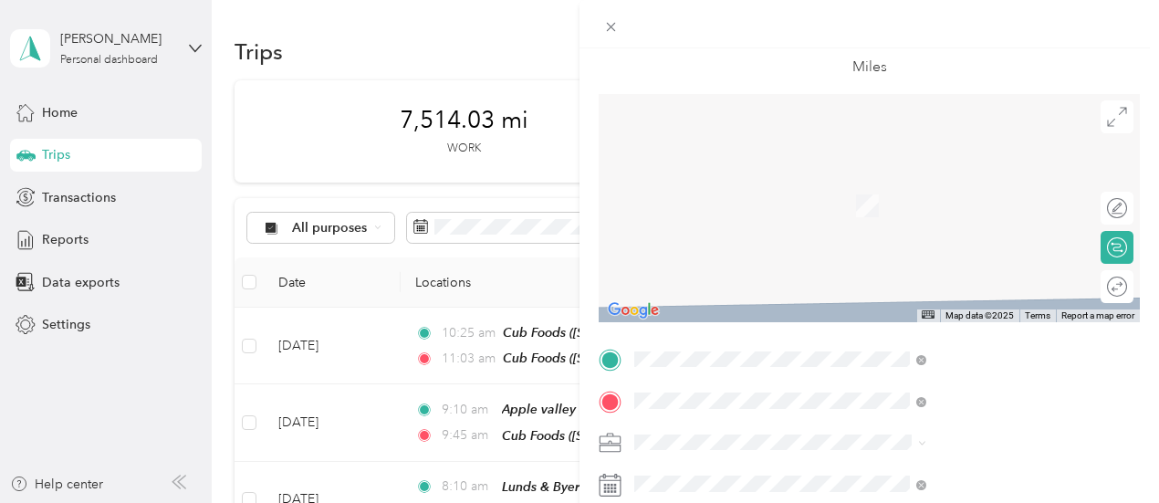
click at [945, 220] on span "[STREET_ADDRESS]" at bounding box center [920, 212] width 116 height 16
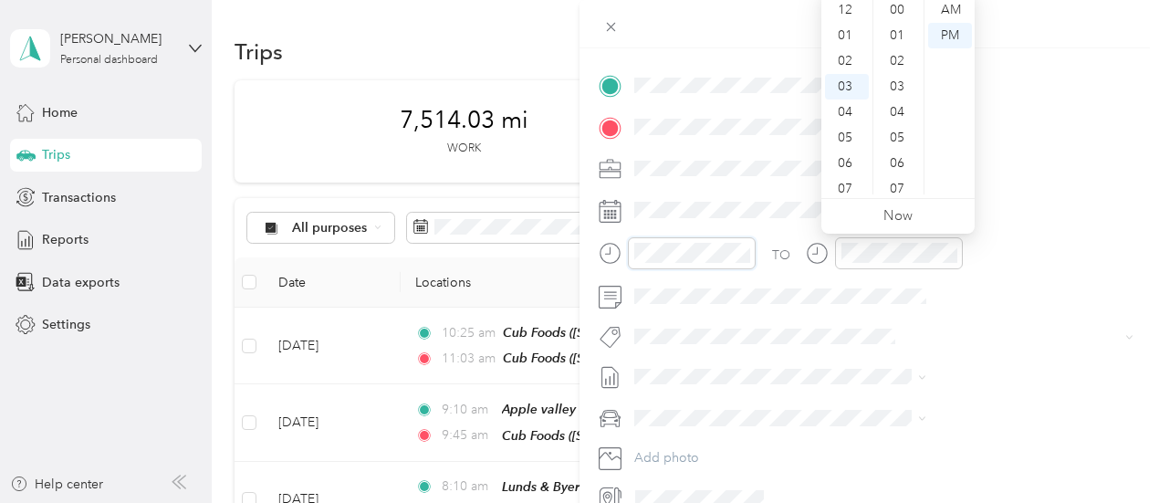
scroll to position [741, 0]
click at [911, 34] on div "30" at bounding box center [899, 36] width 44 height 26
click at [843, 5] on div "12" at bounding box center [847, 10] width 44 height 26
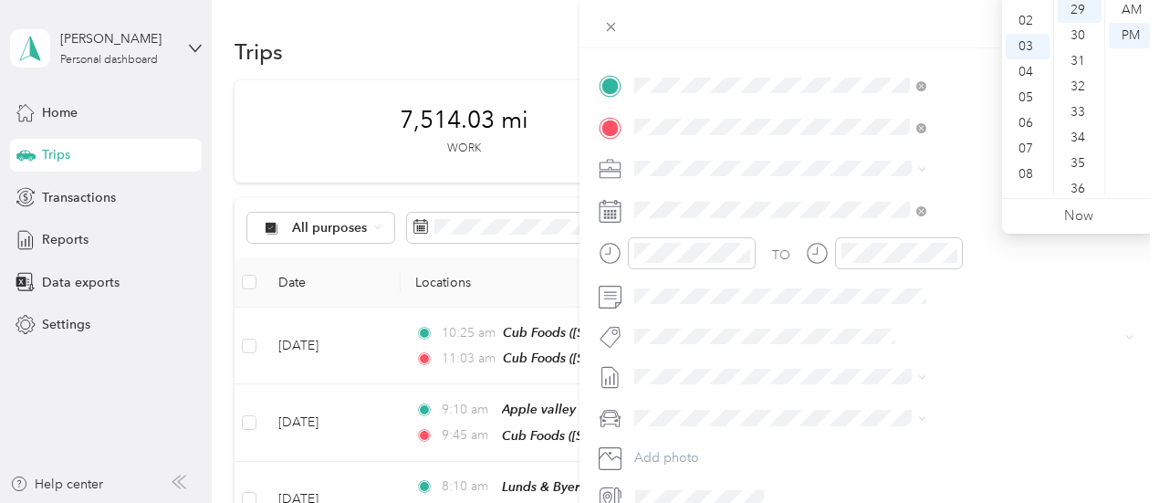
scroll to position [4, 0]
click at [1019, 28] on div "01" at bounding box center [1028, 32] width 44 height 26
click at [1082, 36] on div "30" at bounding box center [1080, 36] width 44 height 26
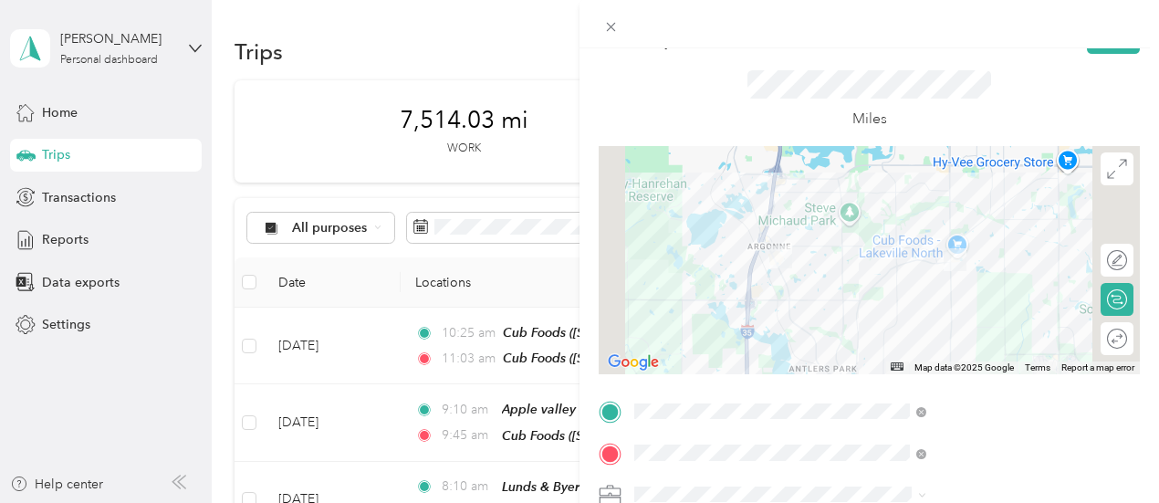
scroll to position [0, 0]
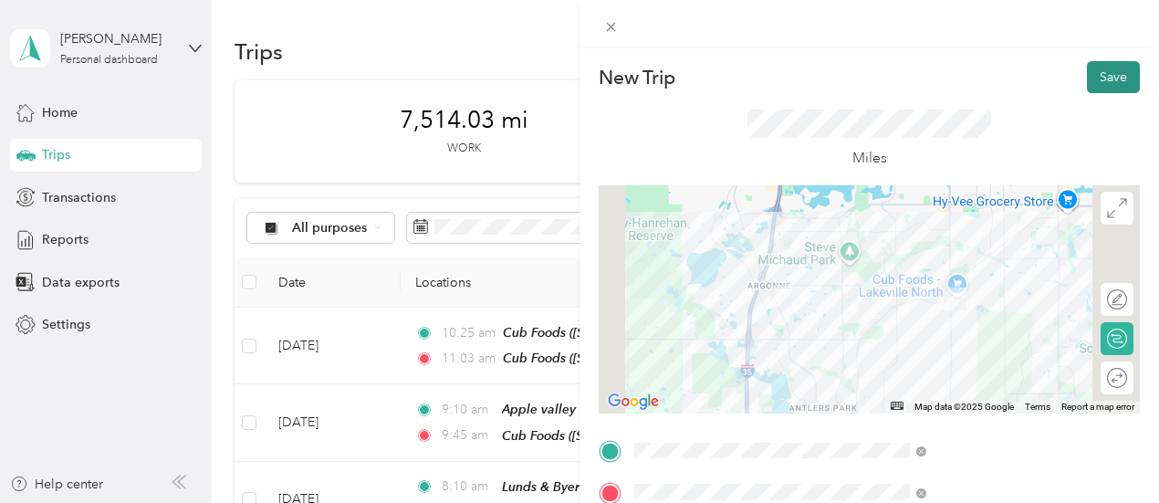
click at [1093, 75] on button "Save" at bounding box center [1113, 77] width 53 height 32
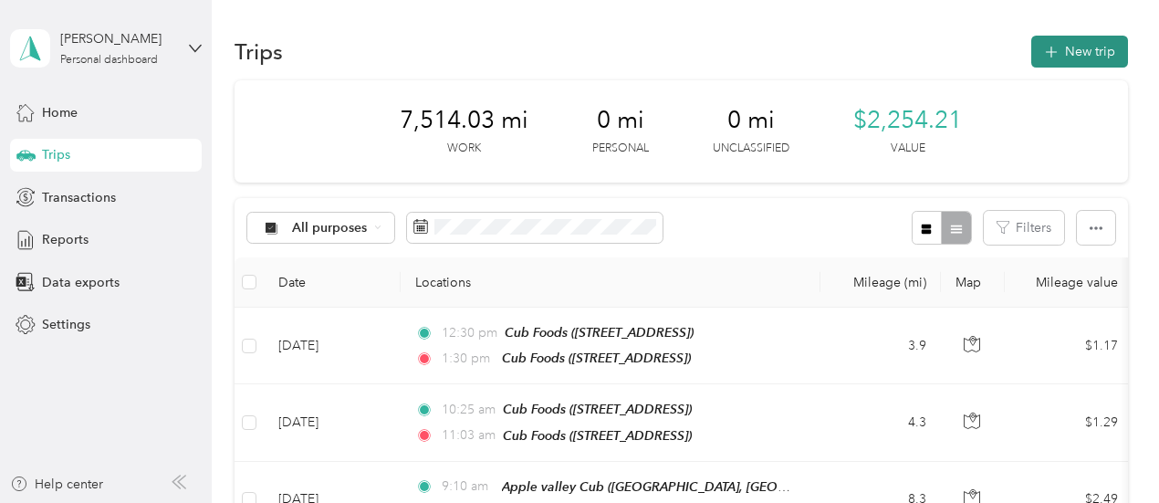
click at [1115, 47] on button "New trip" at bounding box center [1079, 52] width 97 height 32
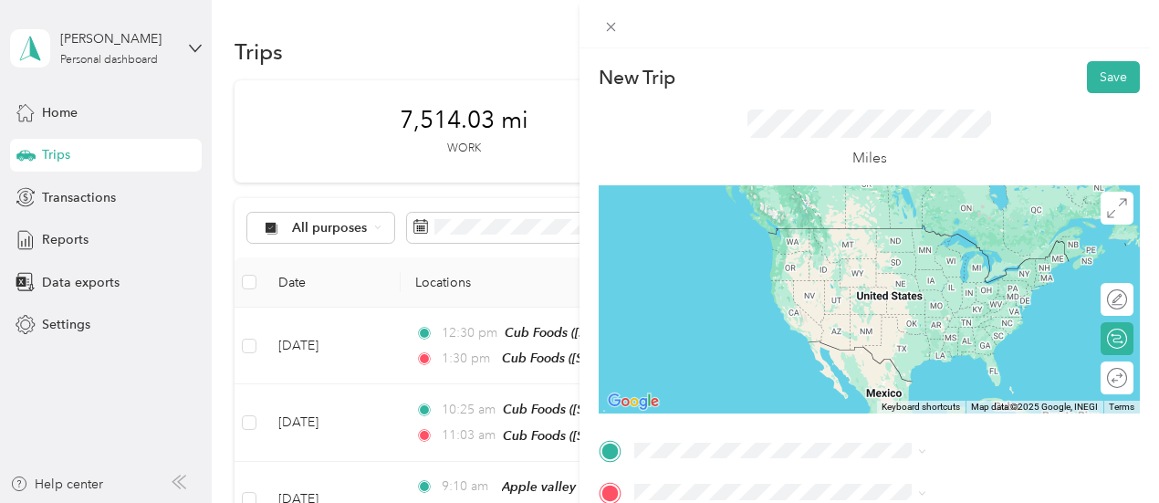
click at [938, 273] on div "TEAM Cub Foods [STREET_ADDRESS][GEOGRAPHIC_DATA], [GEOGRAPHIC_DATA]" at bounding box center [973, 247] width 279 height 51
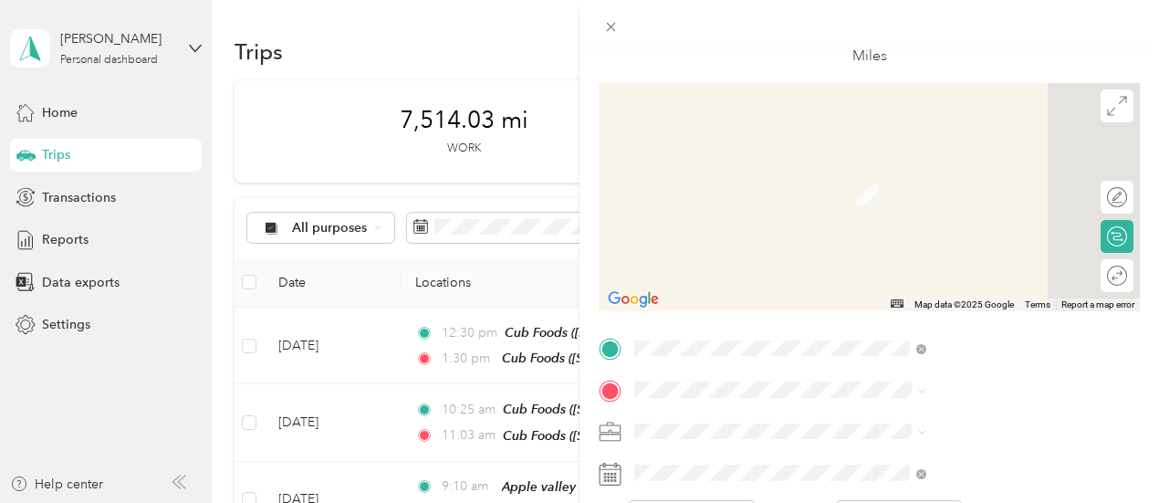
scroll to position [183, 0]
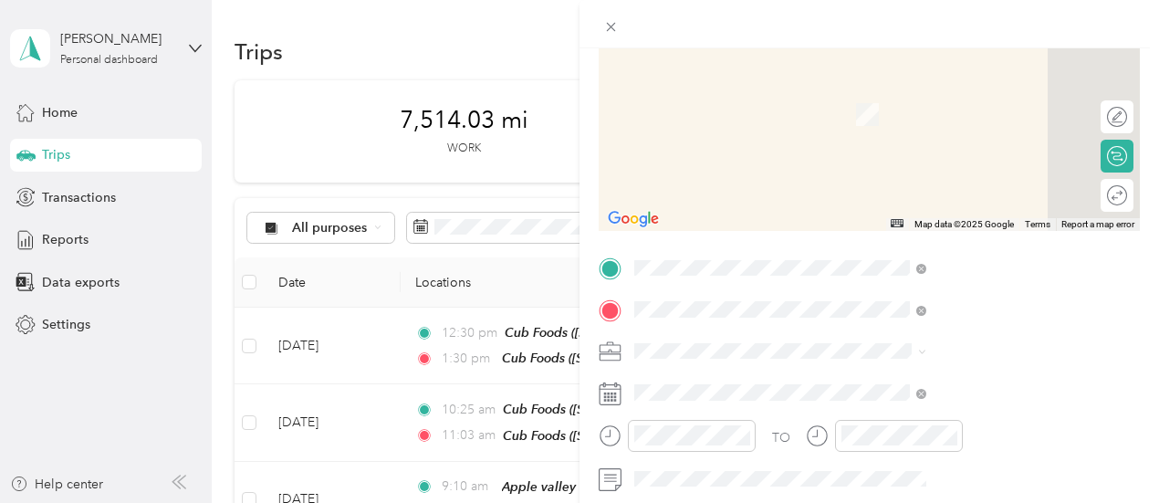
click at [924, 125] on div "TEAM Lunds & [PERSON_NAME] [STREET_ADDRESS][GEOGRAPHIC_DATA], [GEOGRAPHIC_DATA]" at bounding box center [940, 108] width 156 height 45
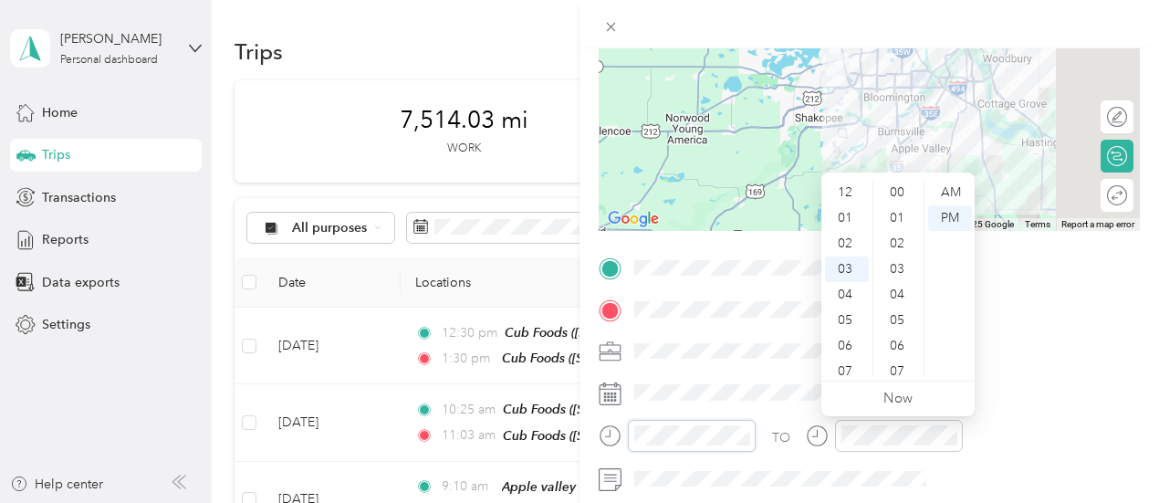
scroll to position [77, 0]
click at [842, 202] on div "02" at bounding box center [847, 204] width 44 height 26
click at [901, 198] on div "30" at bounding box center [899, 200] width 44 height 26
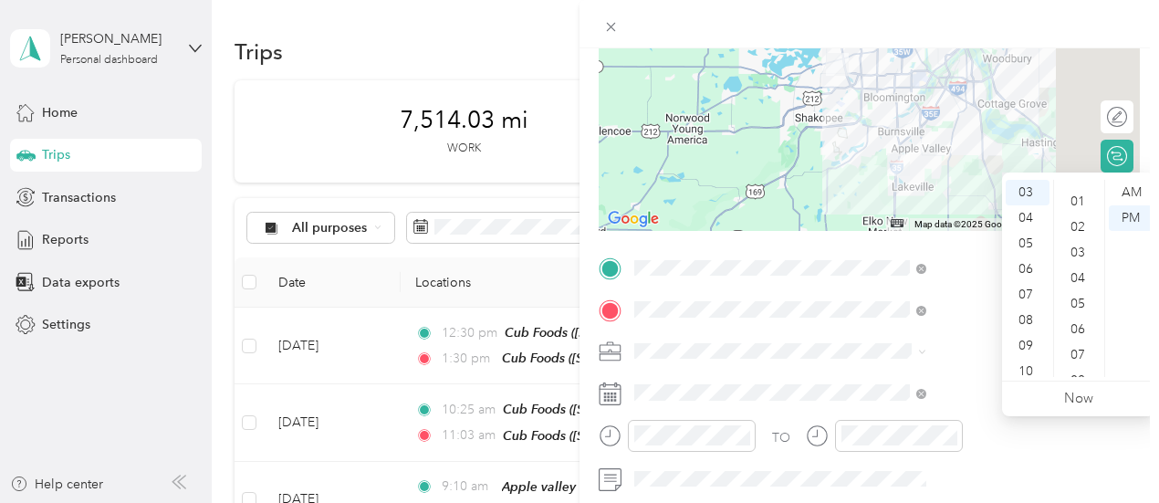
scroll to position [0, 0]
click at [1084, 186] on div "00" at bounding box center [1080, 193] width 44 height 26
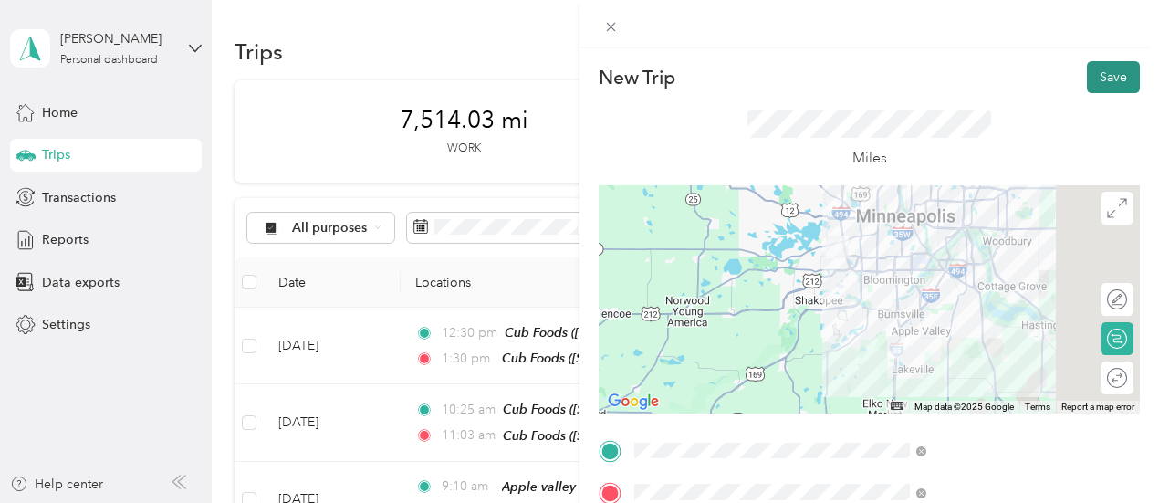
click at [1104, 73] on button "Save" at bounding box center [1113, 77] width 53 height 32
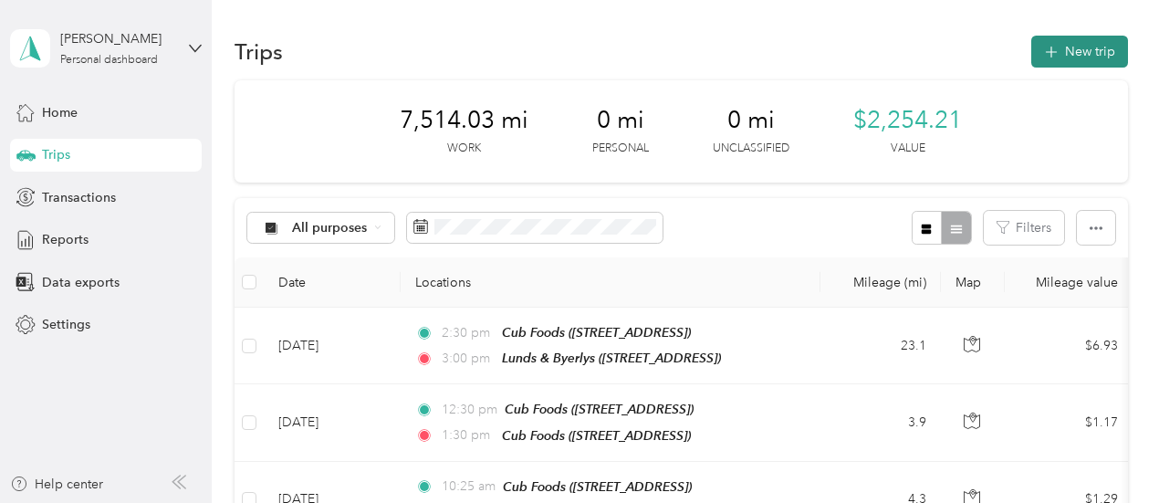
click at [1062, 45] on button "New trip" at bounding box center [1079, 52] width 97 height 32
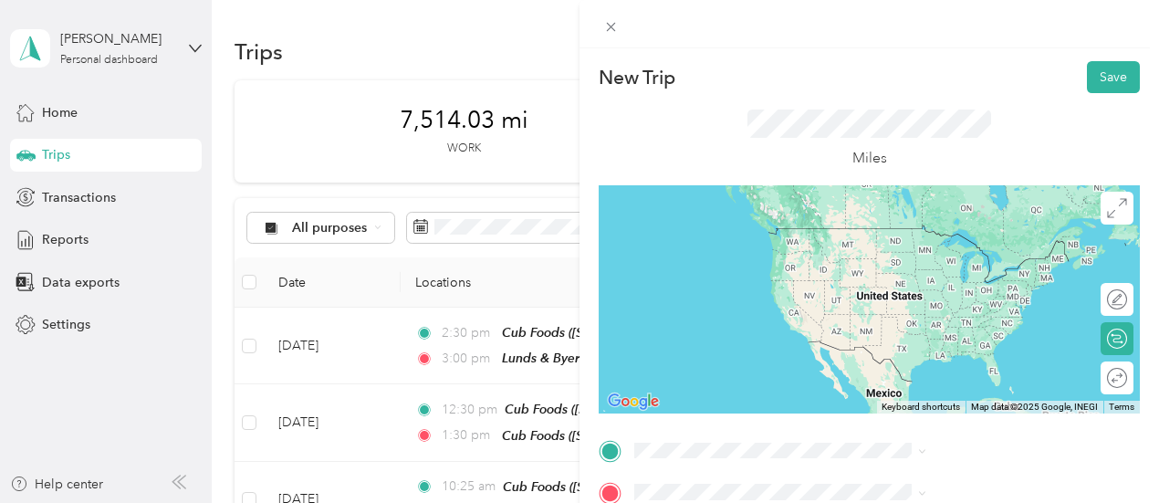
click at [643, 378] on div "New Trip Save This trip cannot be edited because it is either under review, app…" at bounding box center [579, 251] width 1159 height 503
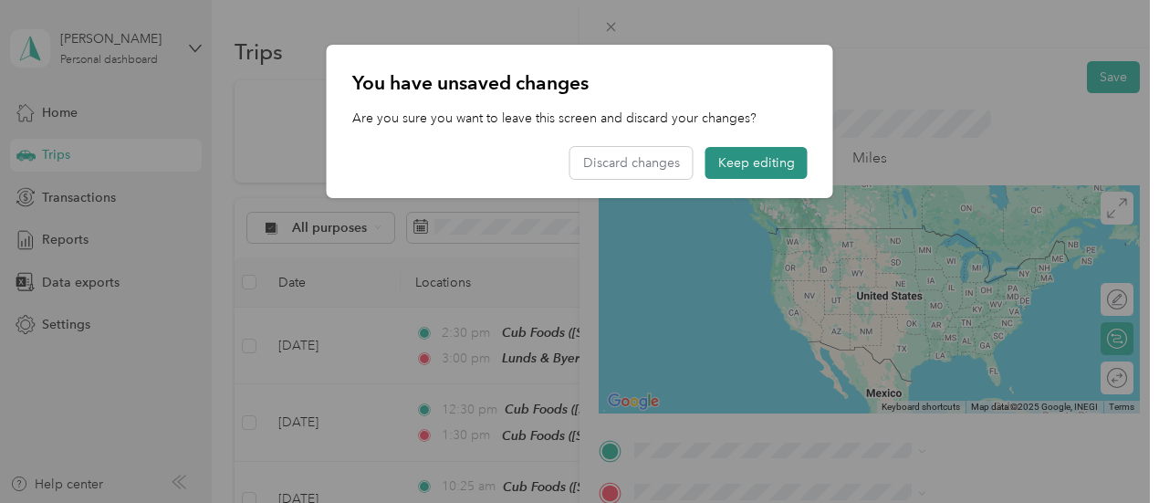
click at [784, 167] on button "Keep editing" at bounding box center [757, 163] width 102 height 32
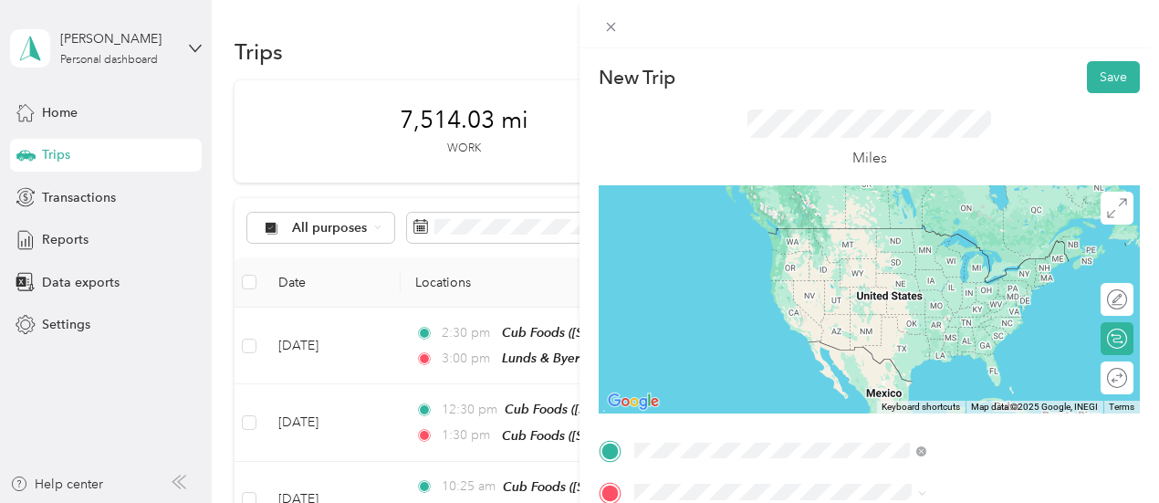
click at [946, 269] on span "[STREET_ADDRESS]" at bounding box center [920, 262] width 116 height 16
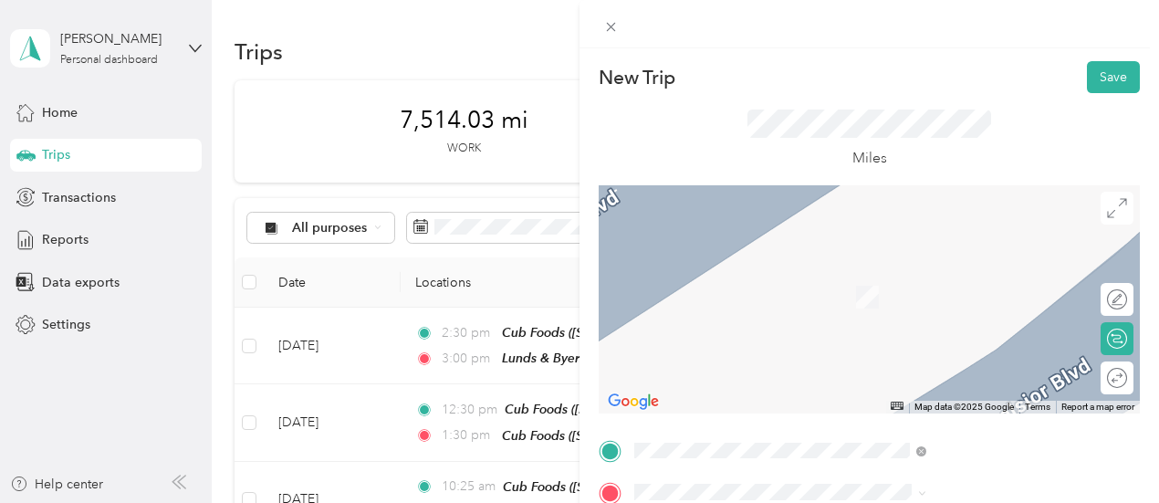
scroll to position [183, 0]
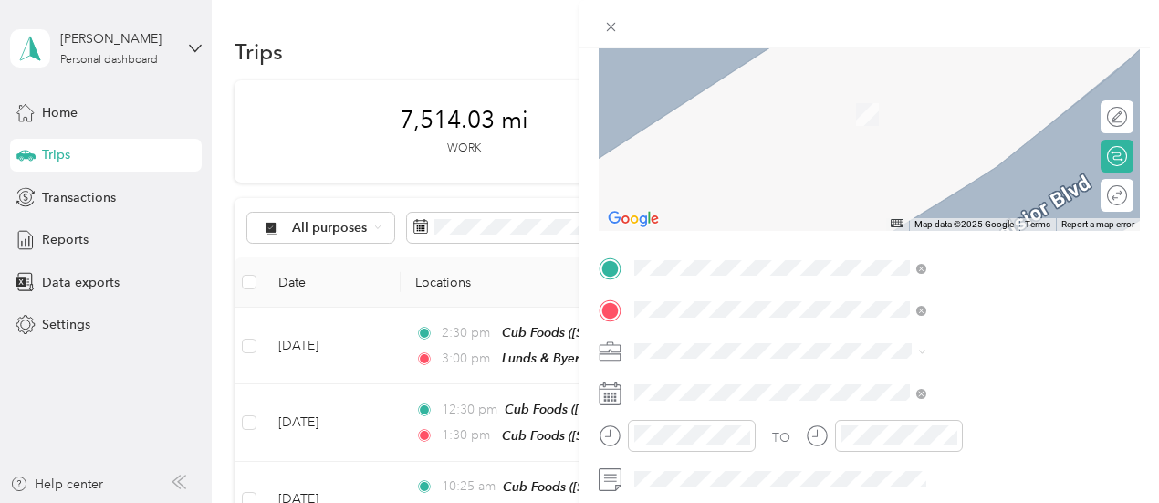
click at [985, 115] on span "[STREET_ADDRESS][US_STATE]" at bounding box center [953, 115] width 183 height 16
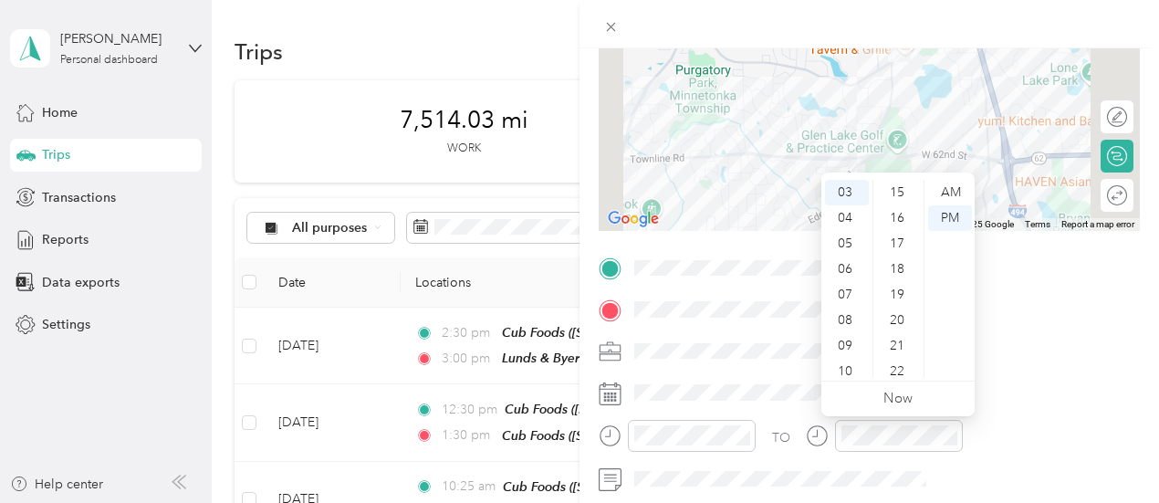
scroll to position [347, 0]
click at [906, 229] on div "15" at bounding box center [899, 229] width 44 height 26
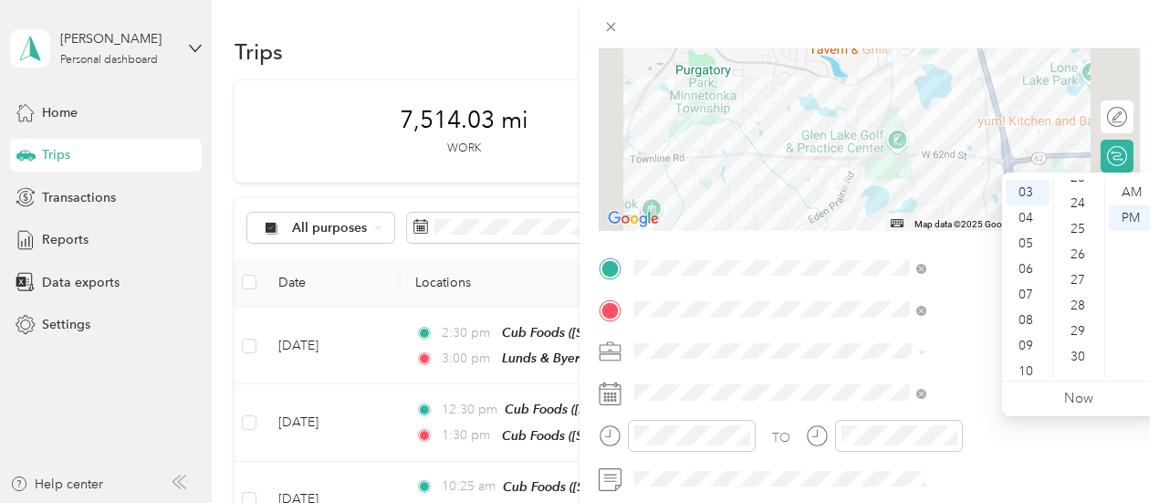
scroll to position [639, 0]
click at [1081, 319] on div "30" at bounding box center [1080, 321] width 44 height 26
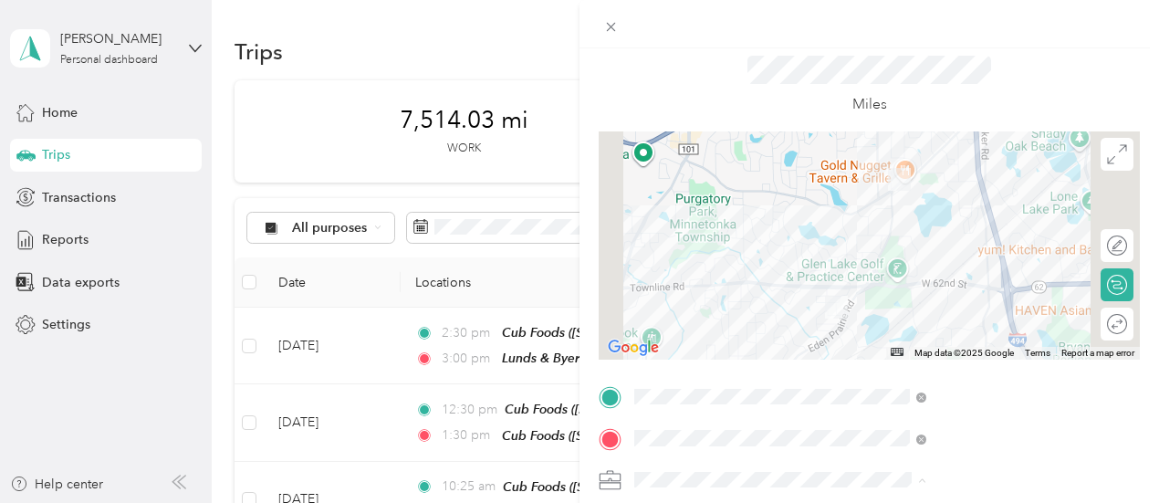
scroll to position [0, 0]
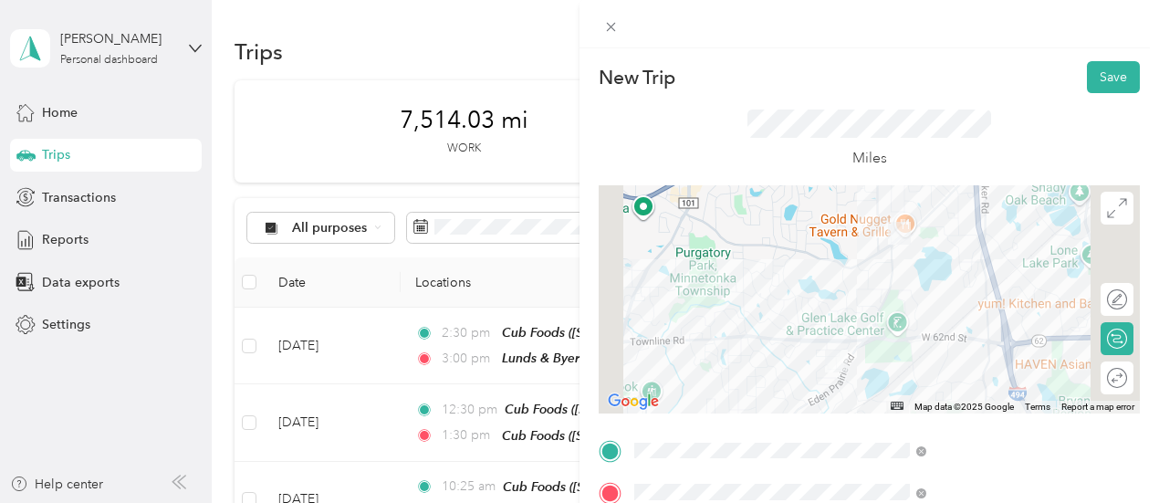
drag, startPoint x: 1093, startPoint y: 76, endPoint x: 1126, endPoint y: 76, distance: 33.8
click at [1129, 76] on form "New Trip Save This trip cannot be edited because it is either under review, app…" at bounding box center [870, 469] width 580 height 816
click at [1117, 77] on button "Save" at bounding box center [1113, 77] width 53 height 32
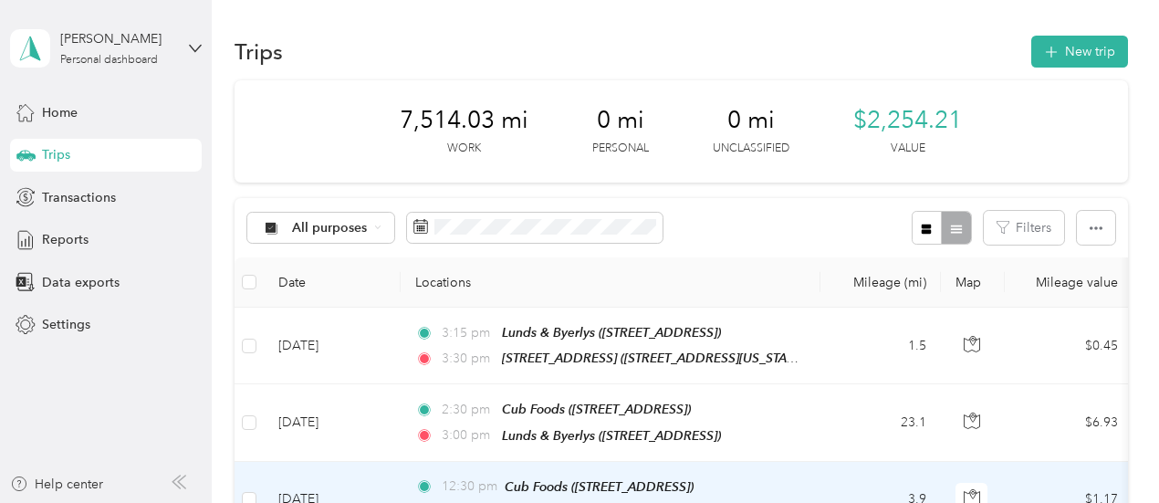
click at [0, 502] on html "[PERSON_NAME] Personal dashboard Home Trips Transactions Reports Data exports S…" at bounding box center [575, 251] width 1150 height 503
